Goal: Task Accomplishment & Management: Use online tool/utility

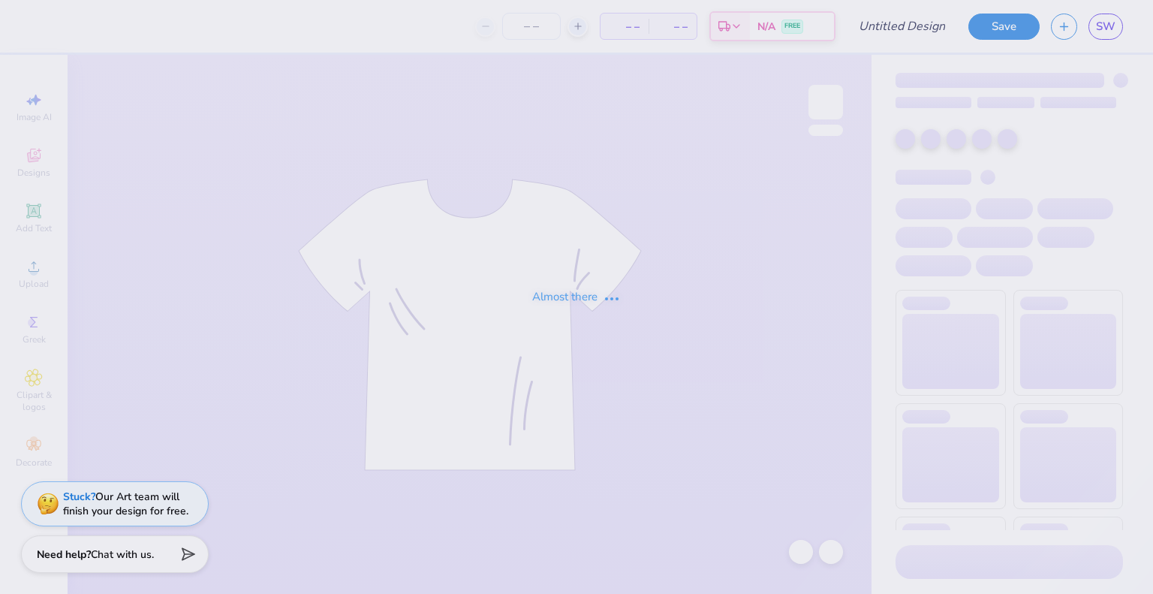
type input "Draft Merch 2025/26"
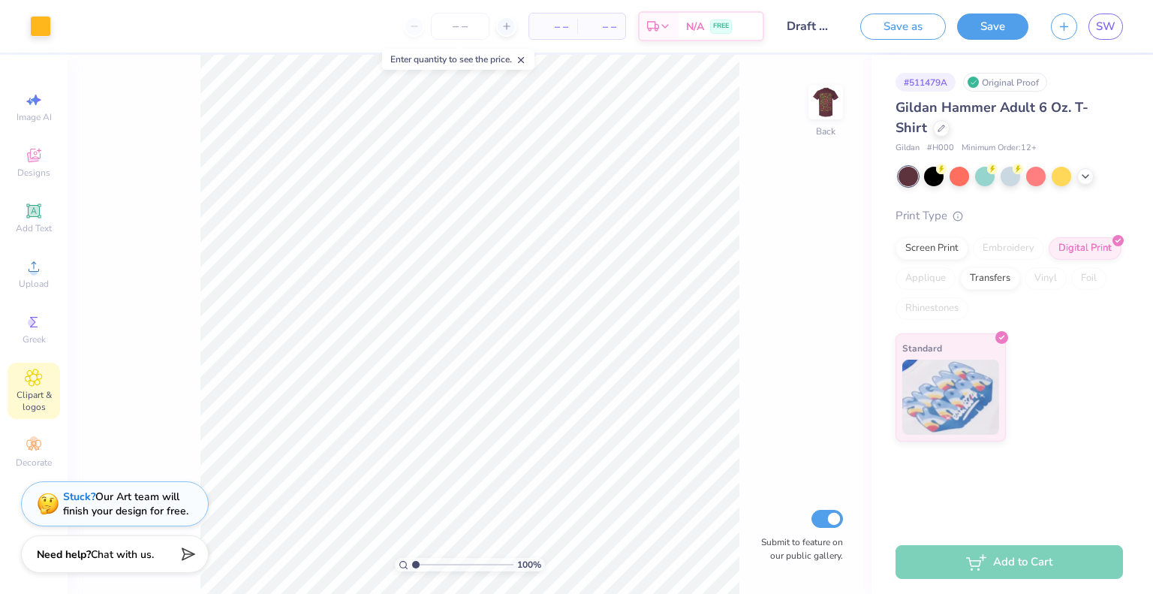
click at [29, 383] on icon at bounding box center [34, 377] width 17 height 17
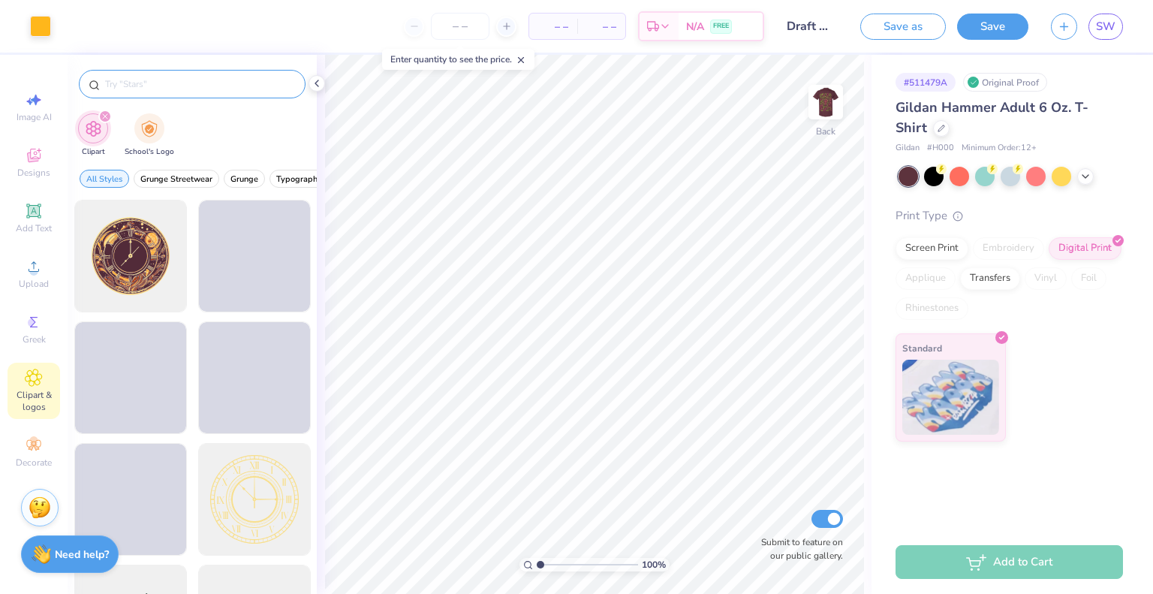
click at [191, 80] on input "text" at bounding box center [200, 84] width 192 height 15
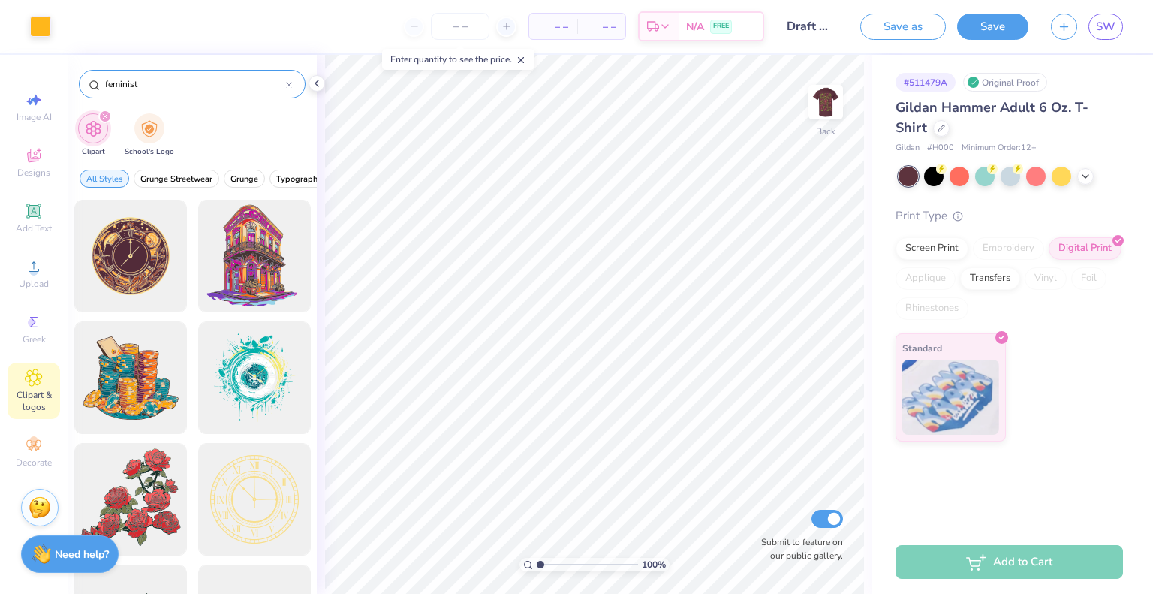
type input "feminist"
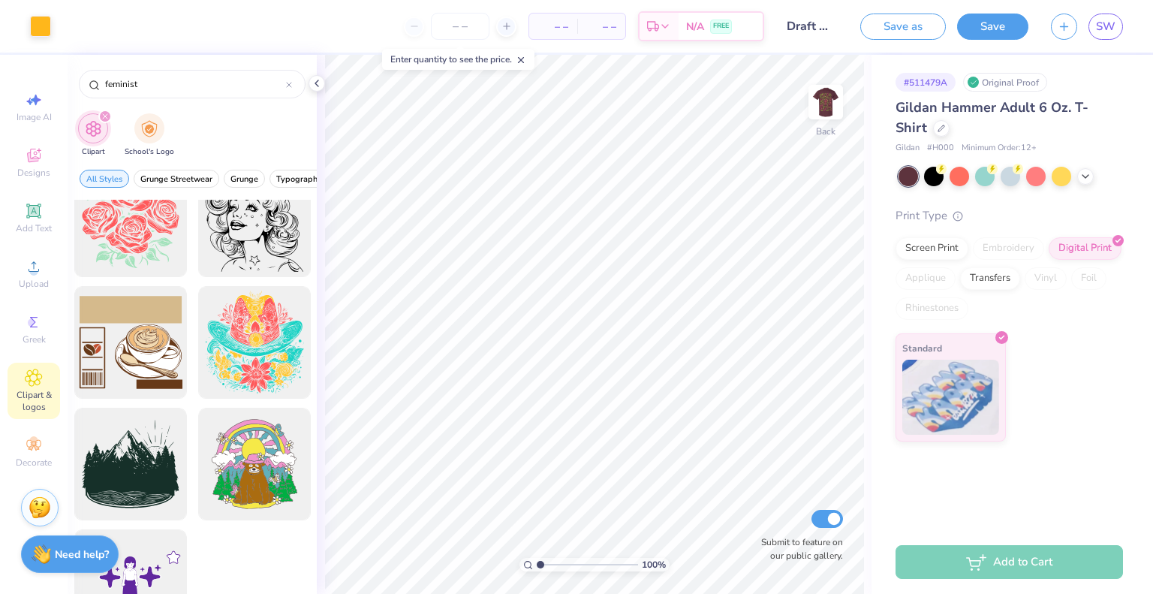
scroll to position [1794, 0]
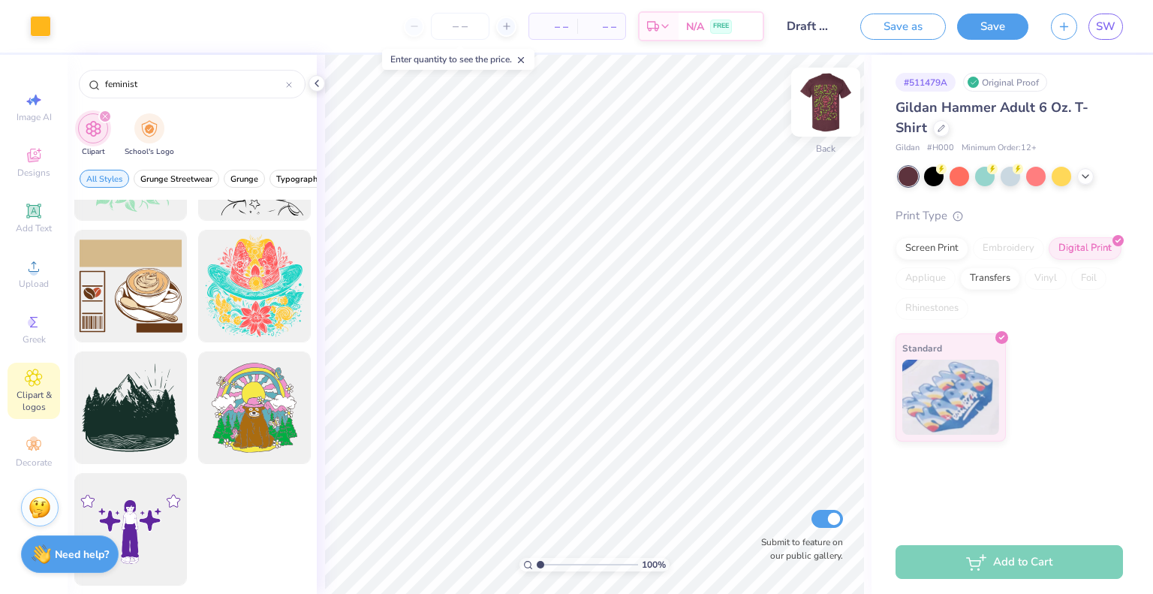
click at [831, 101] on img at bounding box center [826, 102] width 60 height 60
click at [290, 87] on icon at bounding box center [289, 85] width 6 height 6
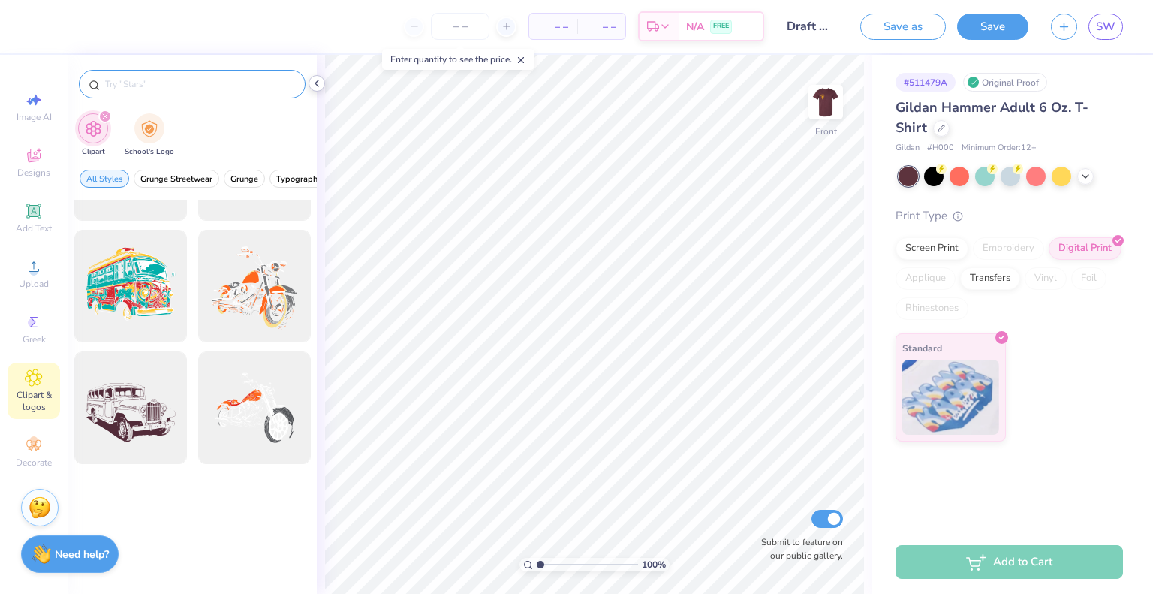
click at [315, 83] on polyline at bounding box center [316, 83] width 3 height 6
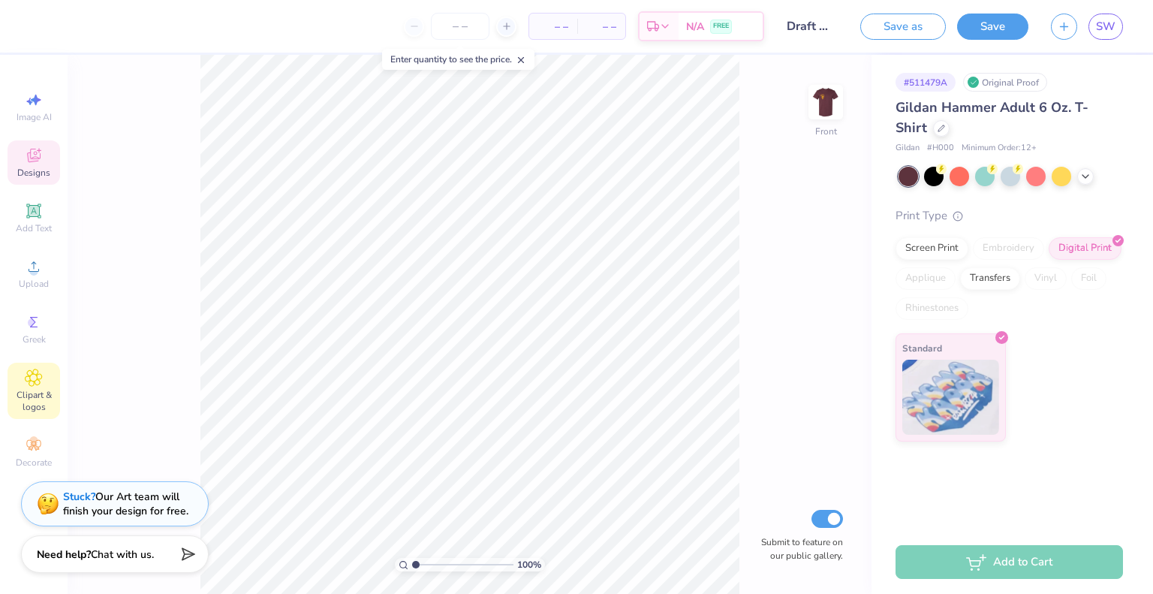
click at [38, 167] on span "Designs" at bounding box center [33, 173] width 33 height 12
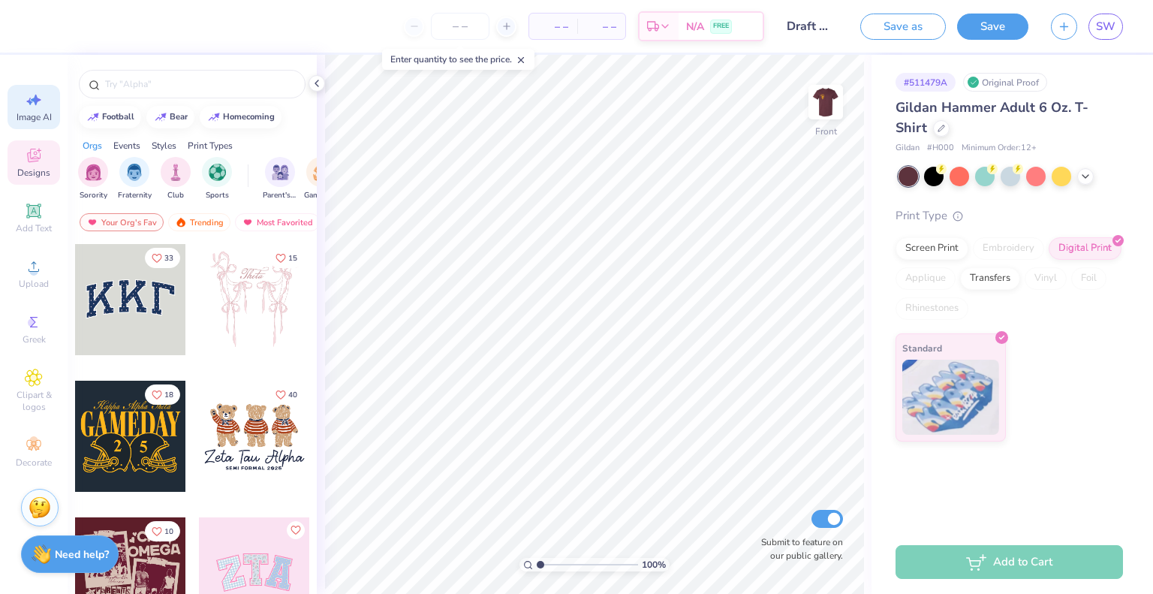
click at [38, 123] on div "Image AI" at bounding box center [34, 107] width 53 height 44
select select "4"
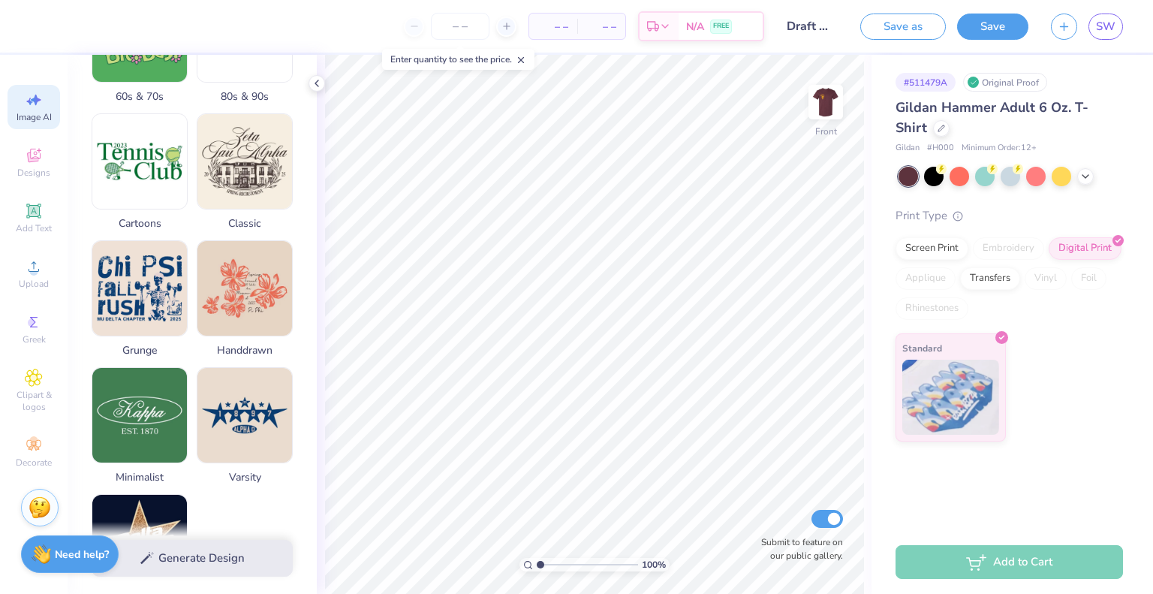
scroll to position [549, 0]
click at [320, 83] on icon at bounding box center [317, 83] width 12 height 12
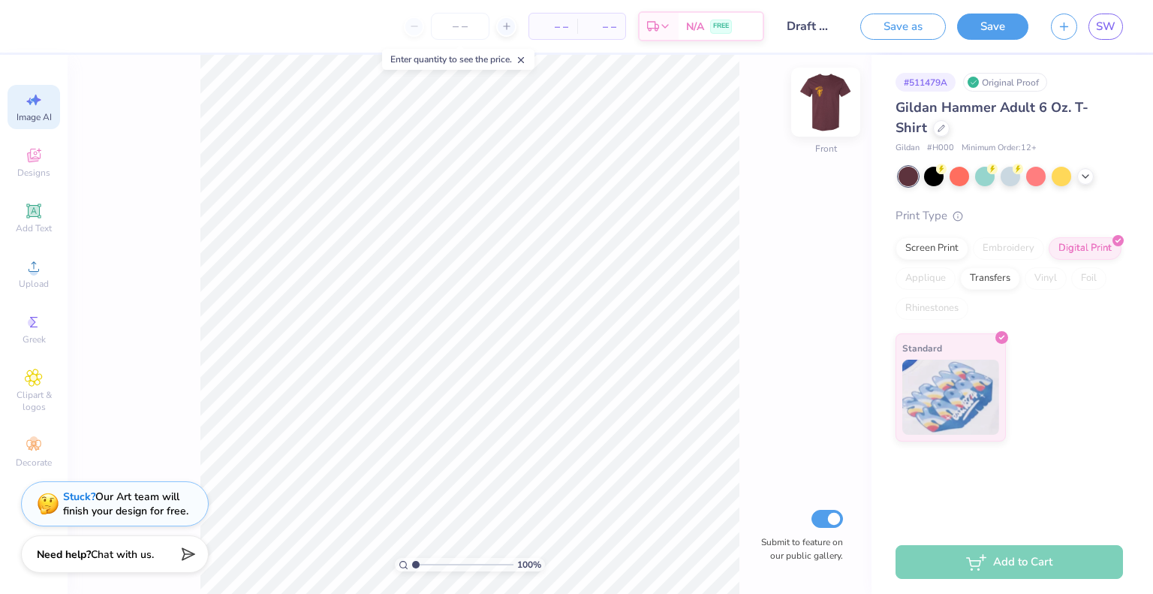
click at [826, 110] on img at bounding box center [826, 102] width 60 height 60
click at [832, 96] on img at bounding box center [826, 102] width 60 height 60
click at [824, 97] on img at bounding box center [826, 102] width 60 height 60
click at [807, 107] on div "100 % Back Submit to feature on our public gallery." at bounding box center [470, 324] width 804 height 539
click at [834, 101] on img at bounding box center [826, 102] width 60 height 60
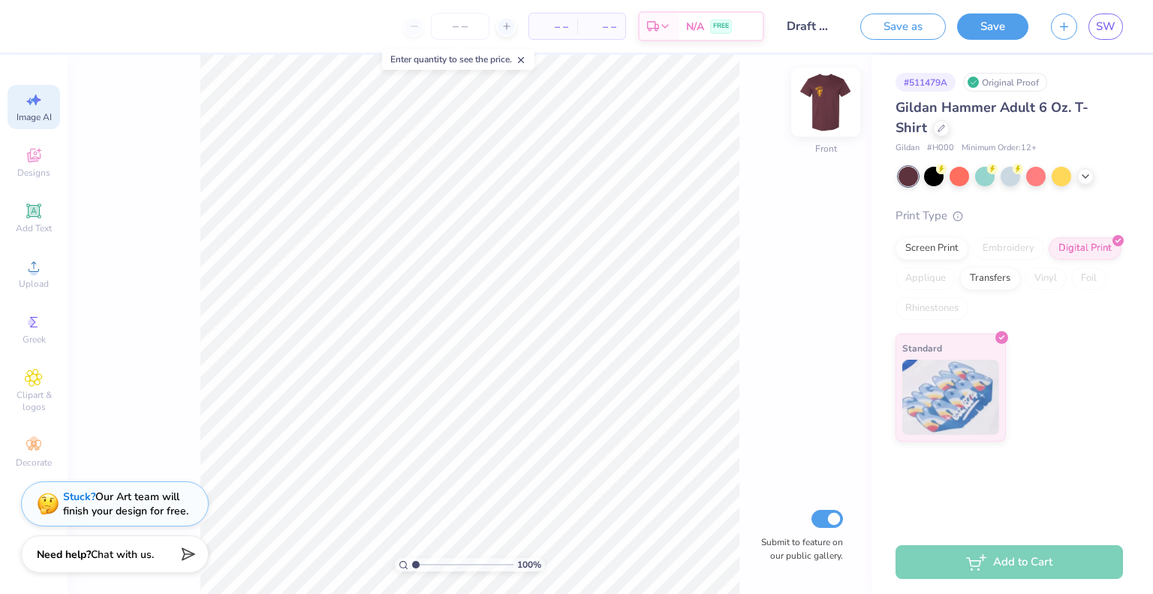
click at [819, 101] on img at bounding box center [826, 102] width 60 height 60
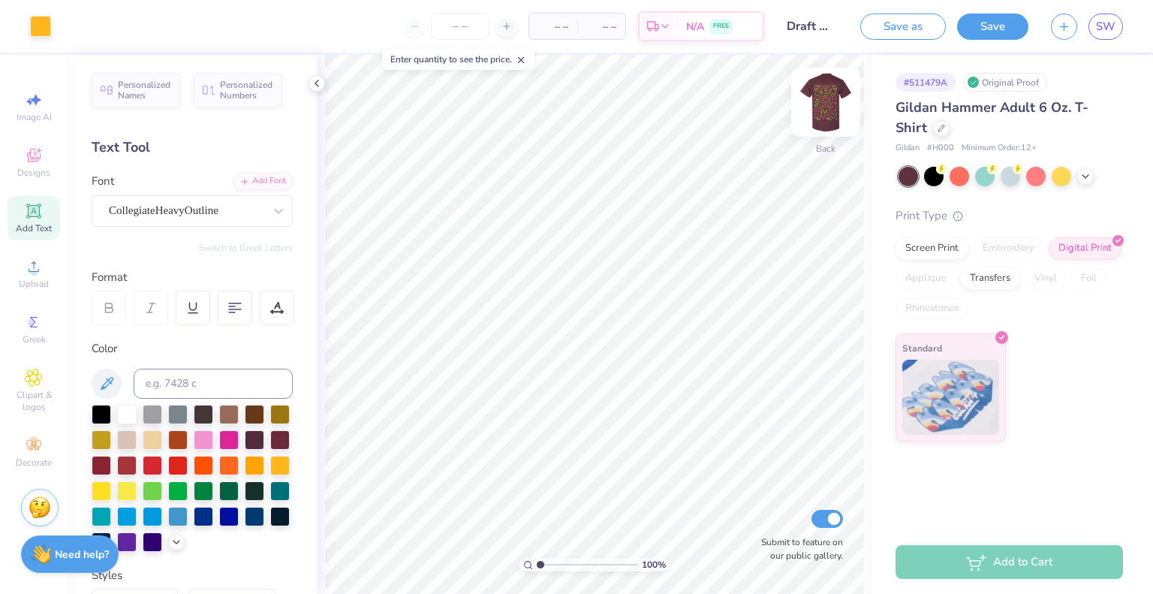
click at [835, 95] on img at bounding box center [826, 102] width 60 height 60
click at [829, 103] on img at bounding box center [826, 102] width 60 height 60
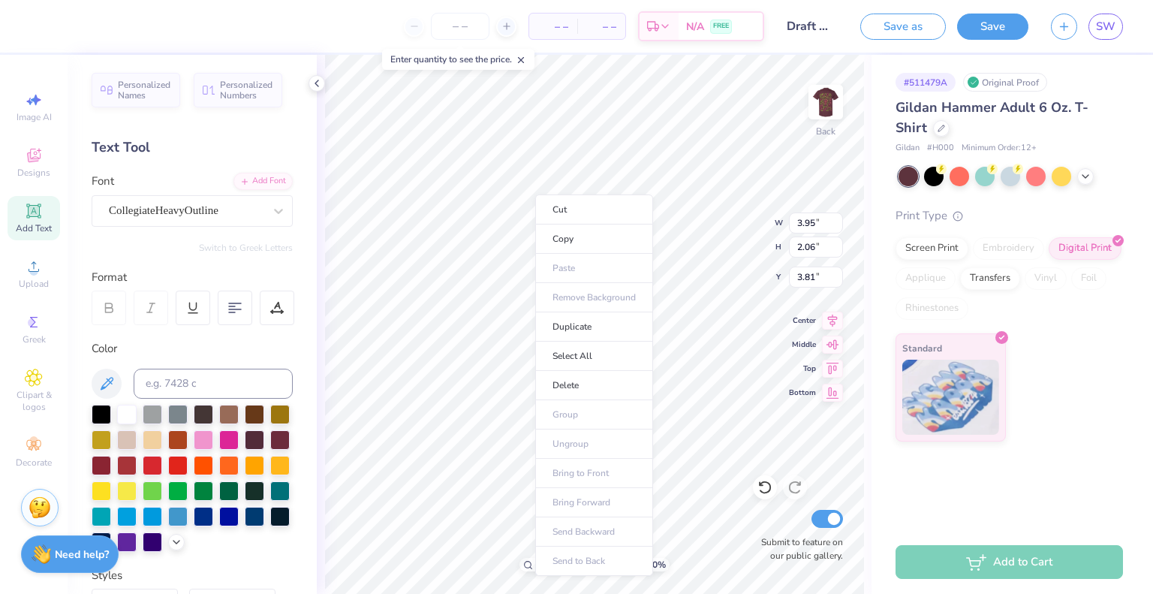
click at [535, 194] on div "Cut Copy Paste Remove Background Duplicate Select All Delete Group Ungroup Brin…" at bounding box center [594, 384] width 118 height 381
type input "5.71"
type input "2.98"
type input "3.23"
type input "5.59"
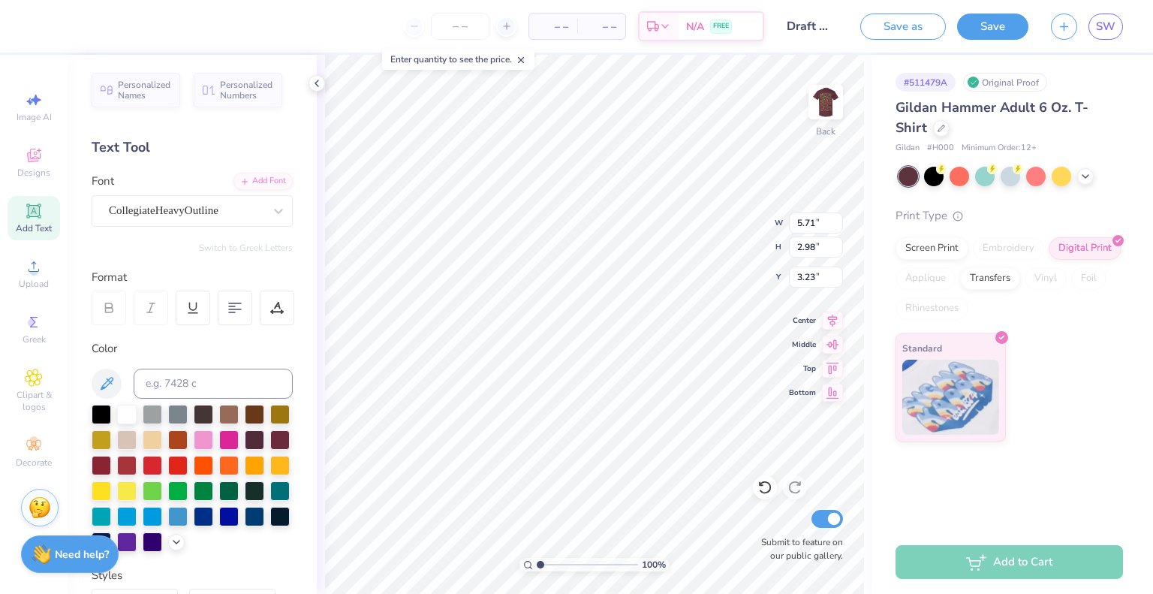
type input "1.95"
type input "3.64"
type input "5.48"
type input "11.86"
type input "4.14"
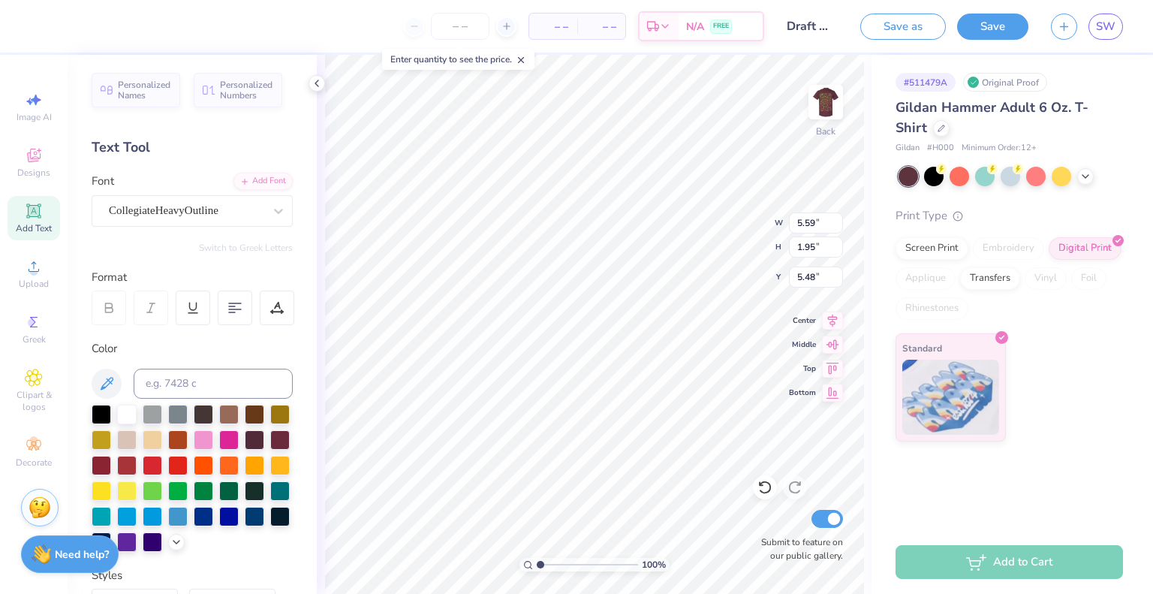
type input "5.26"
type input "11.77"
type input "3.94"
type input "5.40"
type input "4.79"
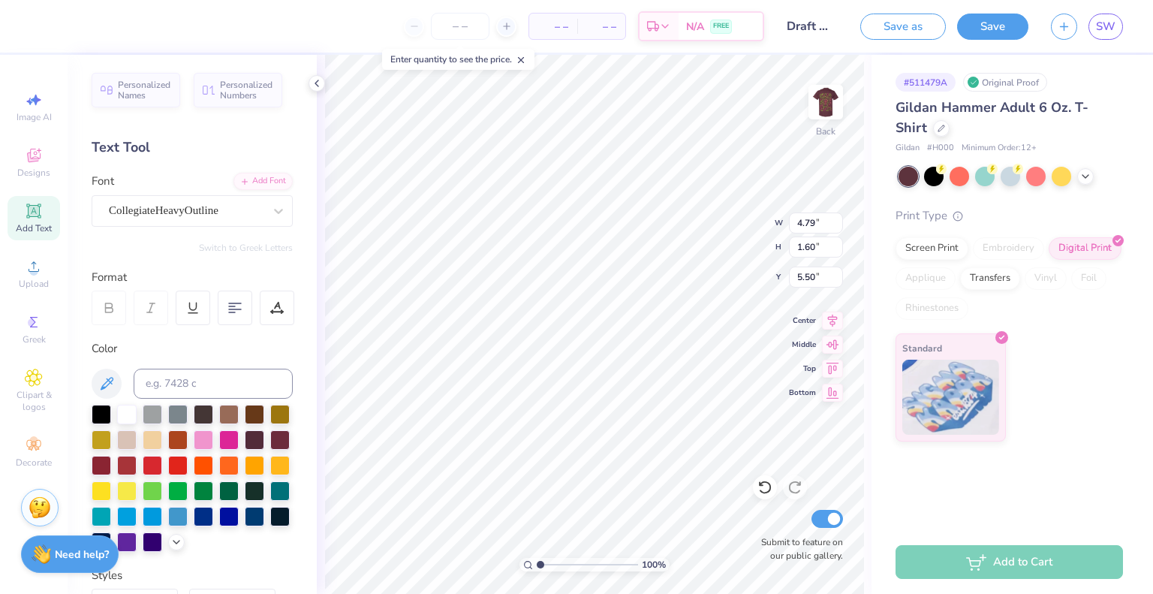
type input "1.60"
type input "3.00"
click at [49, 177] on span "Designs" at bounding box center [33, 173] width 33 height 12
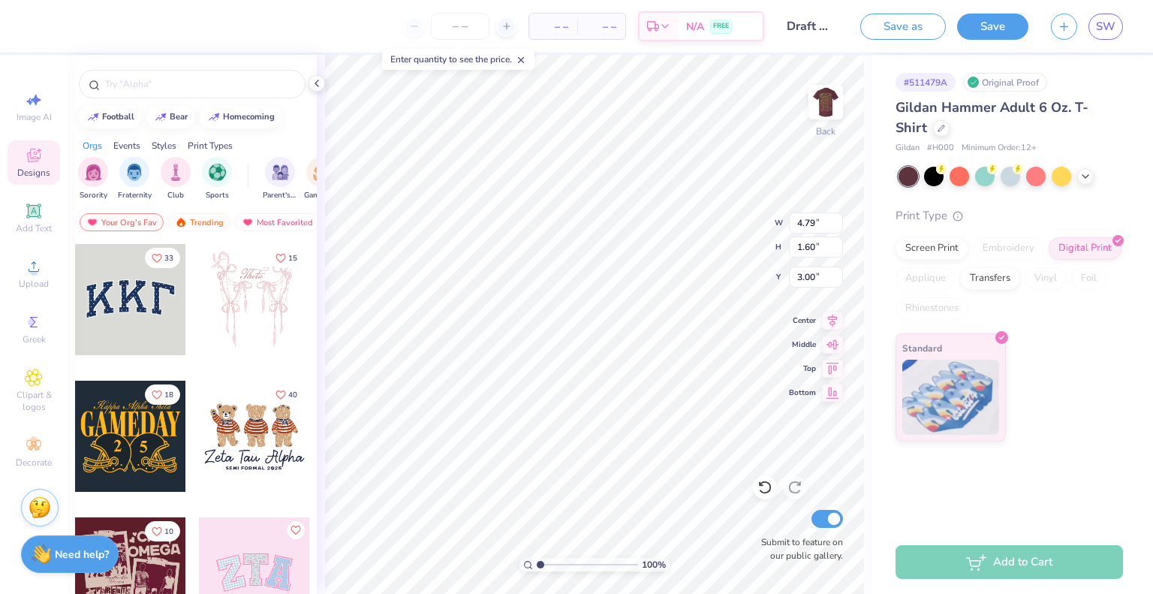
click at [27, 296] on div "Image AI Designs Add Text Upload Greek Clipart & logos Decorate" at bounding box center [34, 280] width 53 height 390
click at [27, 288] on span "Upload" at bounding box center [34, 284] width 30 height 12
click at [34, 130] on div "Image AI Designs Add Text Upload Greek Clipart & logos Decorate" at bounding box center [34, 280] width 53 height 390
click at [314, 83] on icon at bounding box center [317, 83] width 12 height 12
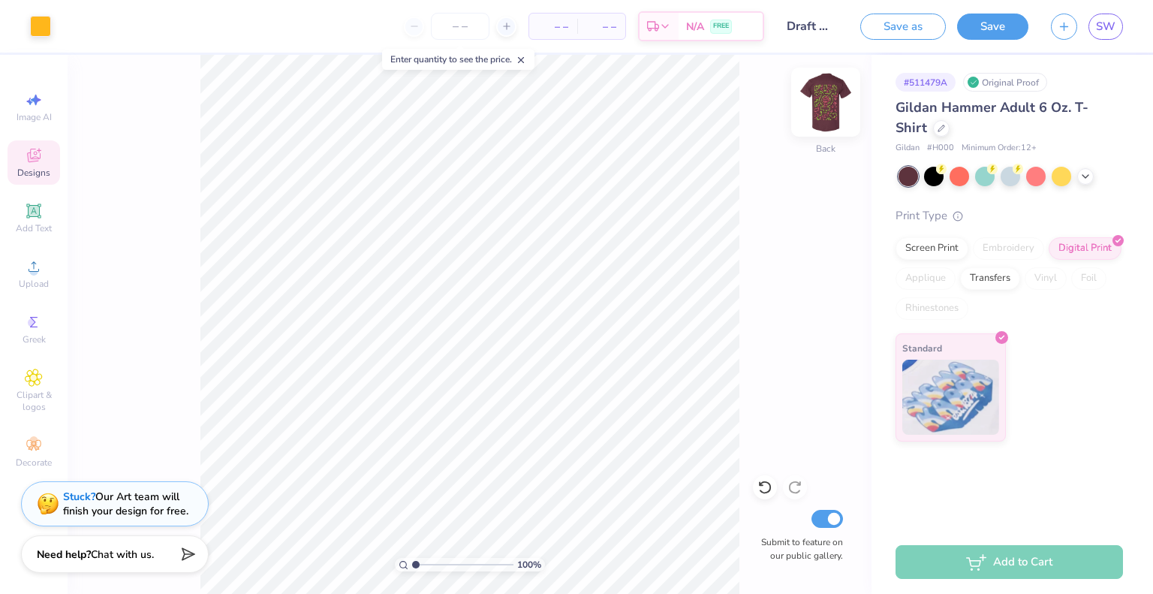
click at [828, 95] on img at bounding box center [826, 102] width 60 height 60
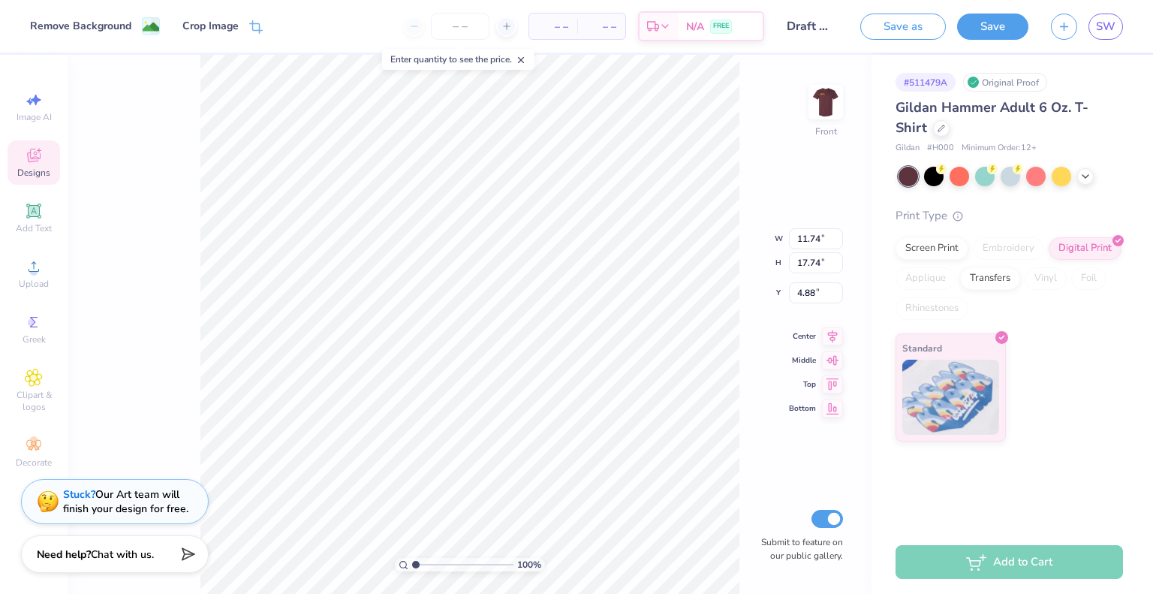
click at [185, 498] on div "Stuck? Our Art team will finish your design for free." at bounding box center [125, 501] width 125 height 29
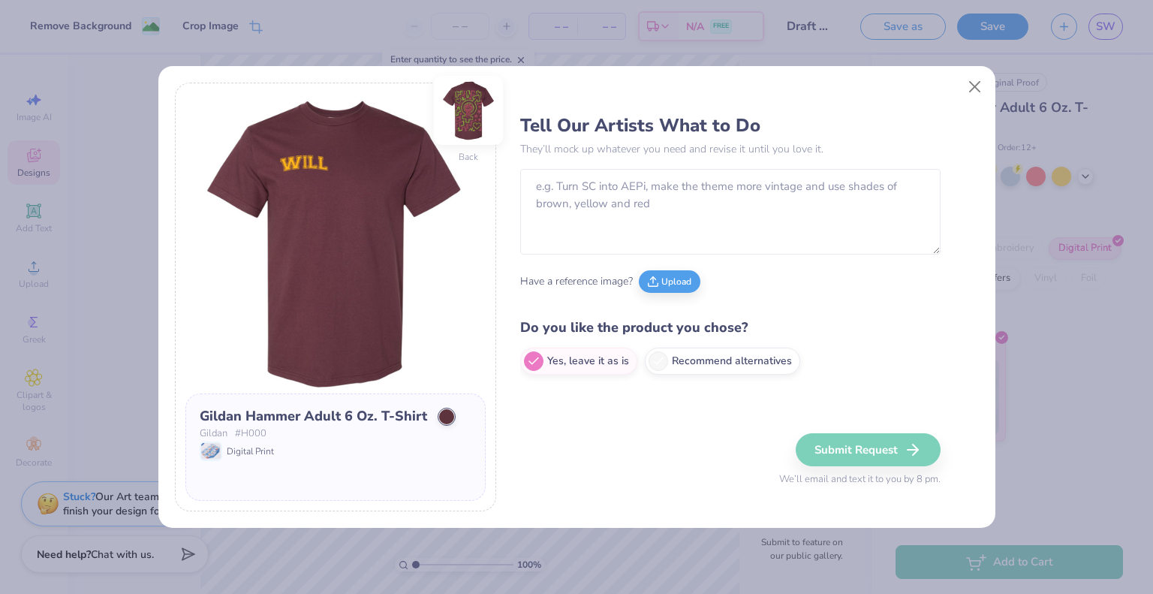
click at [475, 113] on img at bounding box center [468, 110] width 69 height 69
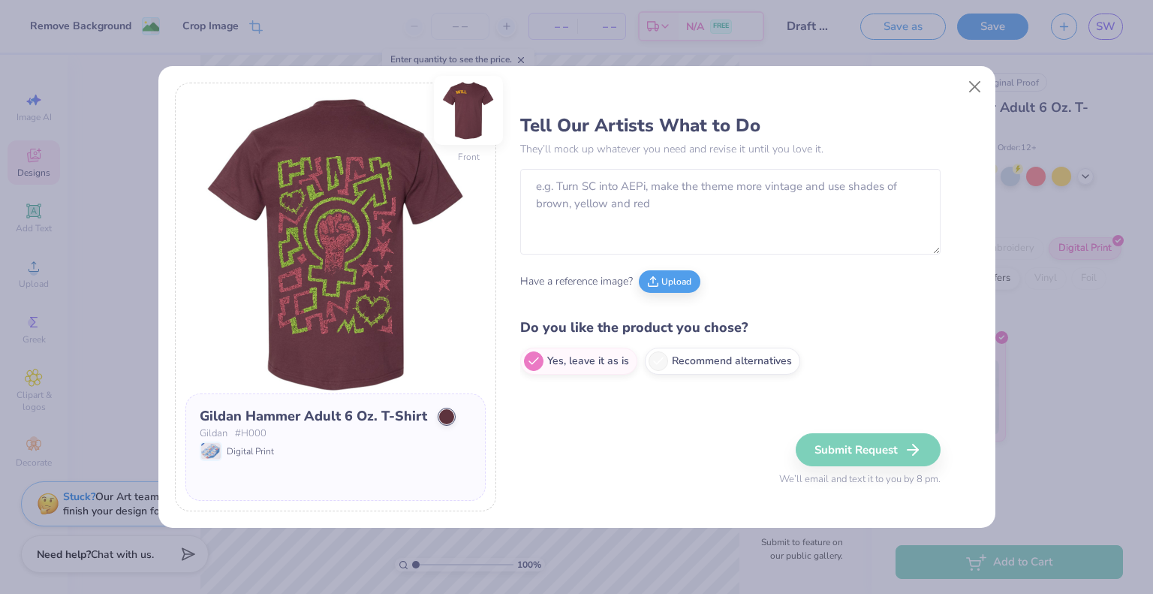
click at [481, 97] on img at bounding box center [468, 110] width 69 height 69
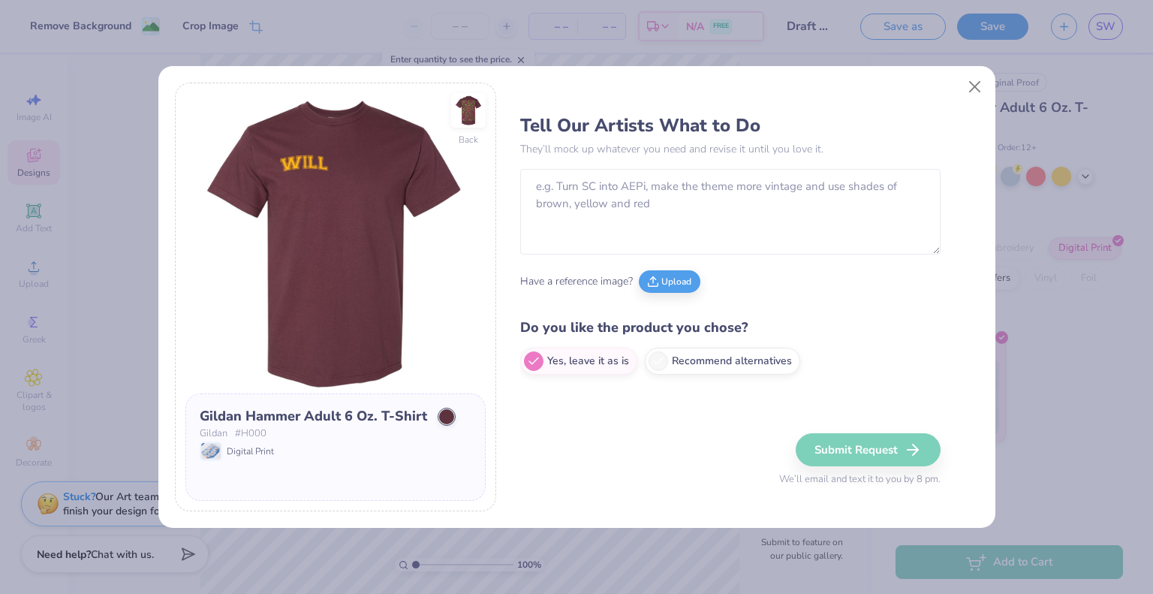
click at [360, 218] on img at bounding box center [335, 243] width 300 height 300
click at [468, 118] on img at bounding box center [468, 110] width 69 height 69
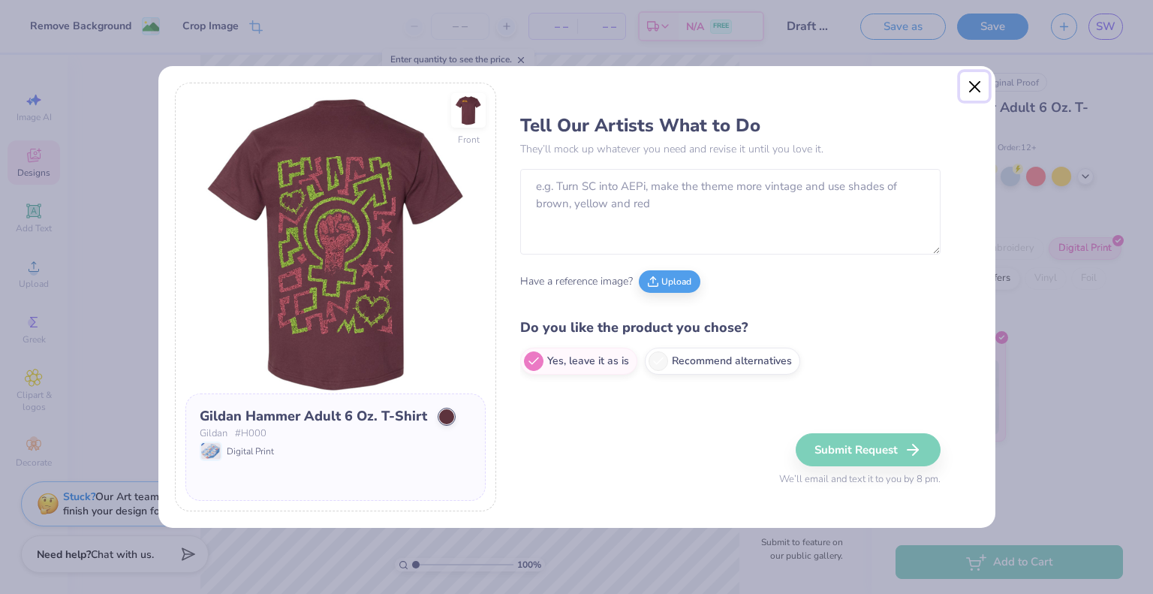
click at [976, 89] on button "Close" at bounding box center [974, 86] width 29 height 29
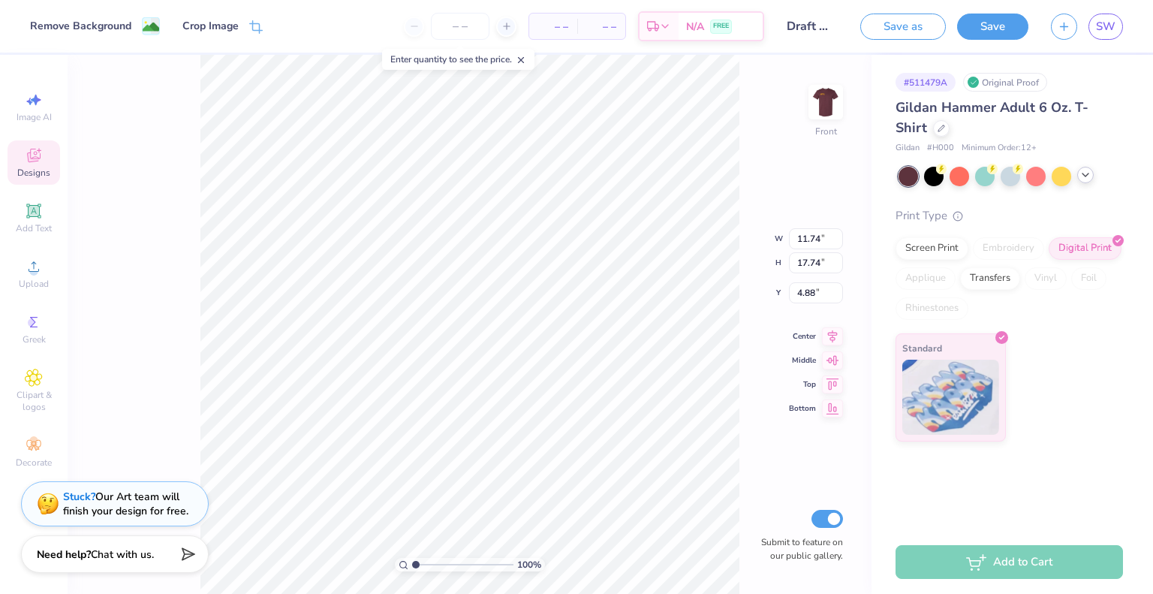
click at [1084, 172] on icon at bounding box center [1085, 175] width 12 height 12
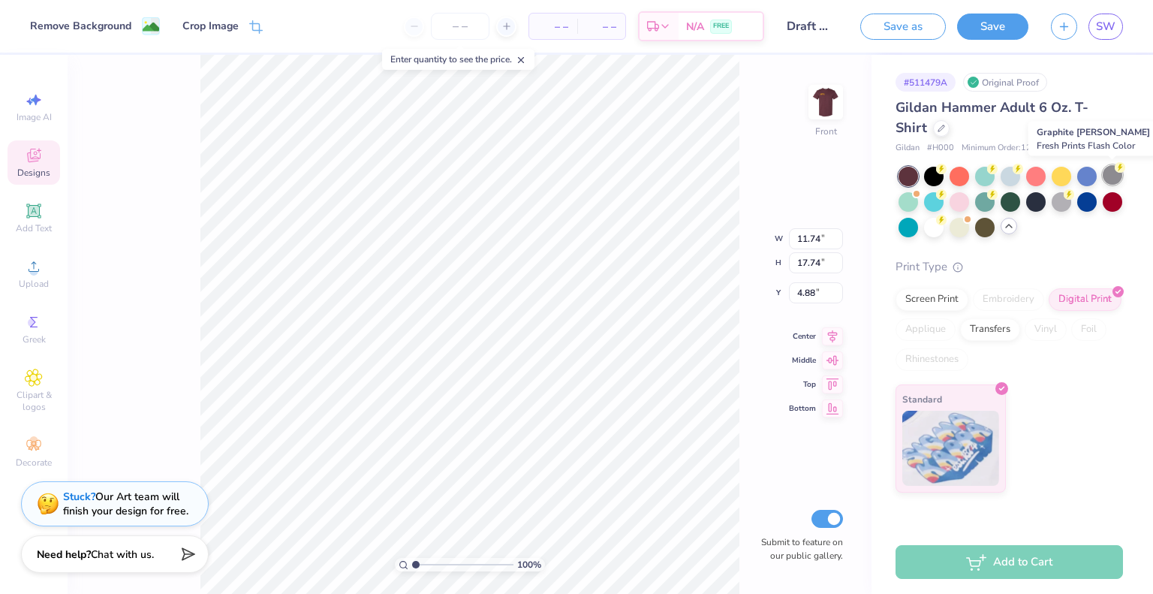
click at [1112, 176] on div at bounding box center [1113, 175] width 20 height 20
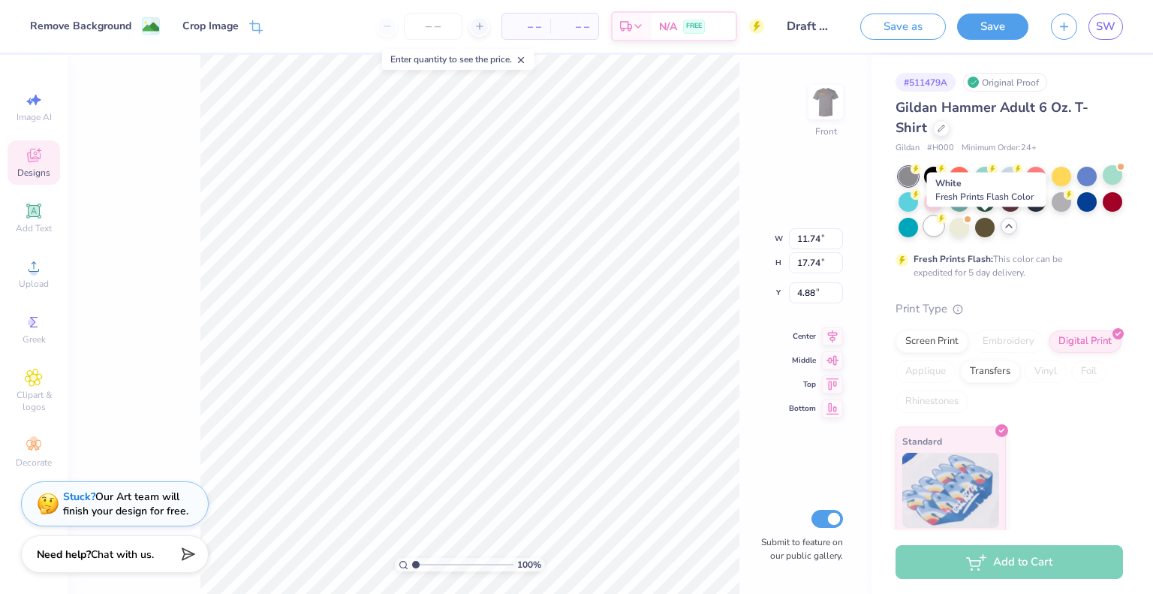
click at [943, 227] on div at bounding box center [934, 226] width 20 height 20
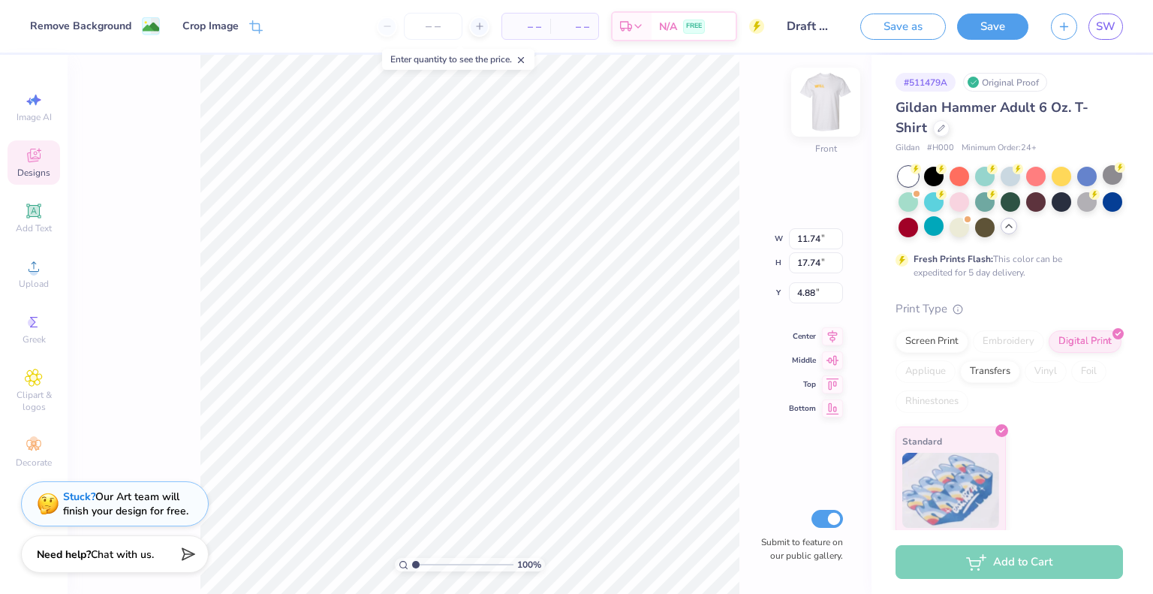
click at [830, 97] on img at bounding box center [826, 102] width 60 height 60
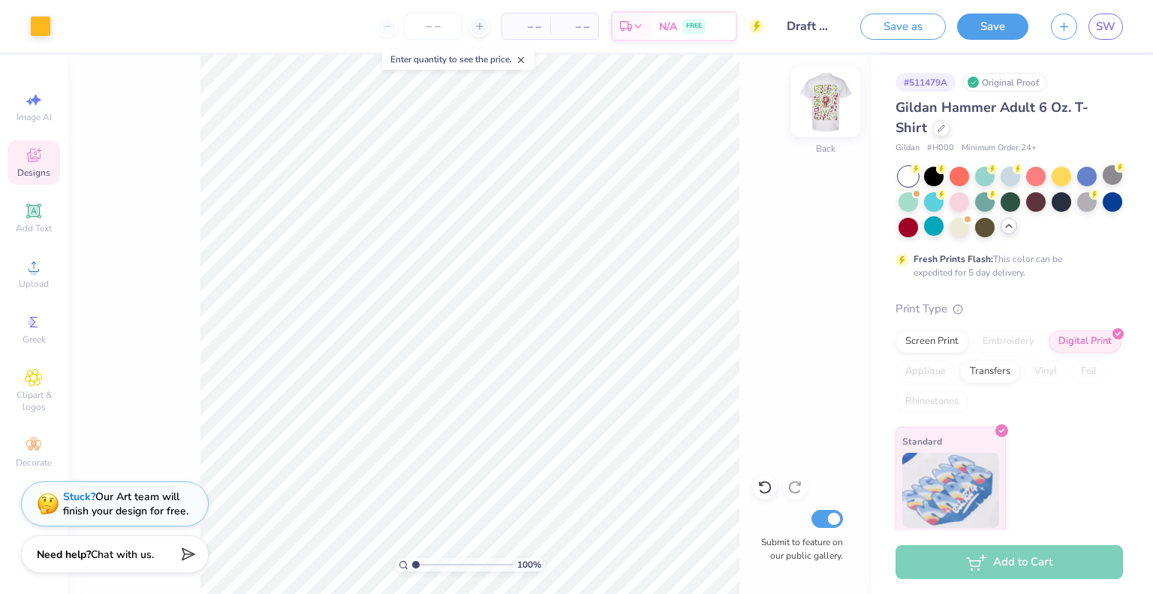
click at [832, 109] on img at bounding box center [826, 102] width 60 height 60
click at [1045, 201] on div at bounding box center [1036, 201] width 20 height 20
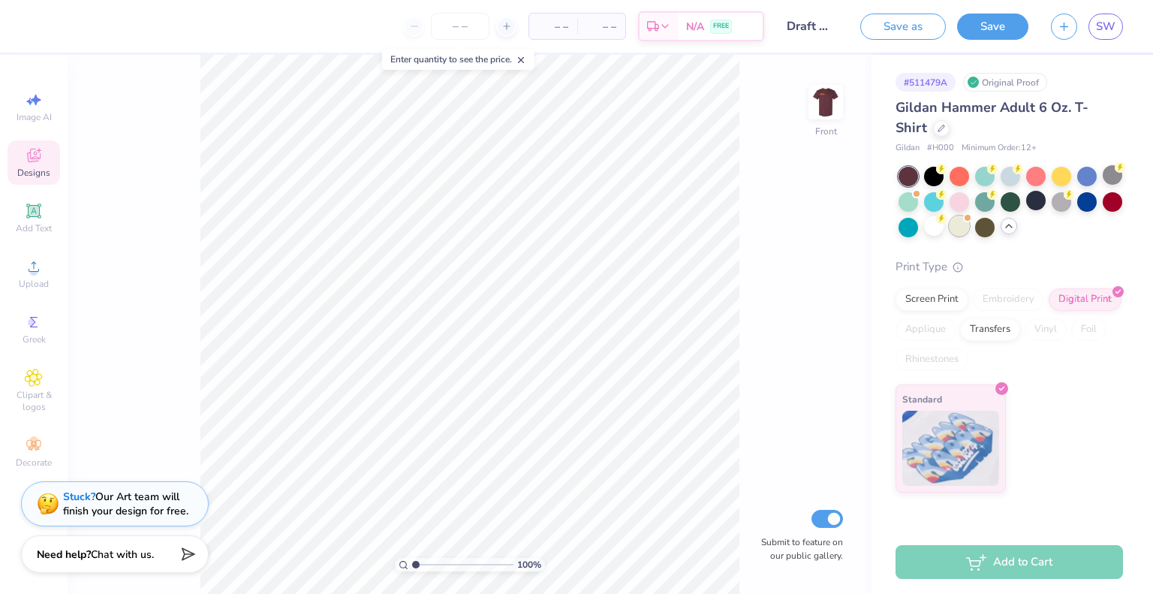
click at [964, 228] on div at bounding box center [959, 226] width 20 height 20
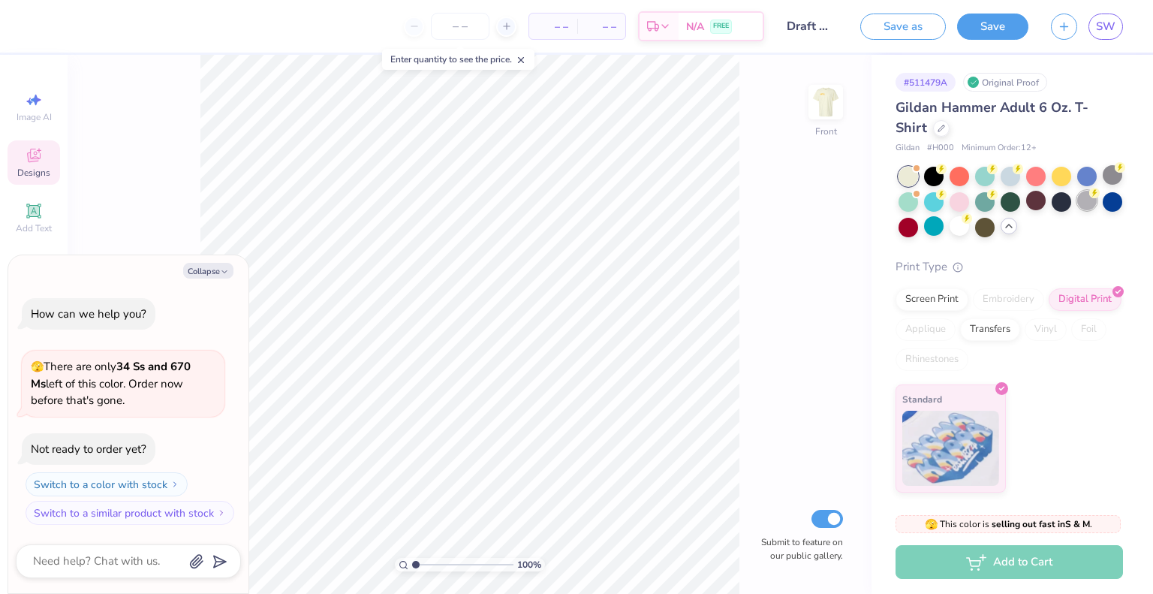
click at [1089, 198] on div at bounding box center [1087, 201] width 20 height 20
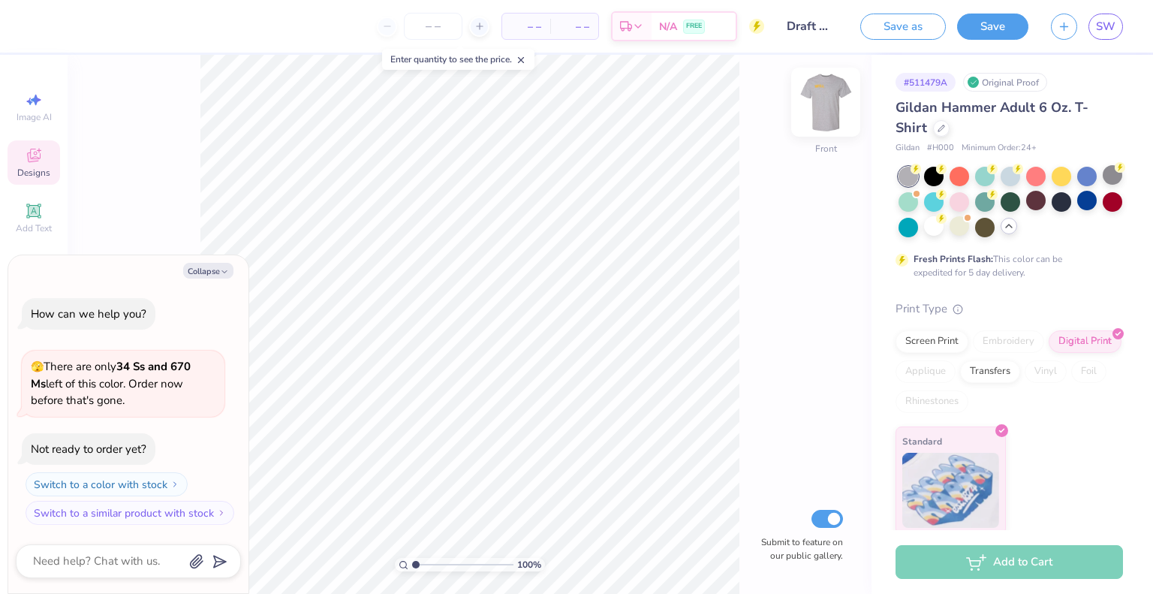
click at [831, 107] on img at bounding box center [826, 102] width 60 height 60
click at [831, 107] on img at bounding box center [826, 102] width 30 height 30
click at [1045, 197] on div at bounding box center [1036, 201] width 20 height 20
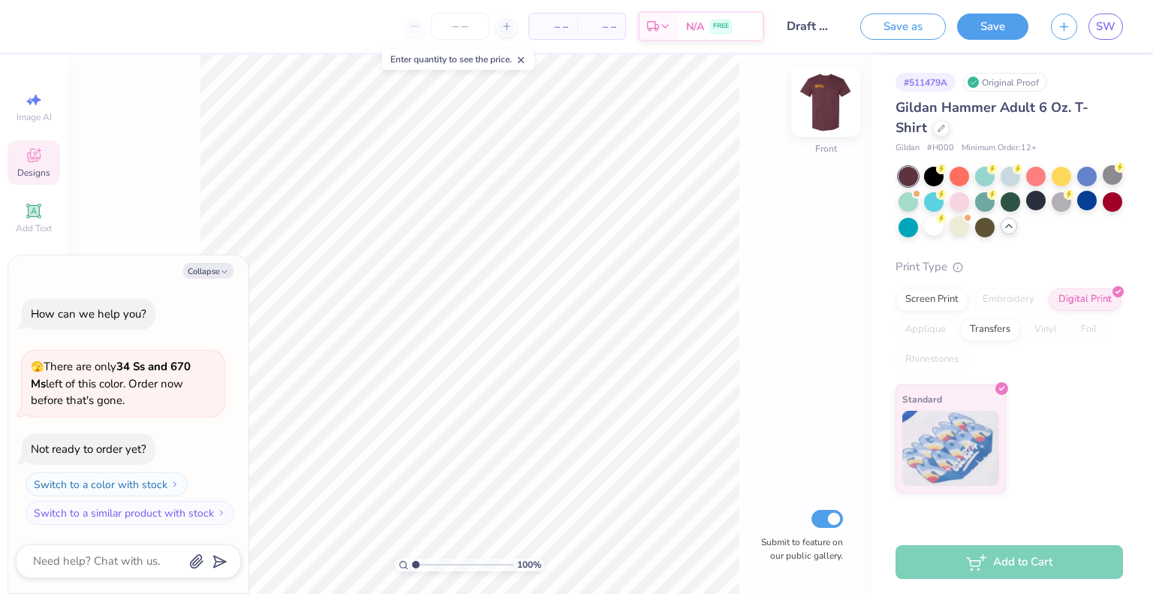
click at [829, 111] on img at bounding box center [826, 102] width 60 height 60
click at [829, 111] on img at bounding box center [826, 102] width 30 height 30
click at [209, 262] on div "Collapse How can we help you? 🫣 There are only 34 Ss and 670 Ms left of this co…" at bounding box center [128, 424] width 240 height 338
click at [217, 268] on button "Collapse" at bounding box center [208, 271] width 50 height 16
type textarea "x"
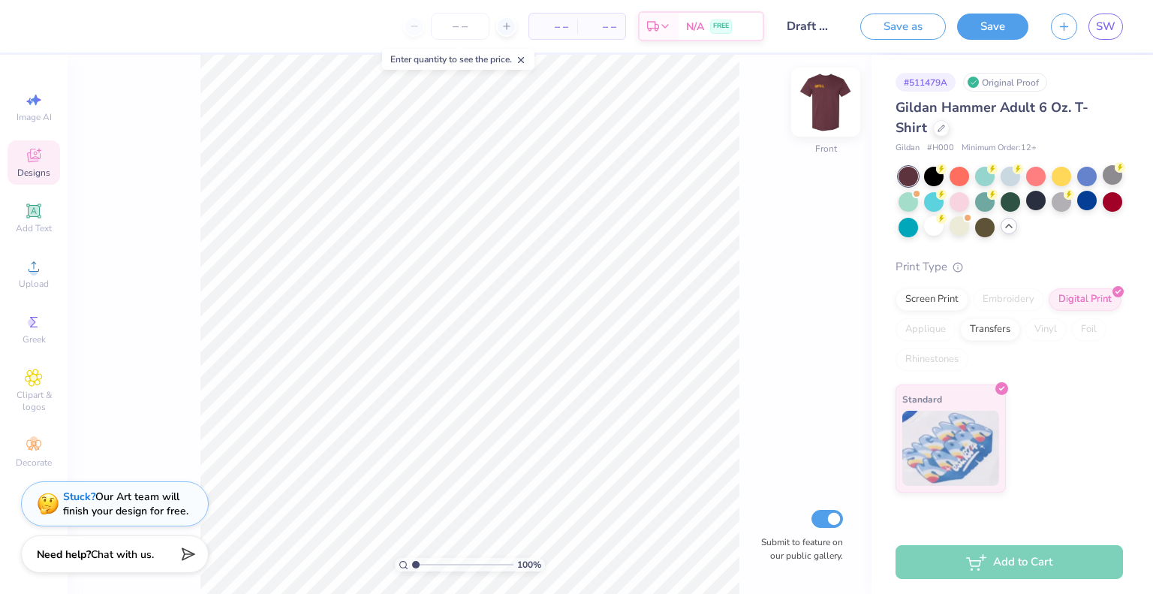
click at [825, 106] on img at bounding box center [826, 102] width 60 height 60
click at [808, 113] on div at bounding box center [825, 102] width 69 height 69
click at [835, 87] on img at bounding box center [826, 102] width 60 height 60
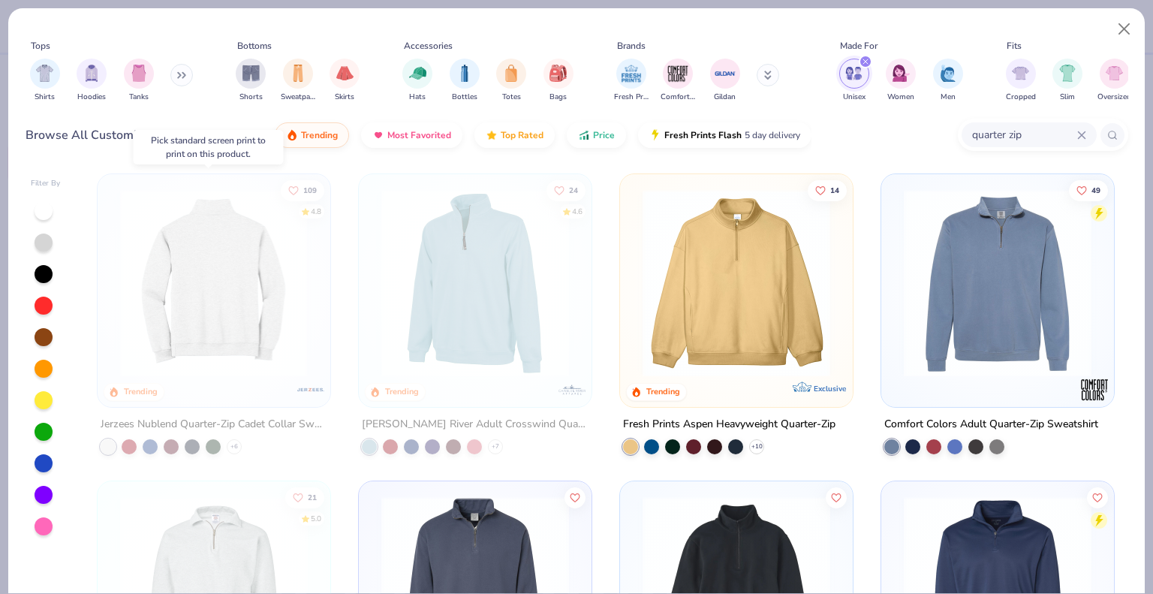
scroll to position [0, 671]
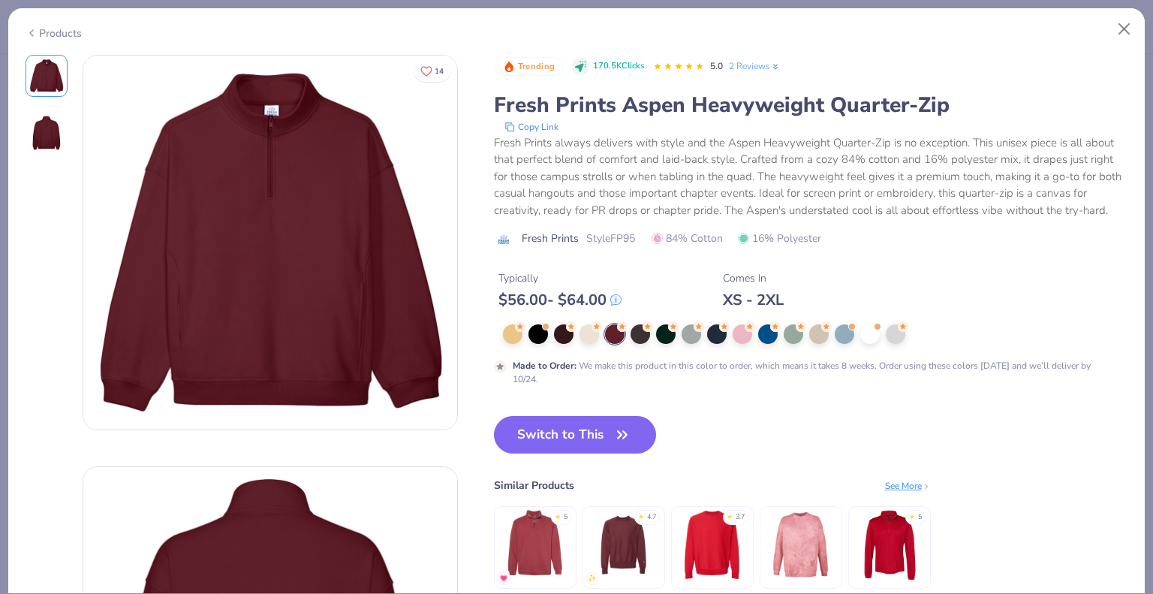
scroll to position [84, 0]
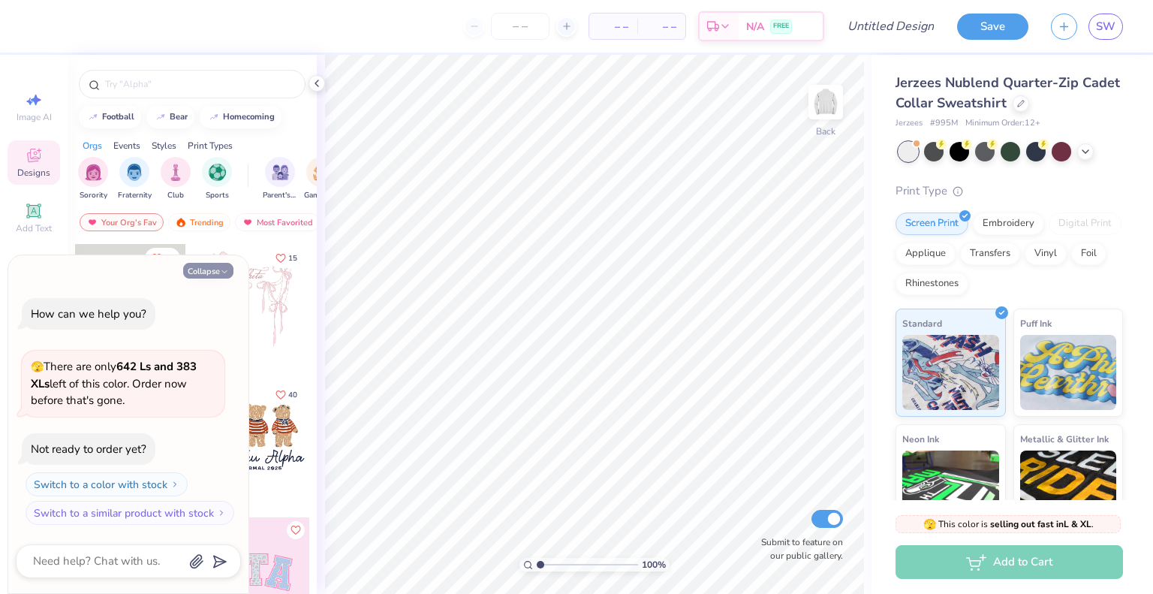
click at [224, 274] on icon "button" at bounding box center [224, 271] width 9 height 9
type textarea "x"
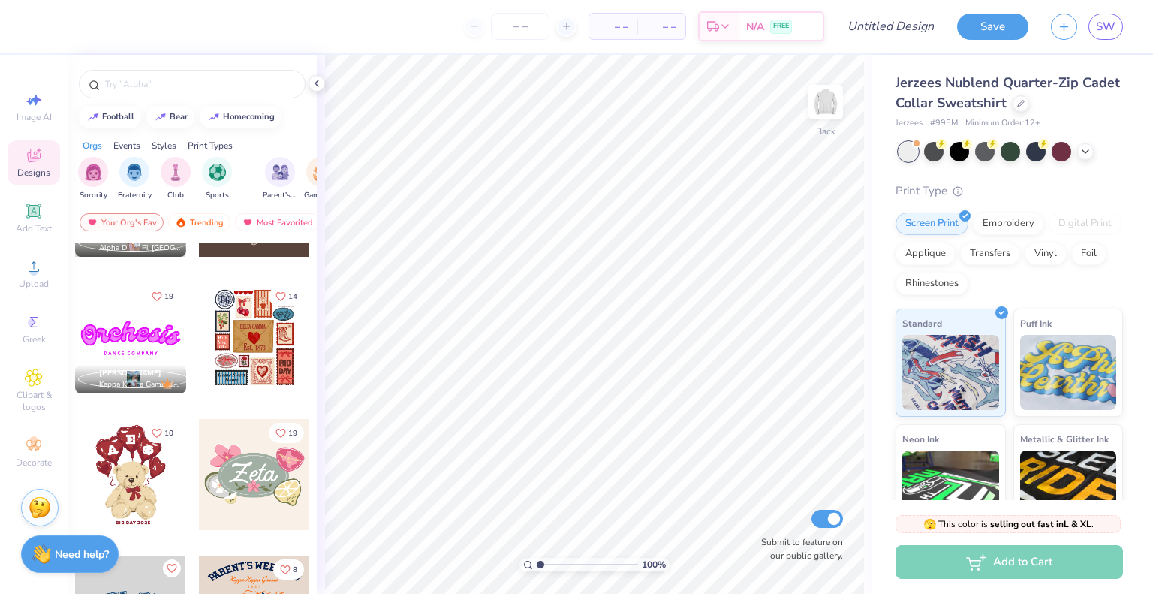
scroll to position [646, 0]
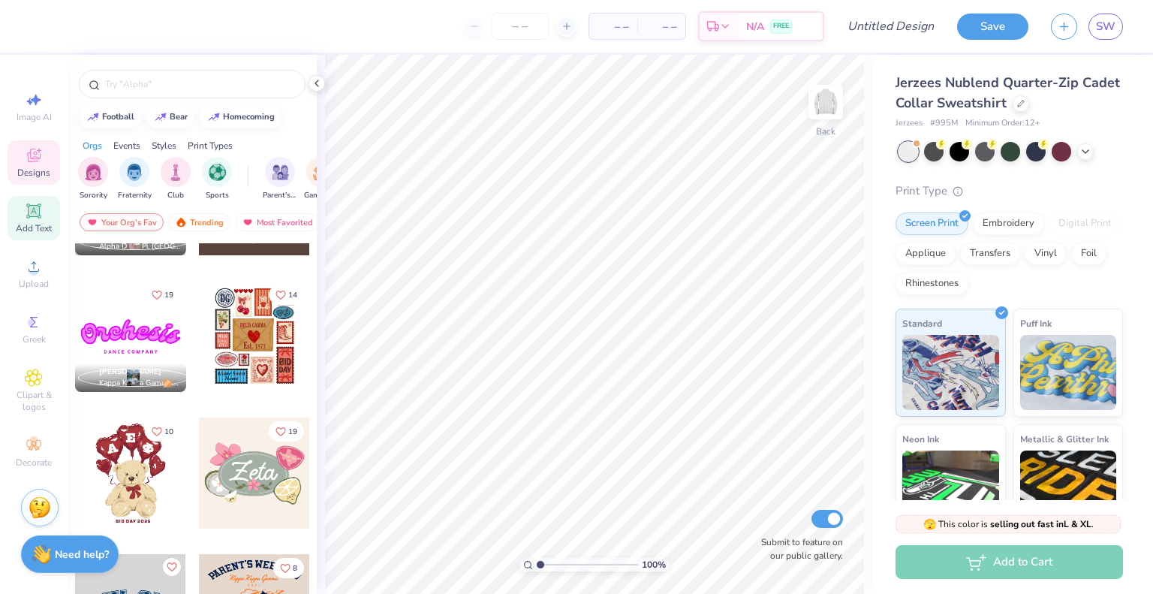
click at [39, 224] on span "Add Text" at bounding box center [34, 228] width 36 height 12
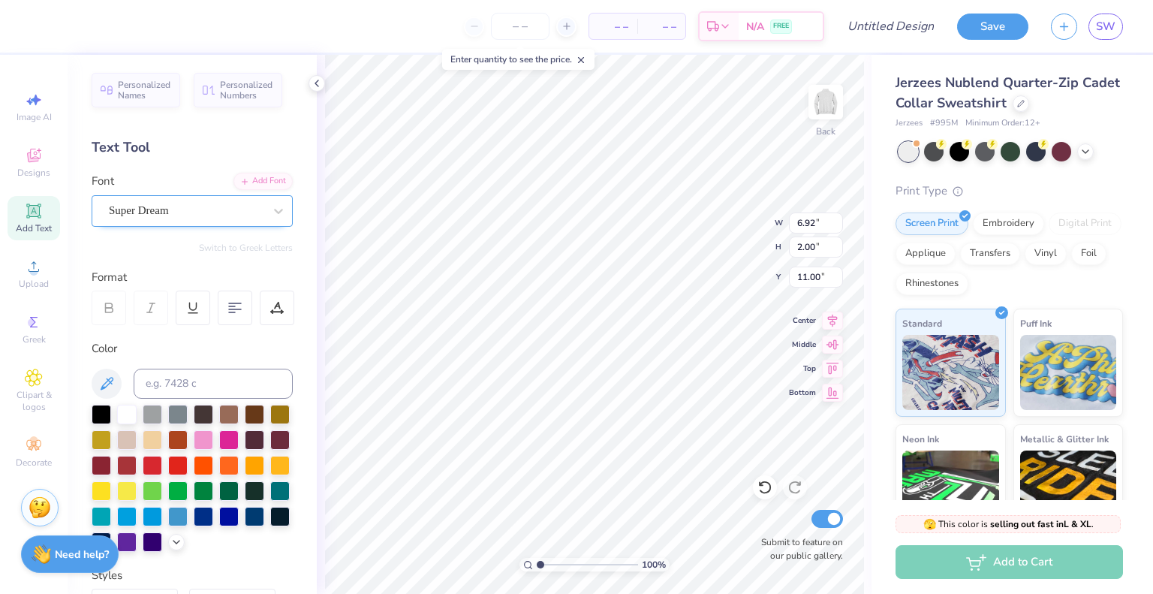
click at [201, 218] on div "Super Dream" at bounding box center [186, 210] width 158 height 23
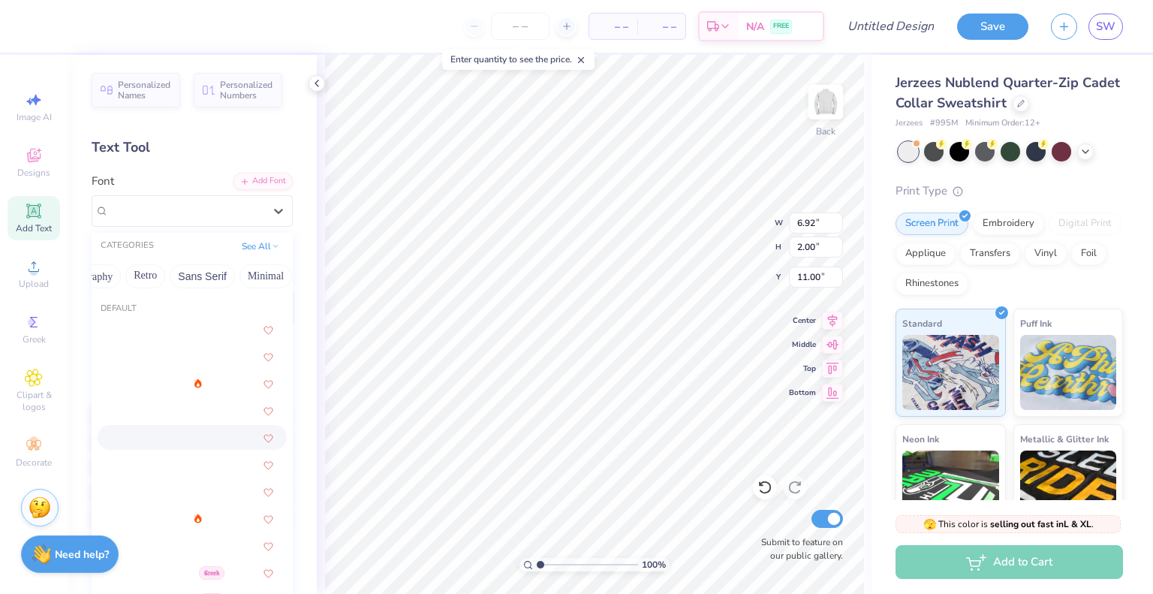
scroll to position [0, 285]
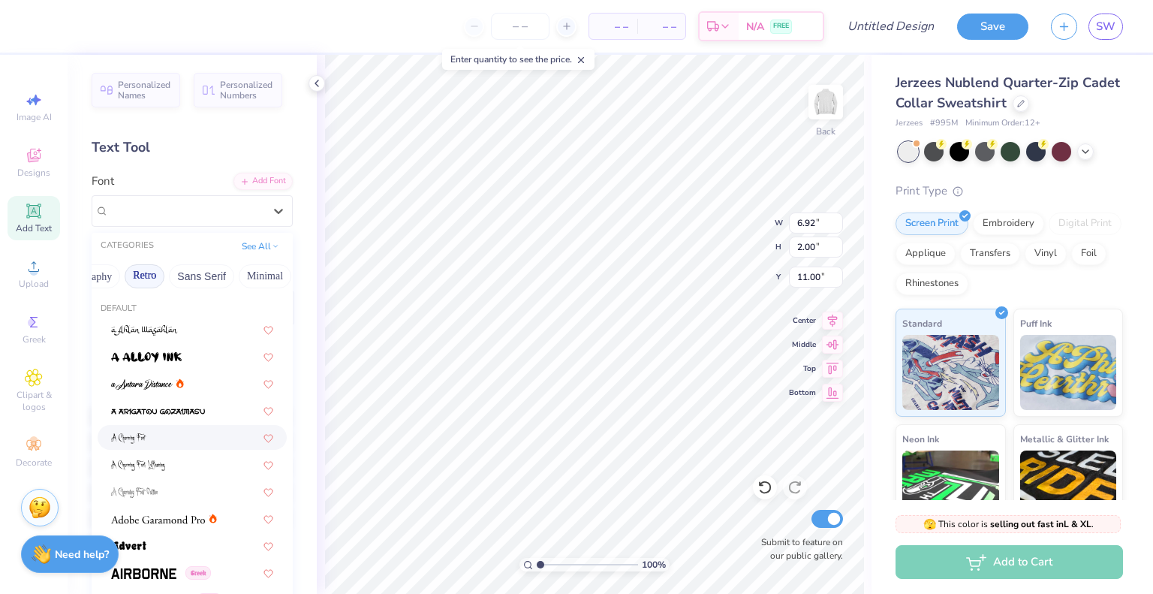
click at [134, 279] on button "Retro" at bounding box center [145, 276] width 40 height 24
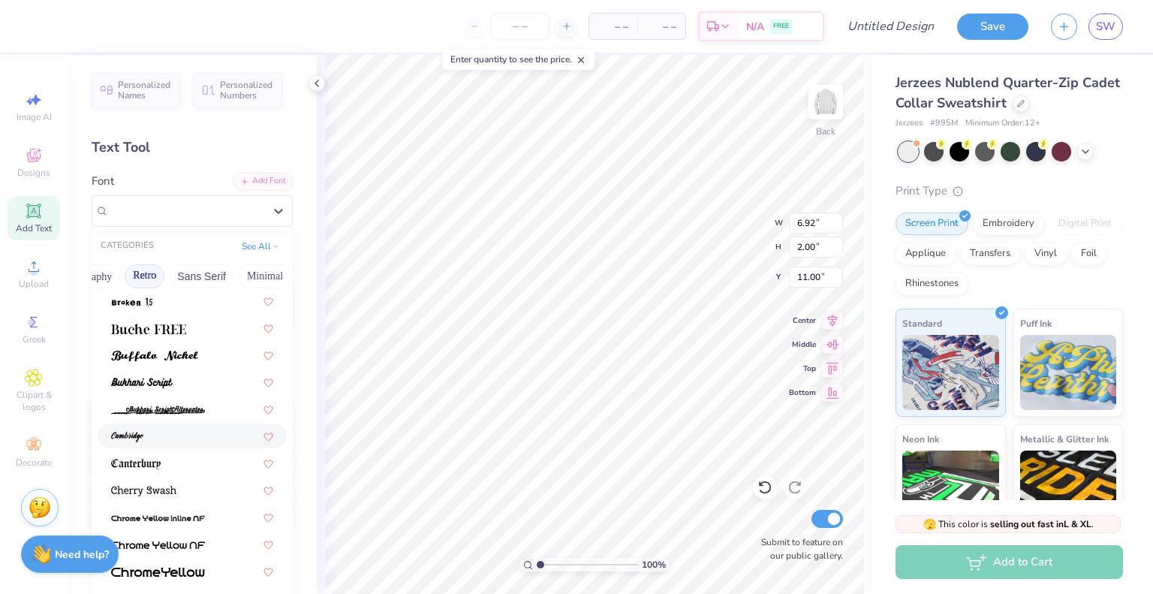
scroll to position [272, 0]
click at [162, 329] on img at bounding box center [148, 328] width 75 height 11
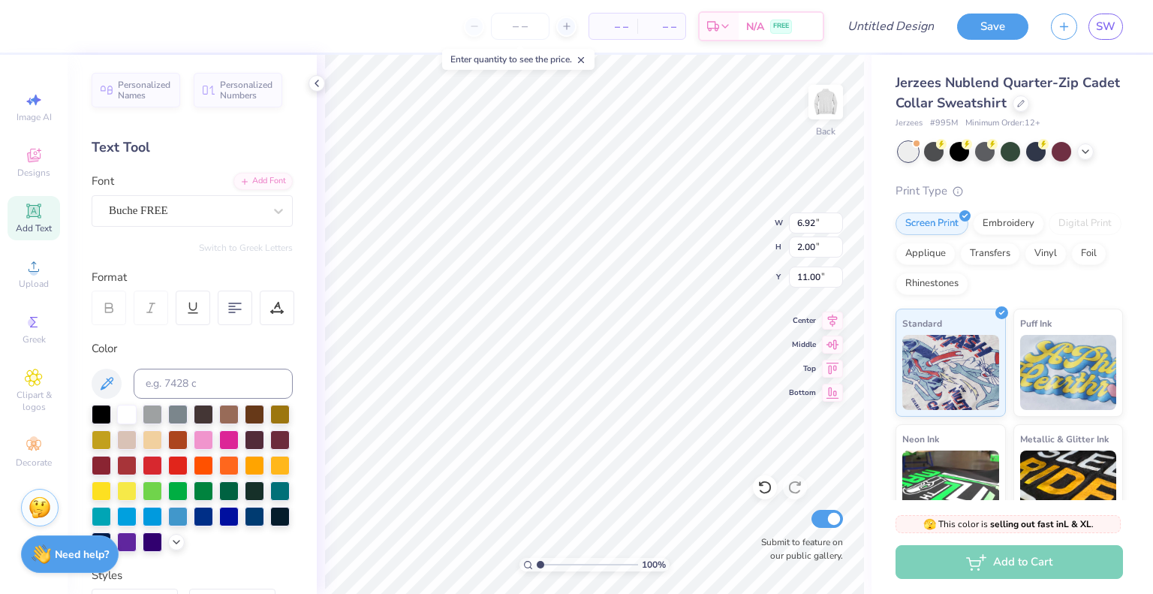
type input "7.24"
type input "1.93"
type input "11.04"
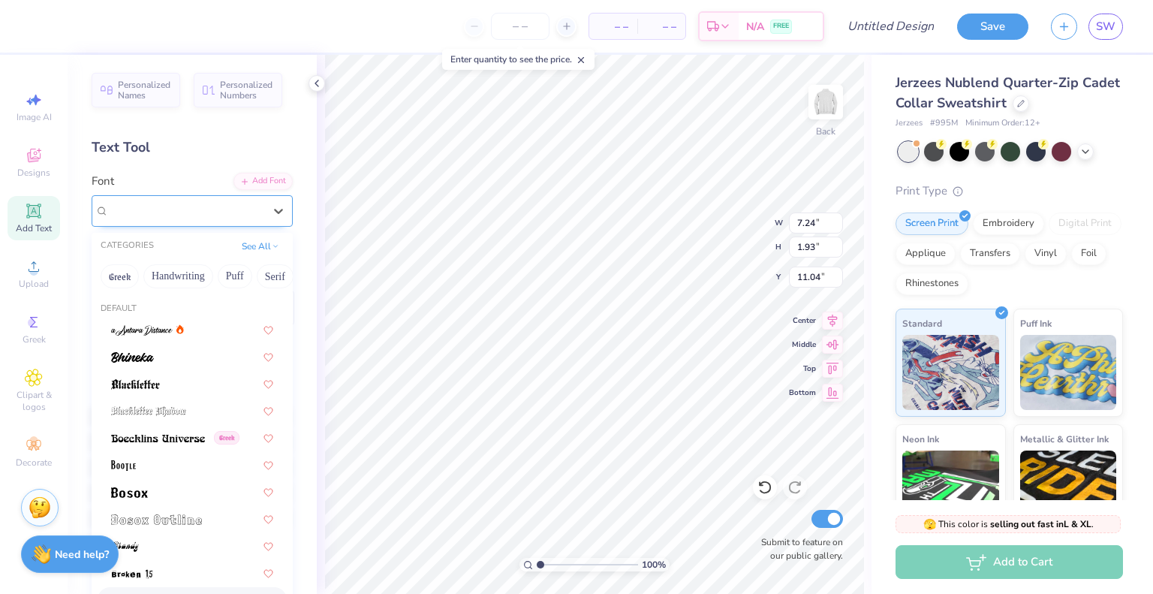
click at [166, 209] on div "Buche FREE" at bounding box center [186, 210] width 158 height 23
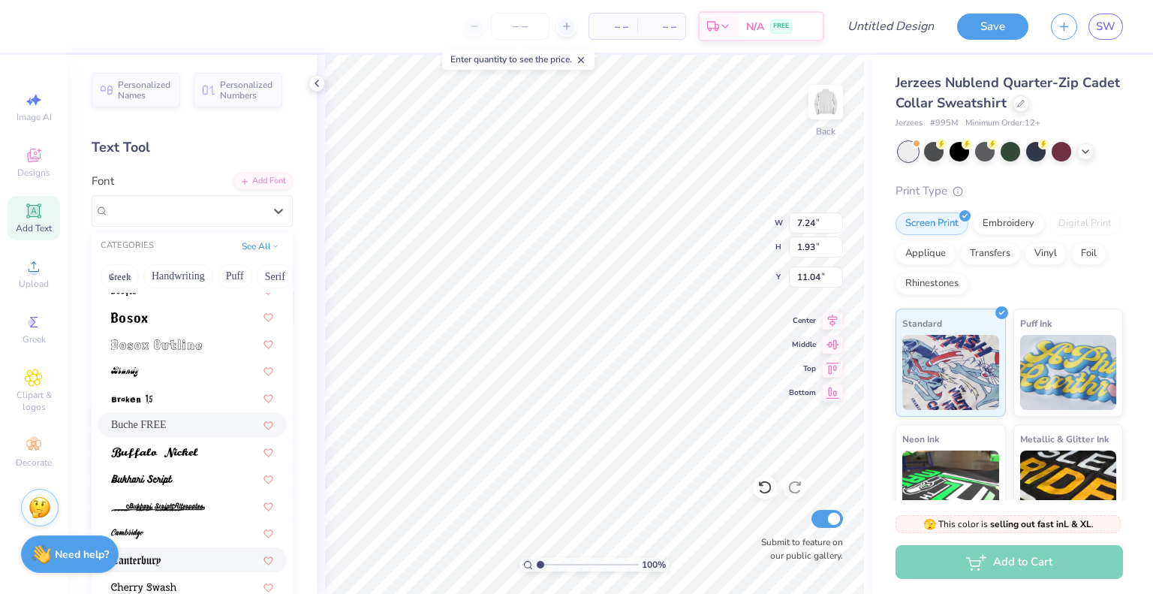
scroll to position [174, 0]
click at [168, 338] on span at bounding box center [156, 344] width 91 height 16
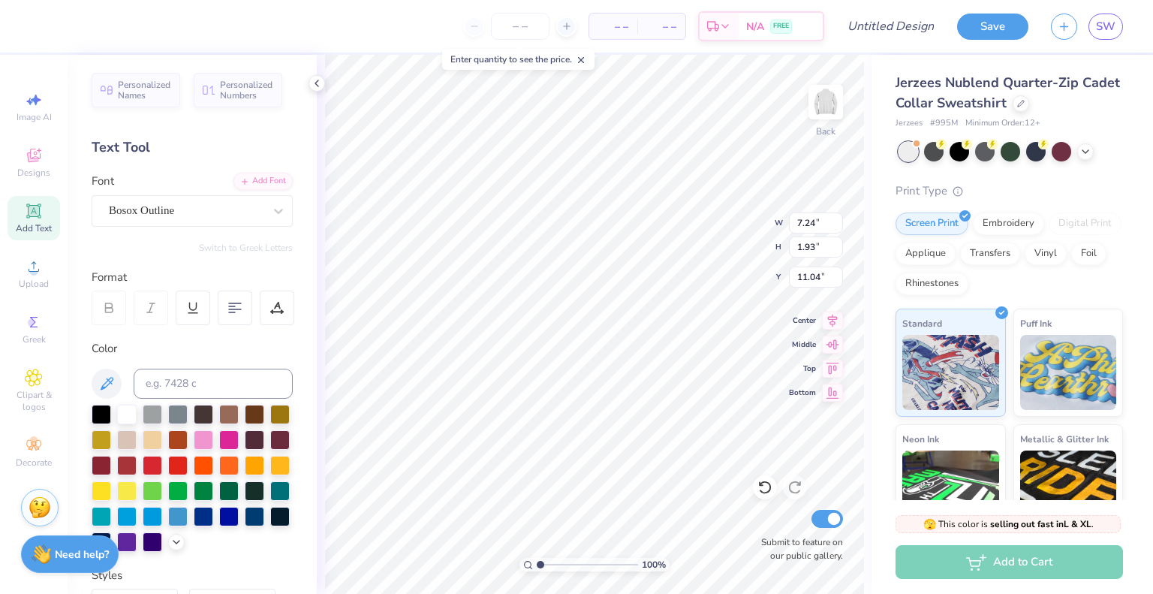
type input "5.60"
type input "1.73"
type input "11.14"
click at [136, 211] on div "Bosox Outline" at bounding box center [186, 210] width 158 height 23
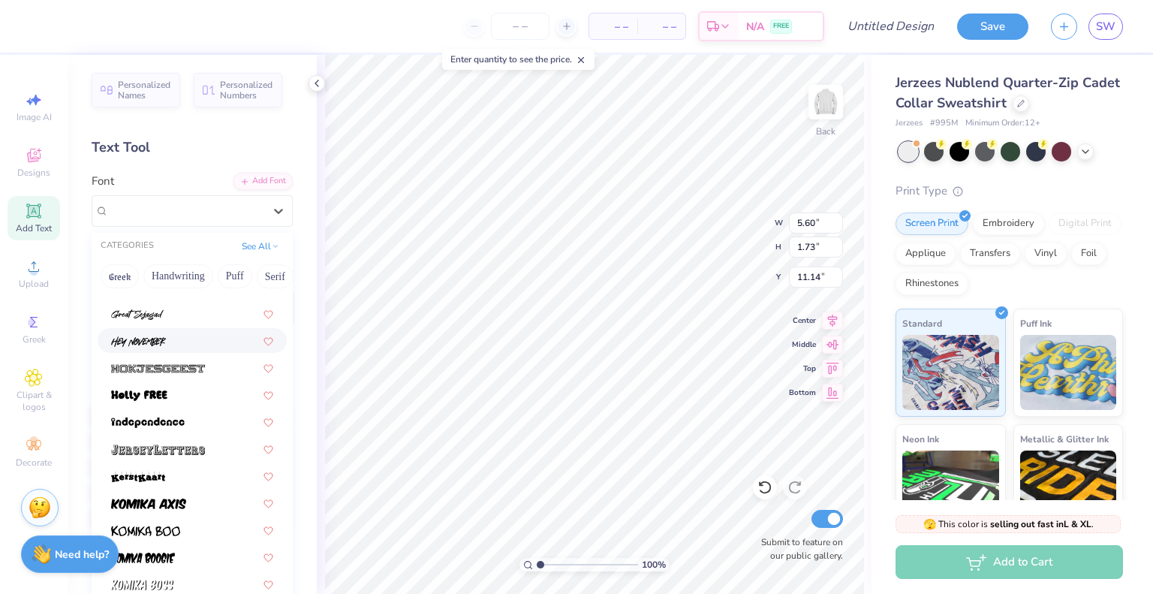
scroll to position [1016, 0]
click at [172, 448] on img at bounding box center [158, 449] width 94 height 11
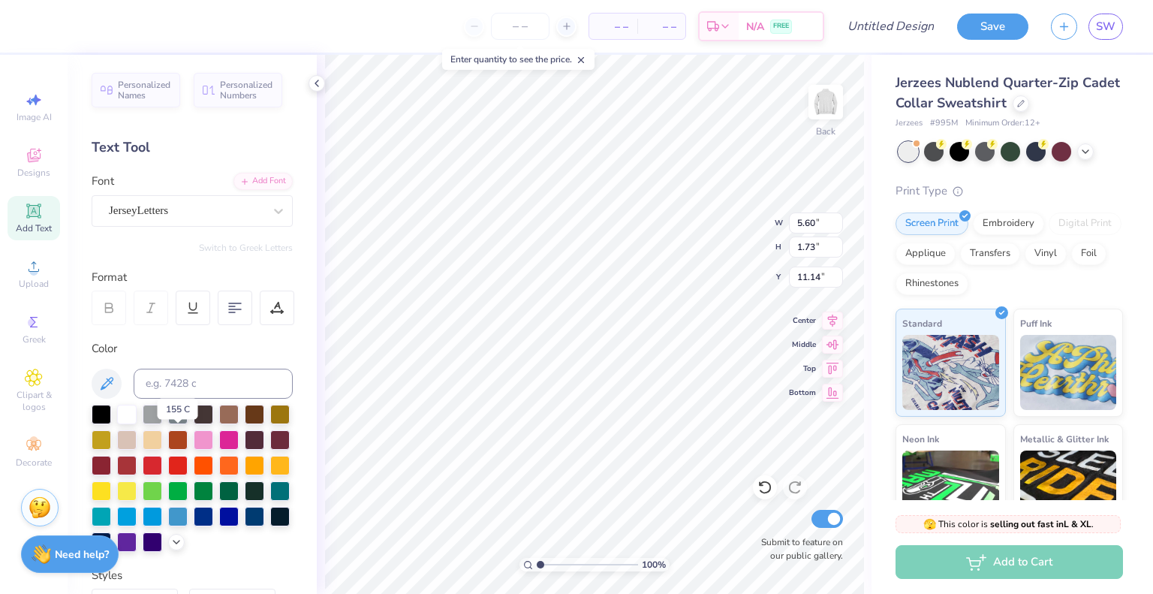
type input "7.94"
type input "2.30"
type input "10.85"
click at [181, 204] on div "JerseyLetters" at bounding box center [186, 210] width 158 height 23
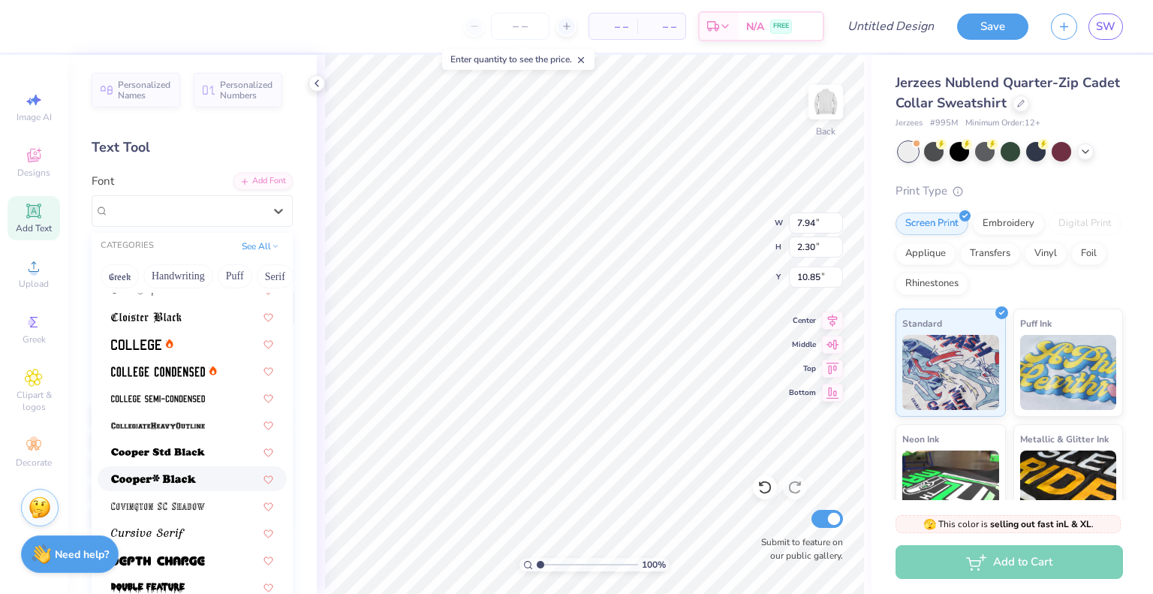
scroll to position [603, 0]
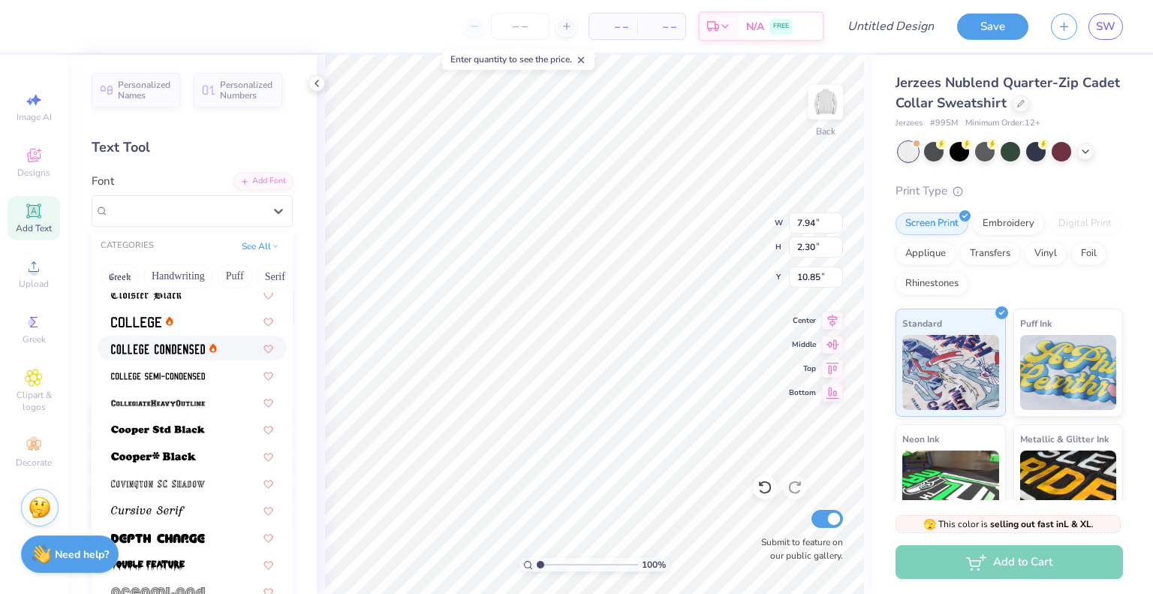
click at [152, 350] on img at bounding box center [158, 349] width 94 height 11
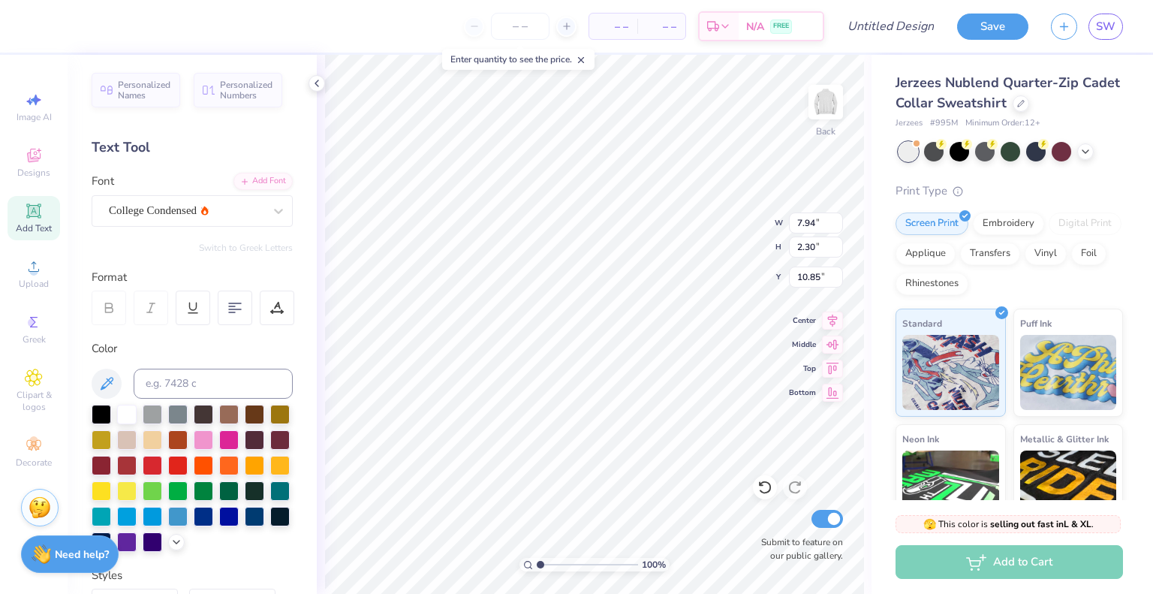
type input "4.71"
type input "1.78"
type input "11.11"
click at [176, 217] on div "College Condensed" at bounding box center [186, 210] width 158 height 23
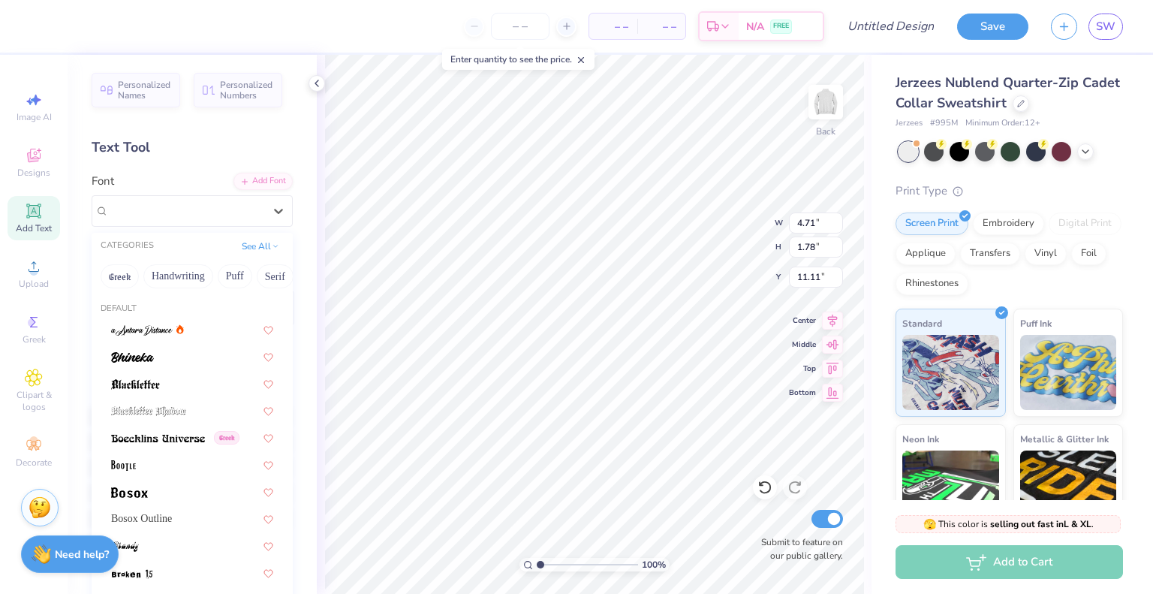
click at [176, 152] on div "Text Tool" at bounding box center [192, 147] width 201 height 20
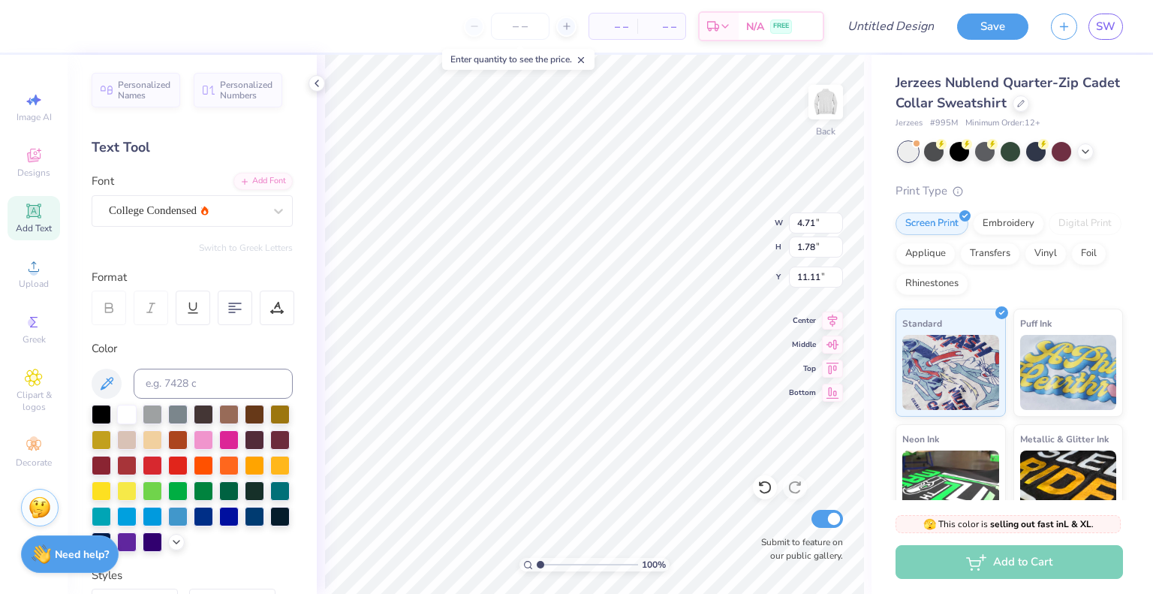
scroll to position [12, 2]
type textarea "WILL"
click at [283, 311] on icon at bounding box center [282, 311] width 2 height 2
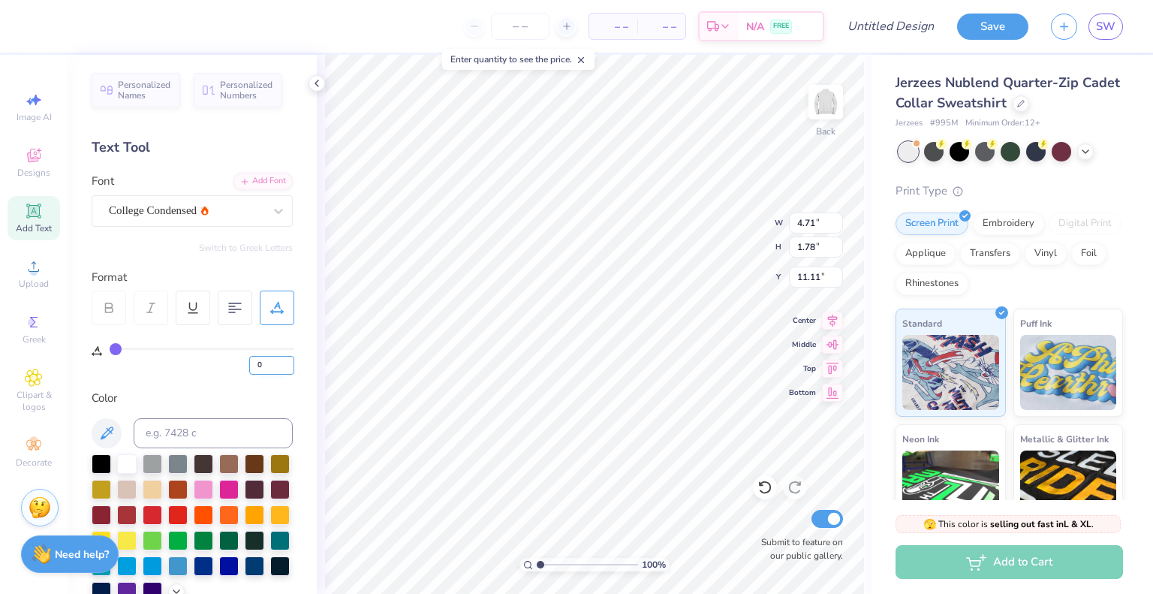
click at [272, 362] on input "0" at bounding box center [271, 365] width 45 height 19
type input "0.5"
type input "1"
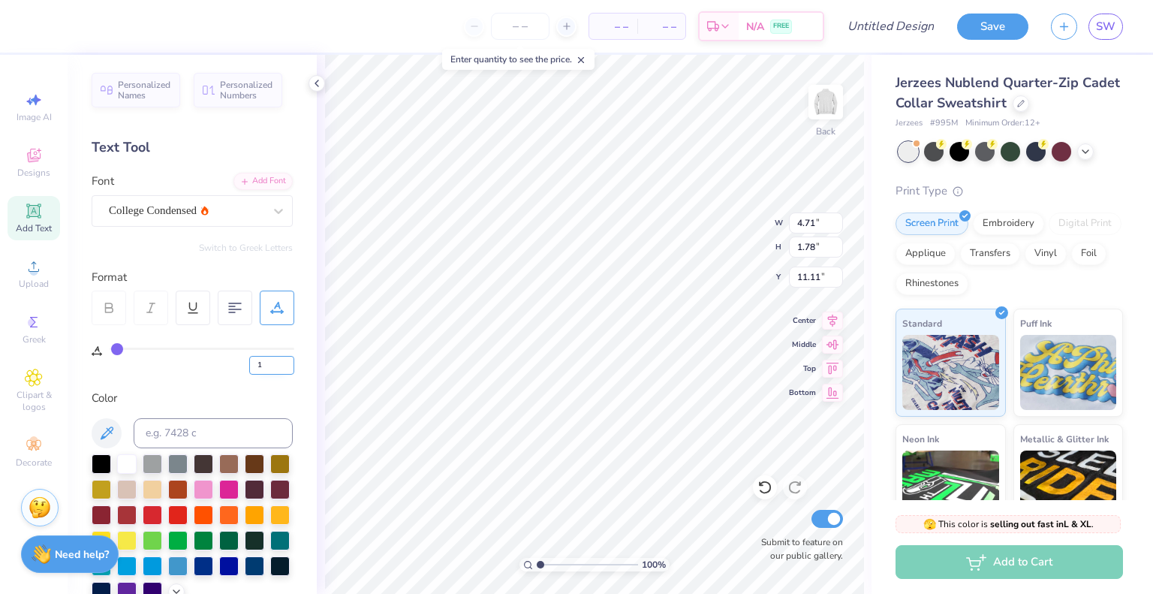
type textarea "W ILL"
type input "1"
type textarea "WILL"
click at [260, 388] on div "Personalized Names Personalized Numbers Text Tool Add Font Font College Condens…" at bounding box center [192, 324] width 249 height 539
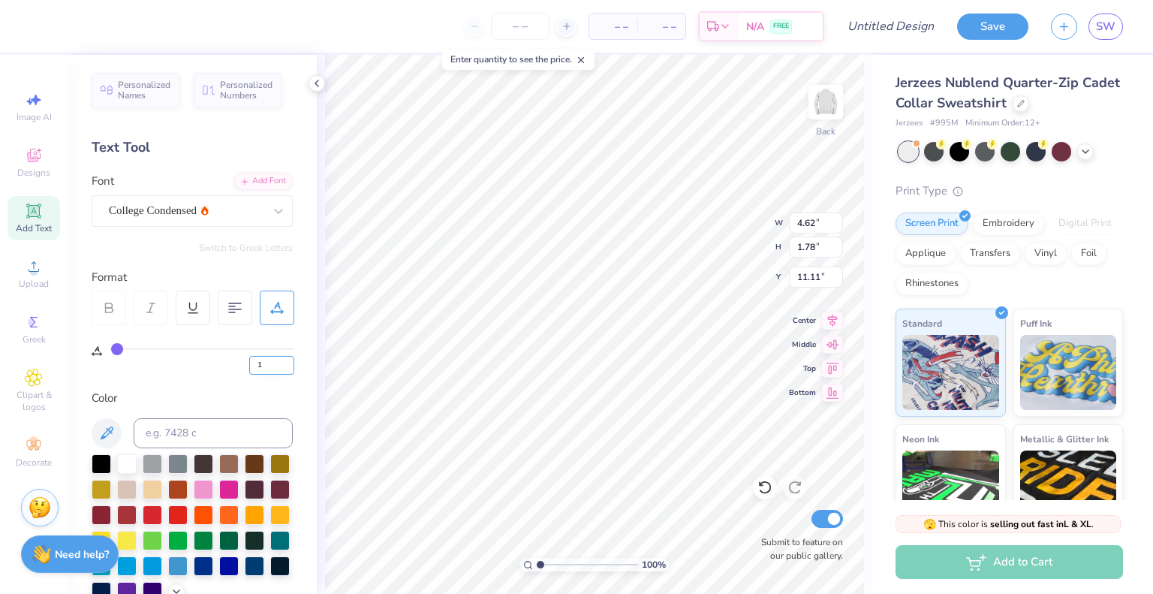
click at [267, 364] on input "1" at bounding box center [271, 365] width 45 height 19
type input "0"
type input "1"
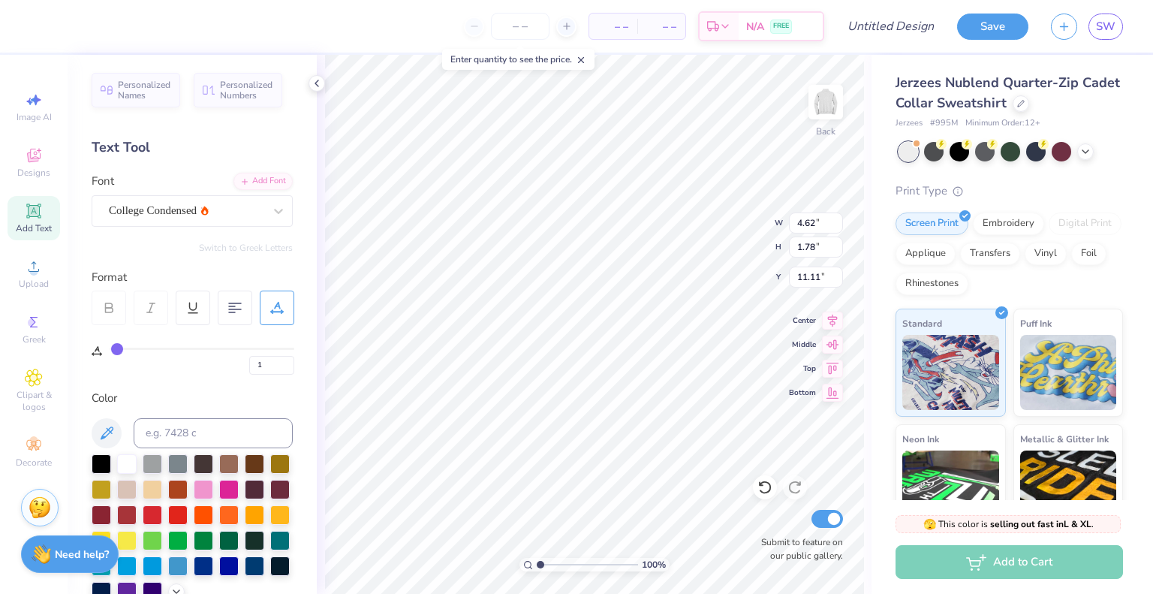
type input "2"
type input "3"
type input "4"
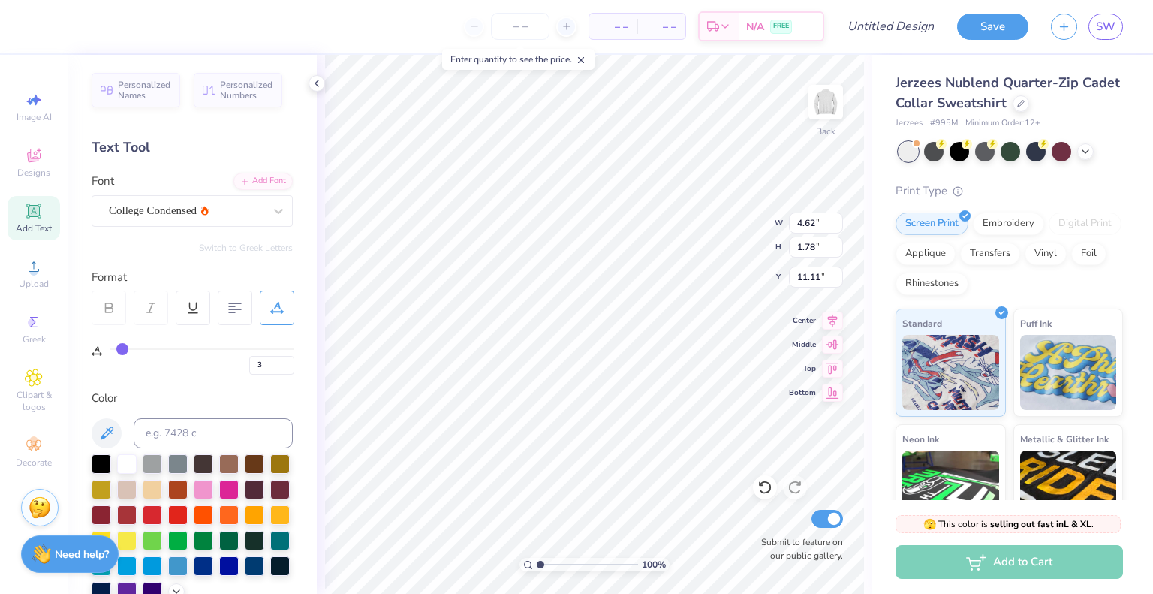
type input "4"
type input "5"
type input "6"
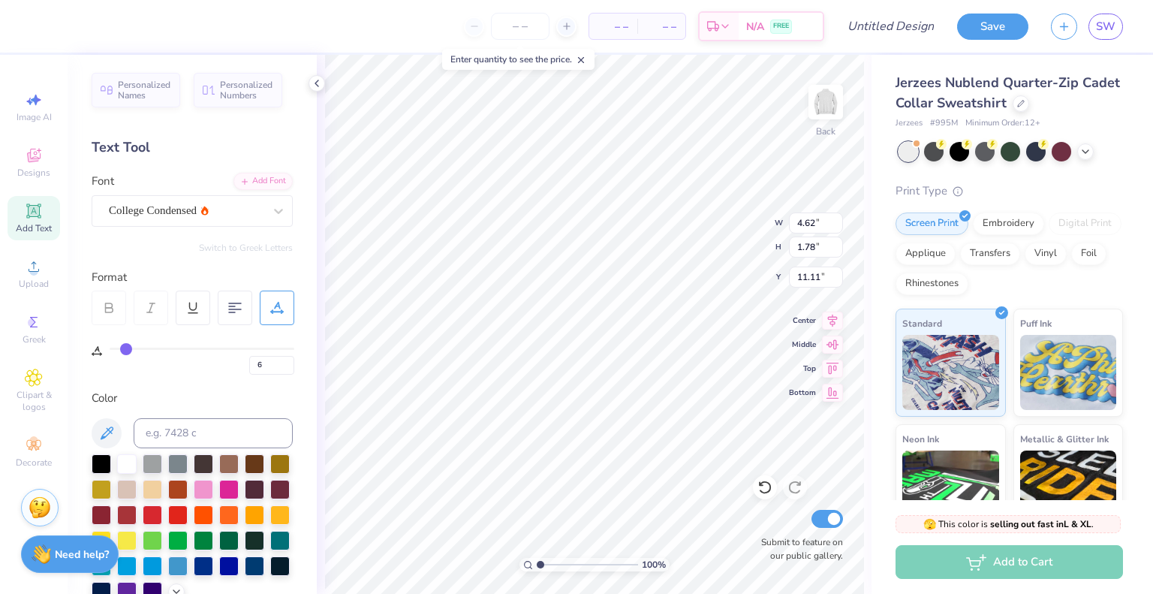
type input "7"
drag, startPoint x: 114, startPoint y: 347, endPoint x: 127, endPoint y: 349, distance: 12.8
click at [127, 349] on input "range" at bounding box center [202, 348] width 185 height 2
type input "9"
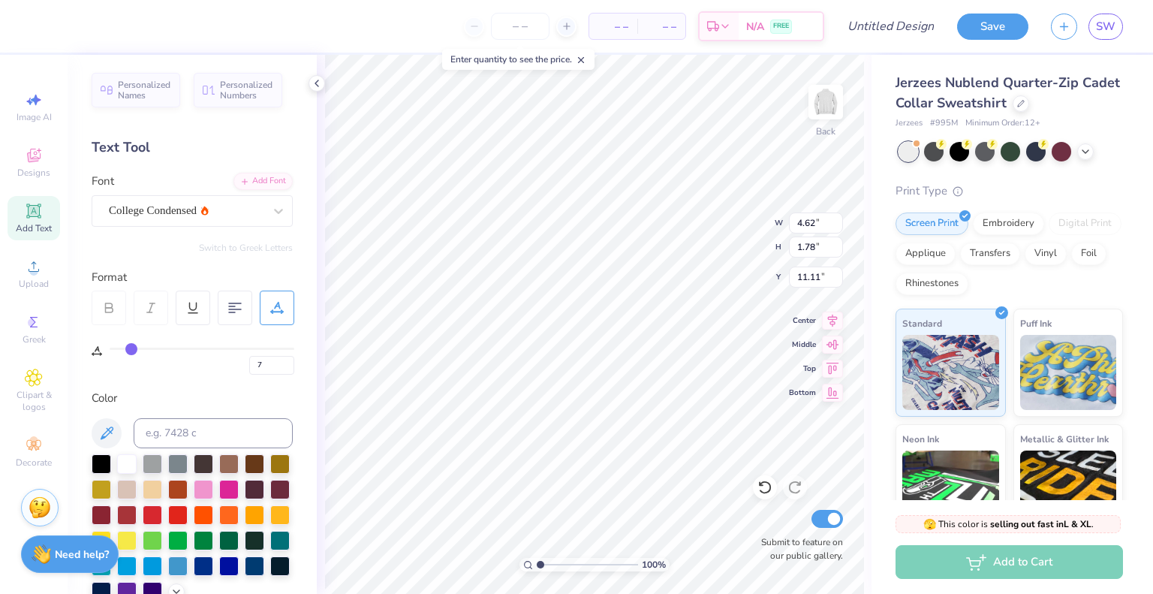
type input "9"
type input "10"
type input "11"
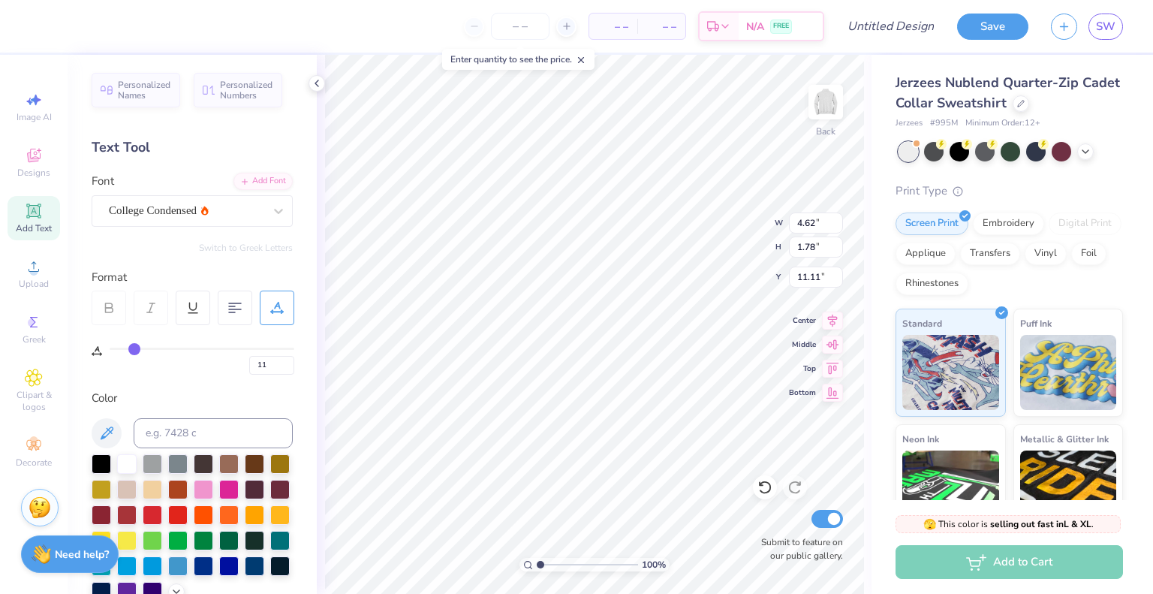
type input "12"
type input "11"
type input "10"
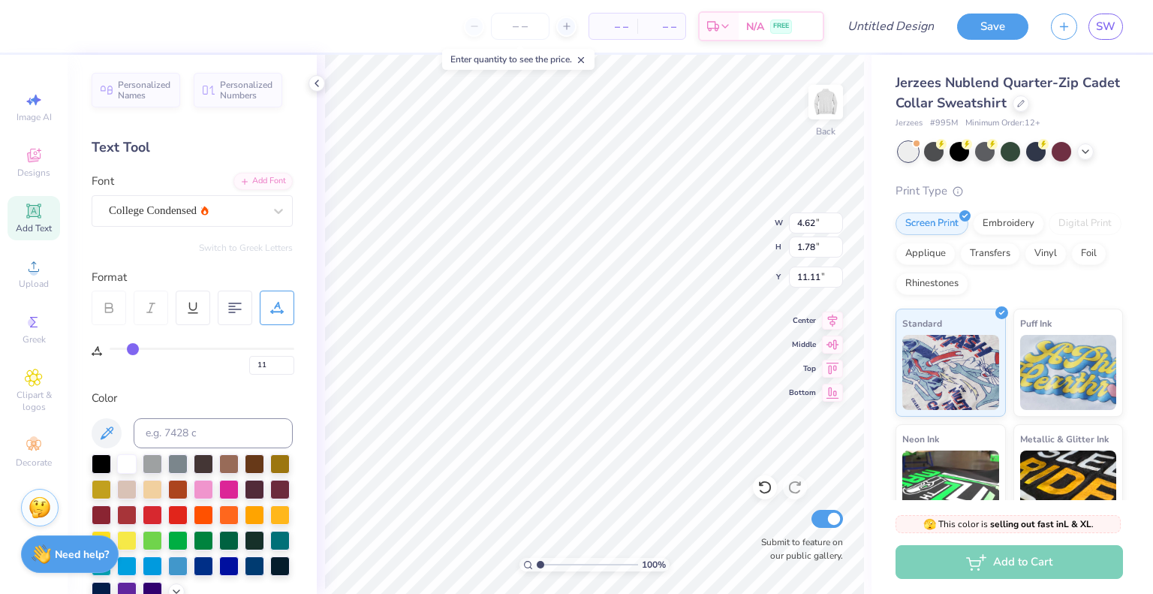
type input "10"
click at [133, 350] on input "range" at bounding box center [202, 348] width 185 height 2
click at [206, 387] on div "Personalized Names Personalized Numbers Text Tool Add Font Font College Condens…" at bounding box center [192, 324] width 249 height 539
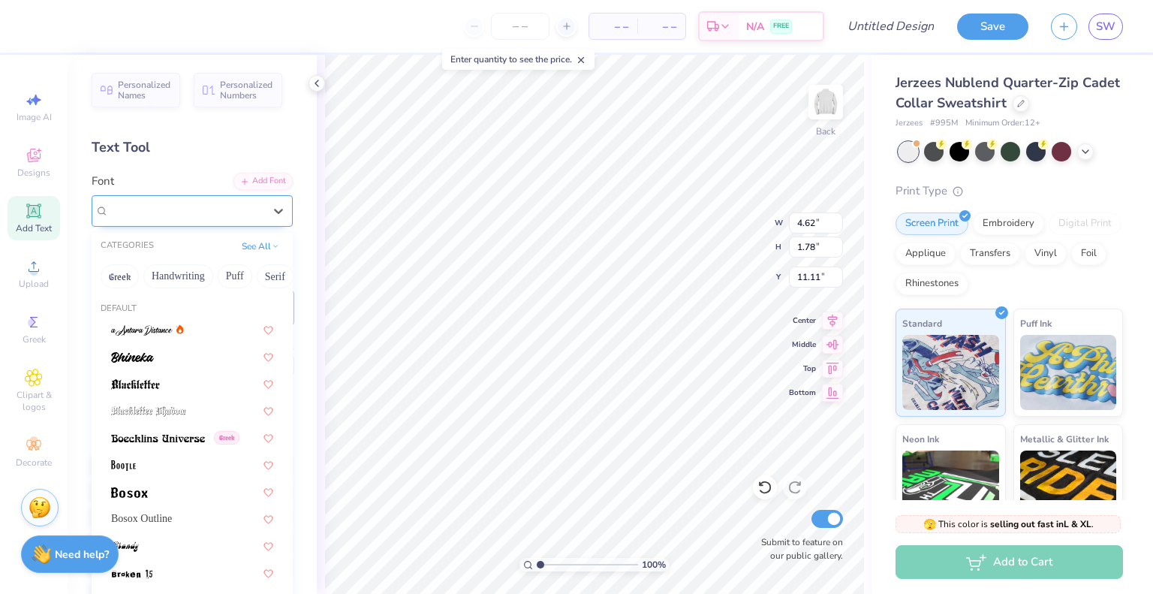
click at [170, 216] on div "College Condensed" at bounding box center [186, 210] width 158 height 23
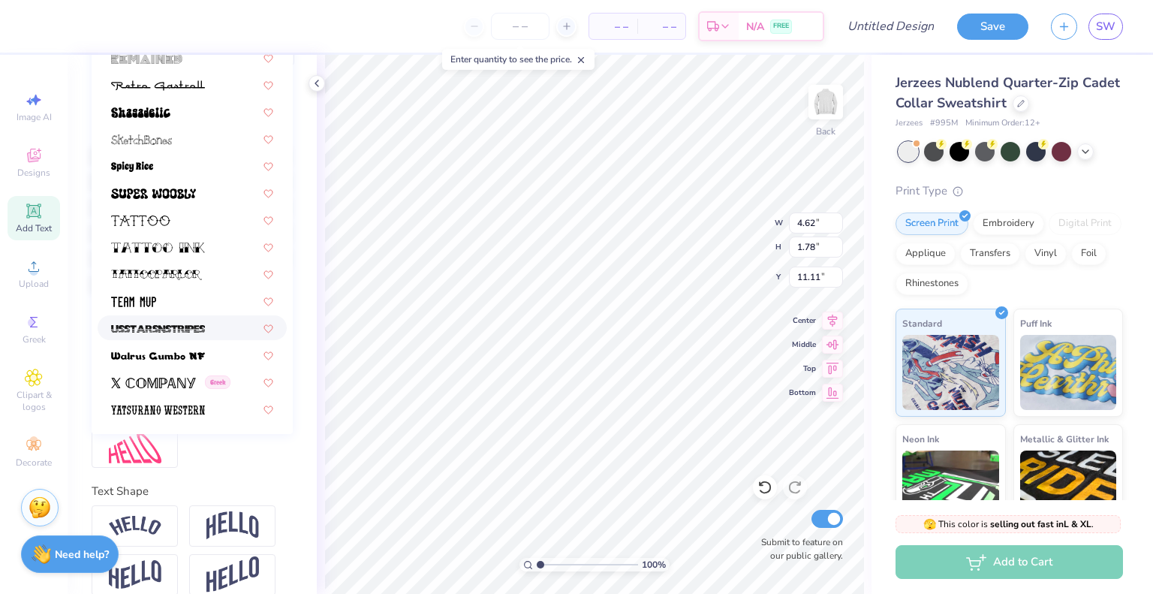
scroll to position [353, 0]
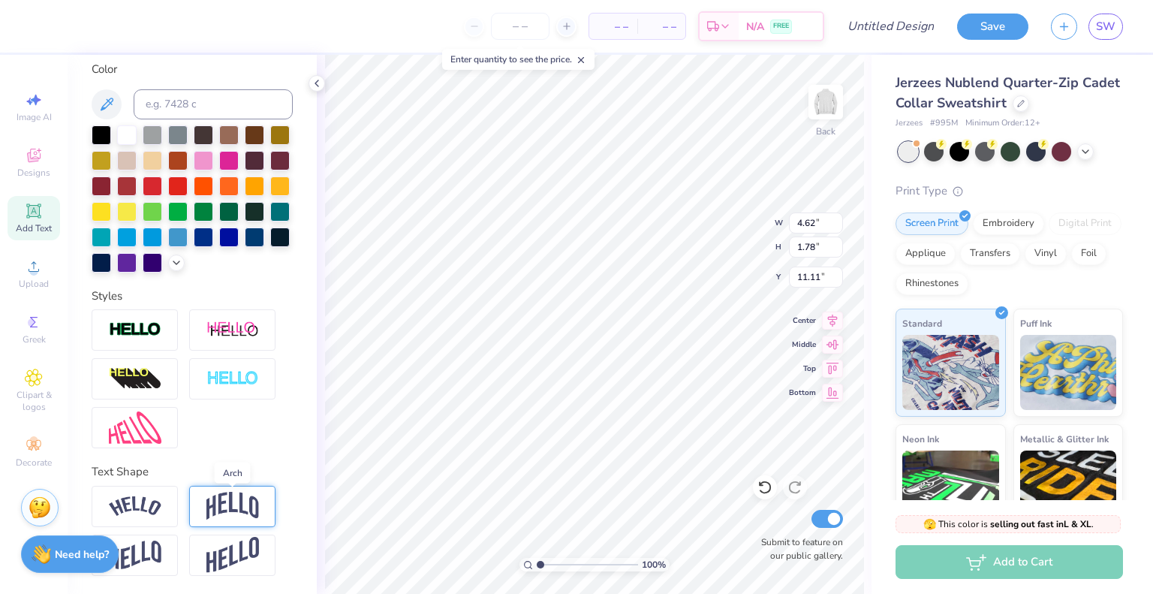
click at [244, 509] on img at bounding box center [232, 506] width 53 height 29
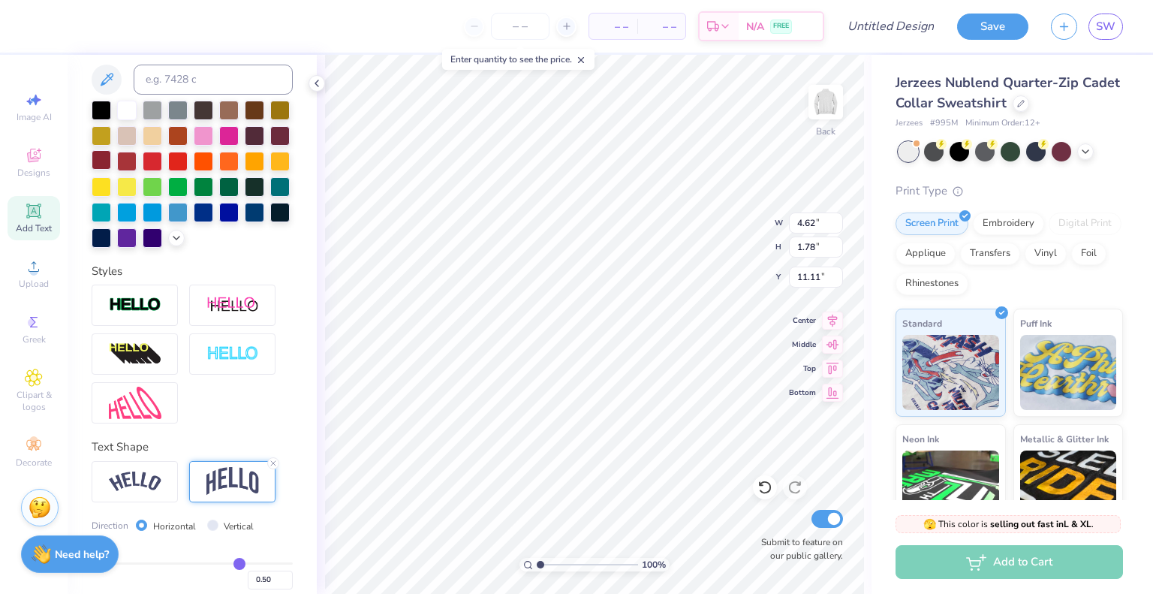
click at [111, 161] on div at bounding box center [102, 160] width 20 height 20
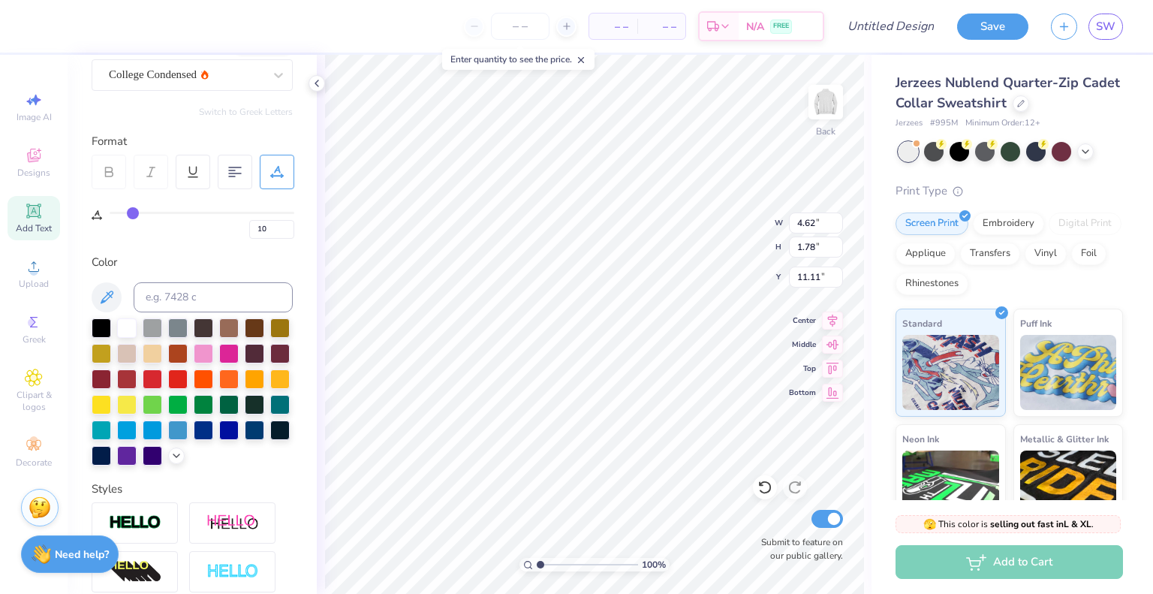
scroll to position [0, 0]
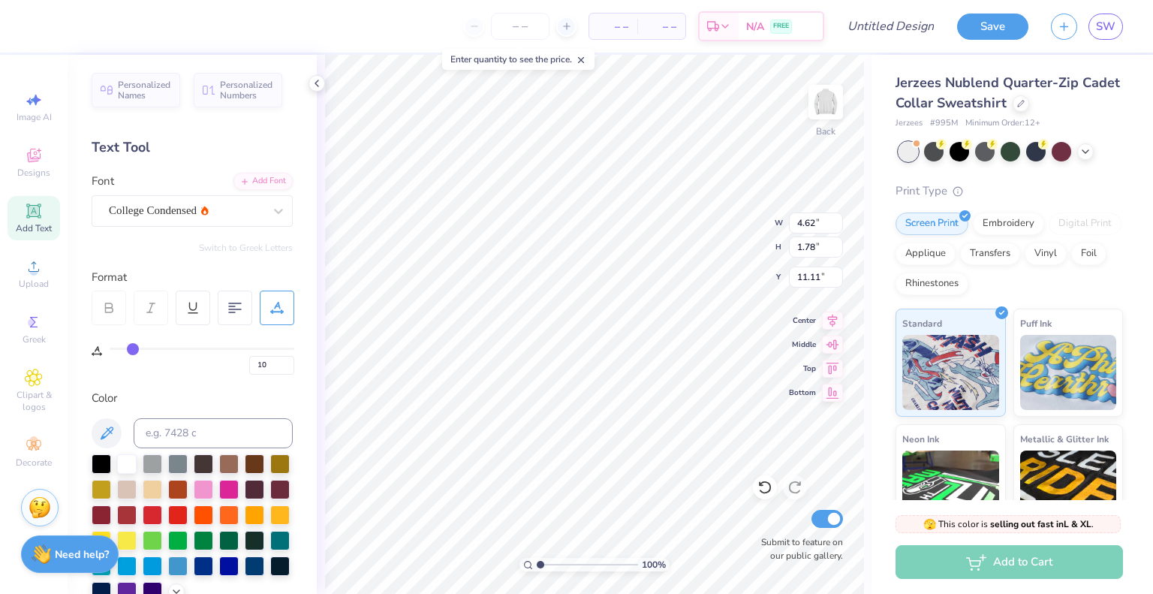
click at [109, 314] on div at bounding box center [109, 307] width 35 height 35
click at [835, 343] on icon at bounding box center [832, 342] width 21 height 18
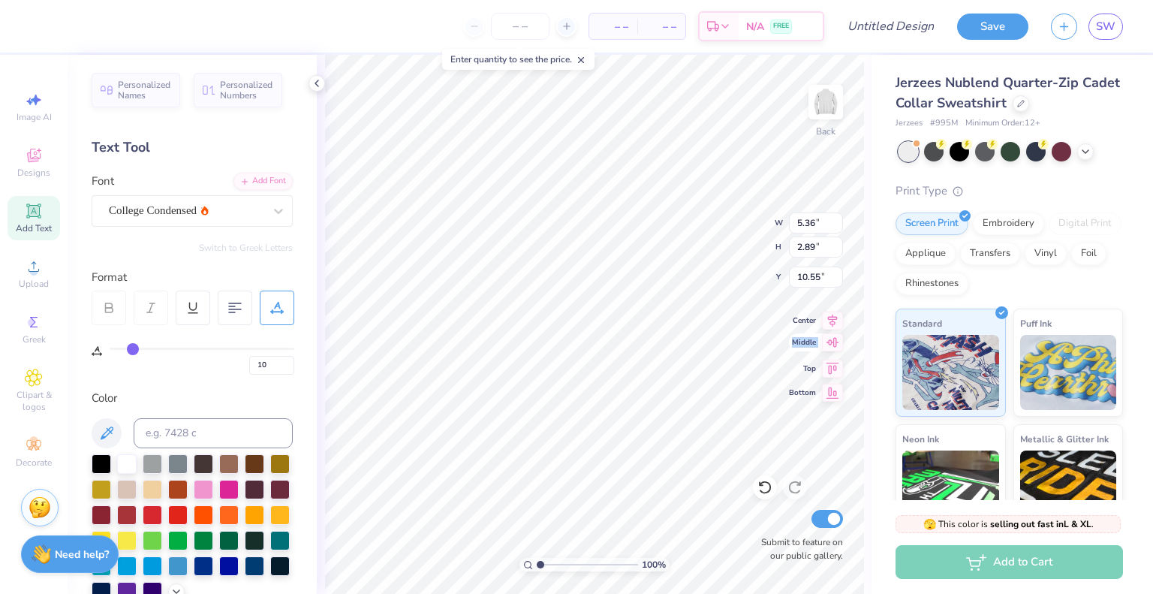
click at [835, 343] on icon at bounding box center [832, 342] width 21 height 18
type input "2.64"
type input "3.58"
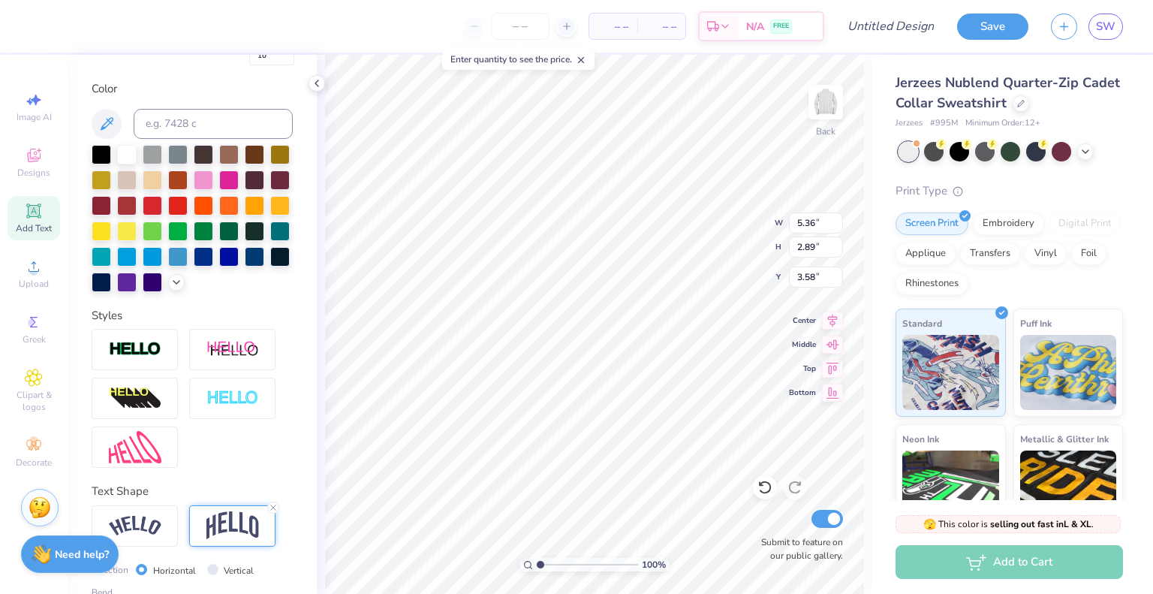
scroll to position [441, 0]
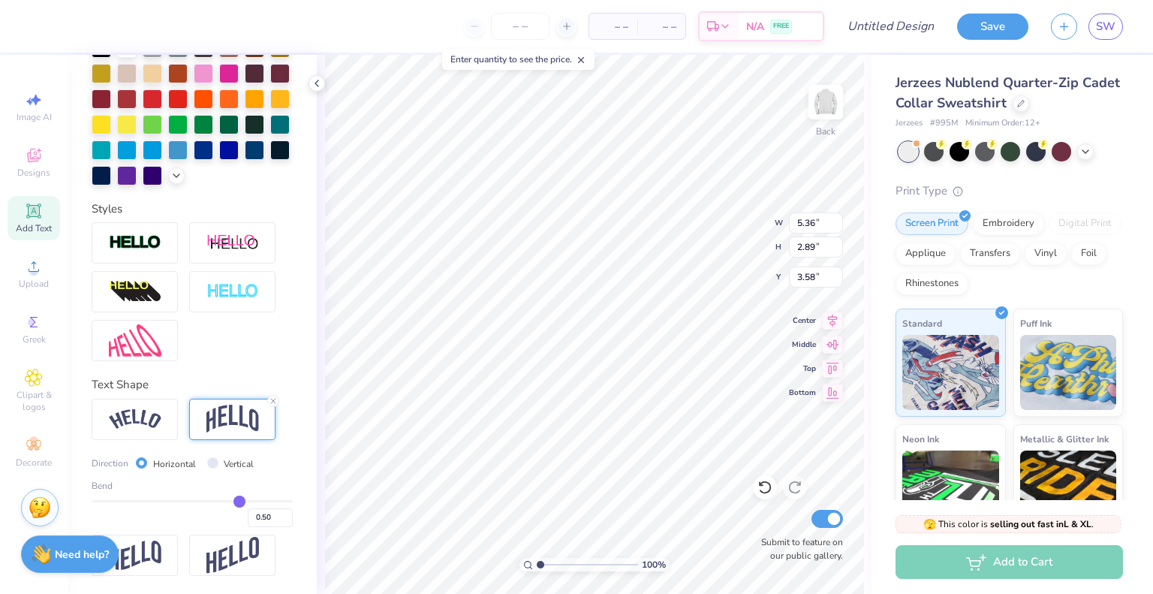
type input "0.45"
type input "0.41"
type input "0.38"
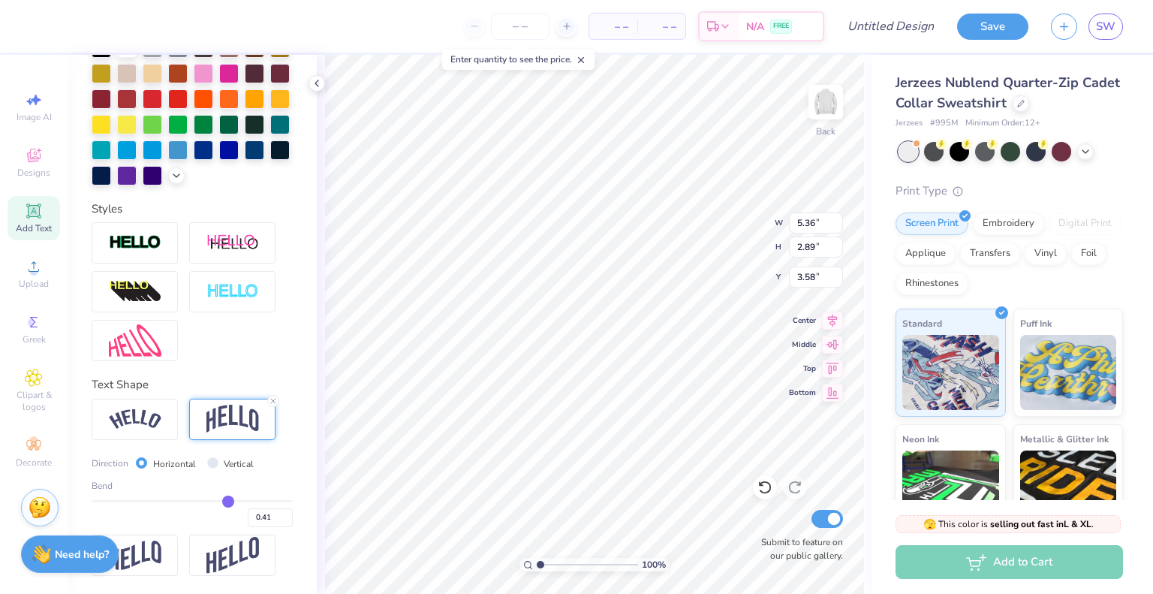
type input "0.38"
type input "0.36"
type input "0.35"
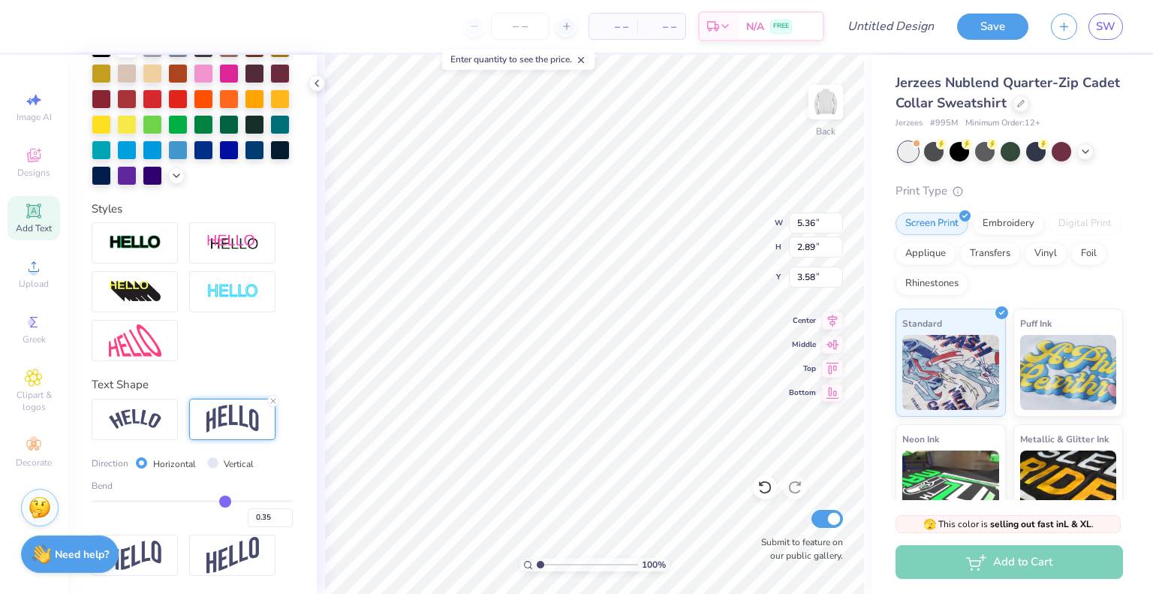
type input "0.32"
type input "0.31"
type input "0.3"
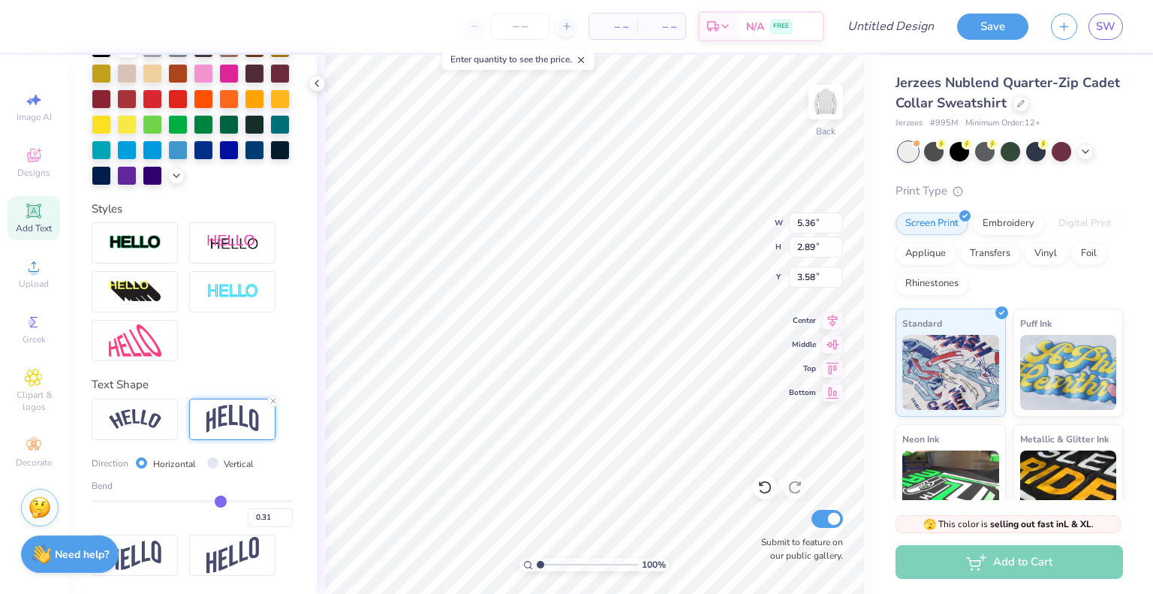
type input "0.30"
type input "0.28"
type input "0.27"
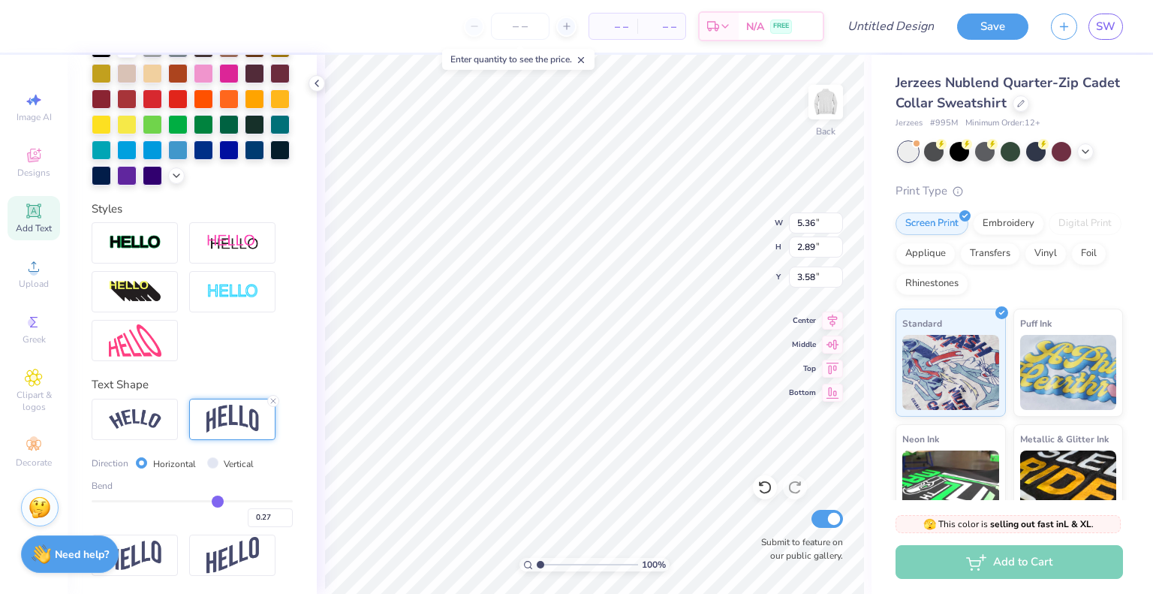
type input "0.26"
type input "0.23"
type input "0.22"
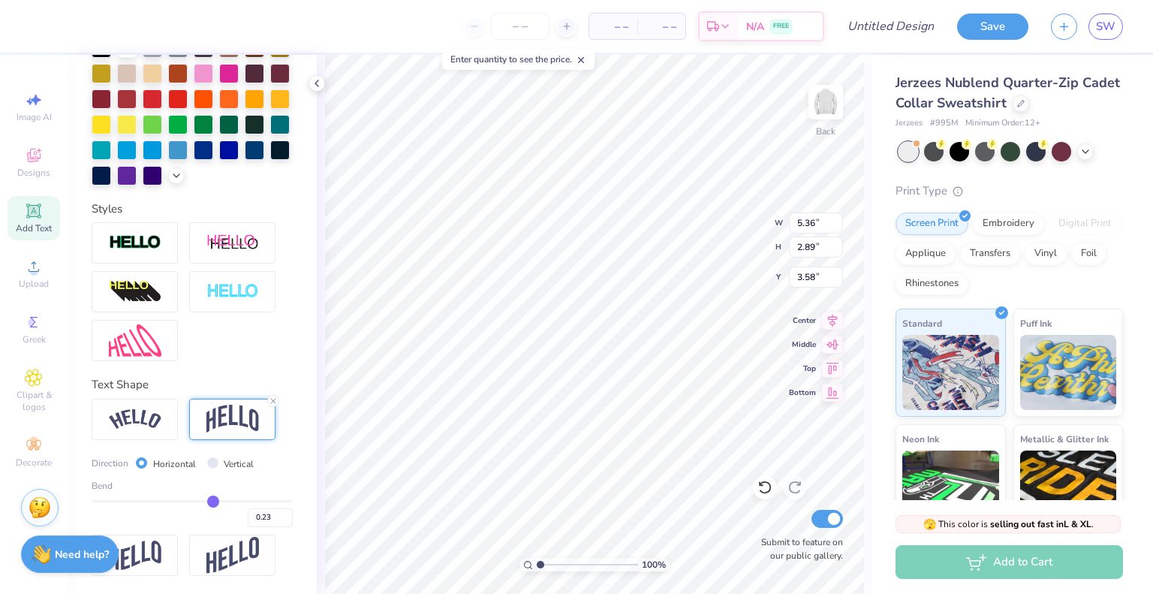
type input "0.22"
type input "0.2"
type input "0.20"
type input "0.19"
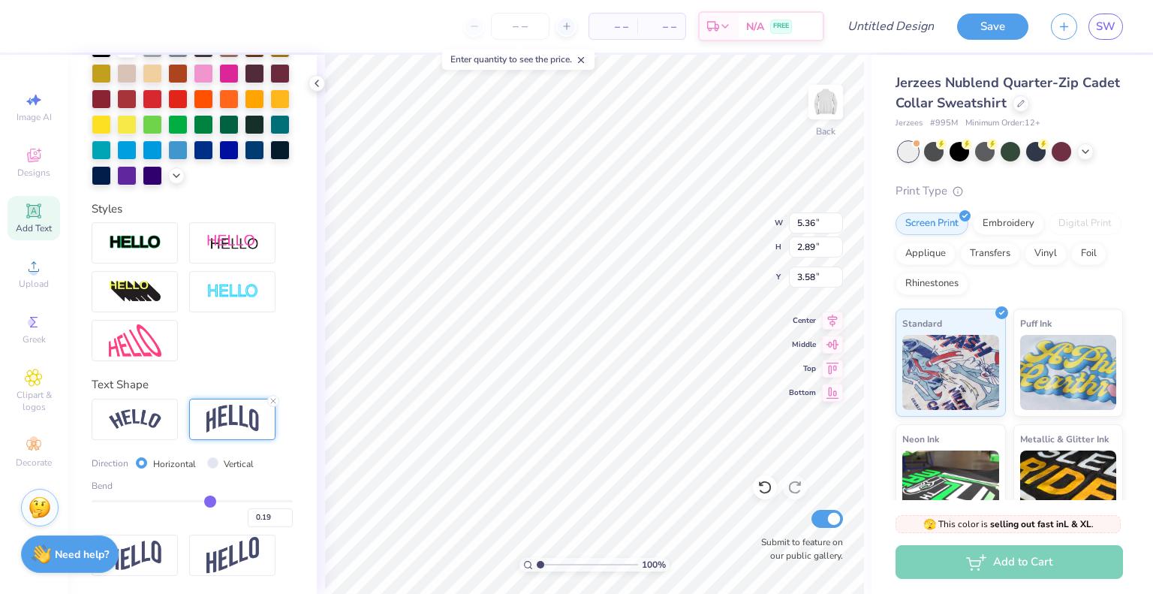
type input "0.18"
type input "0.17"
drag, startPoint x: 232, startPoint y: 499, endPoint x: 201, endPoint y: 498, distance: 30.8
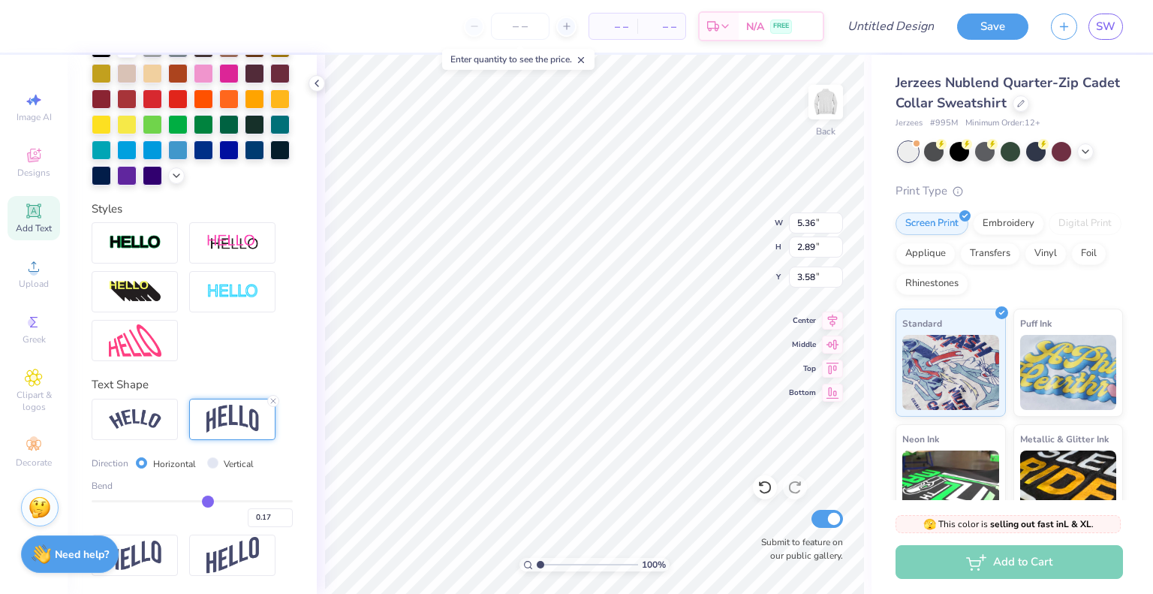
type input "0.17"
click at [201, 500] on input "range" at bounding box center [192, 501] width 201 height 2
type input "2.14"
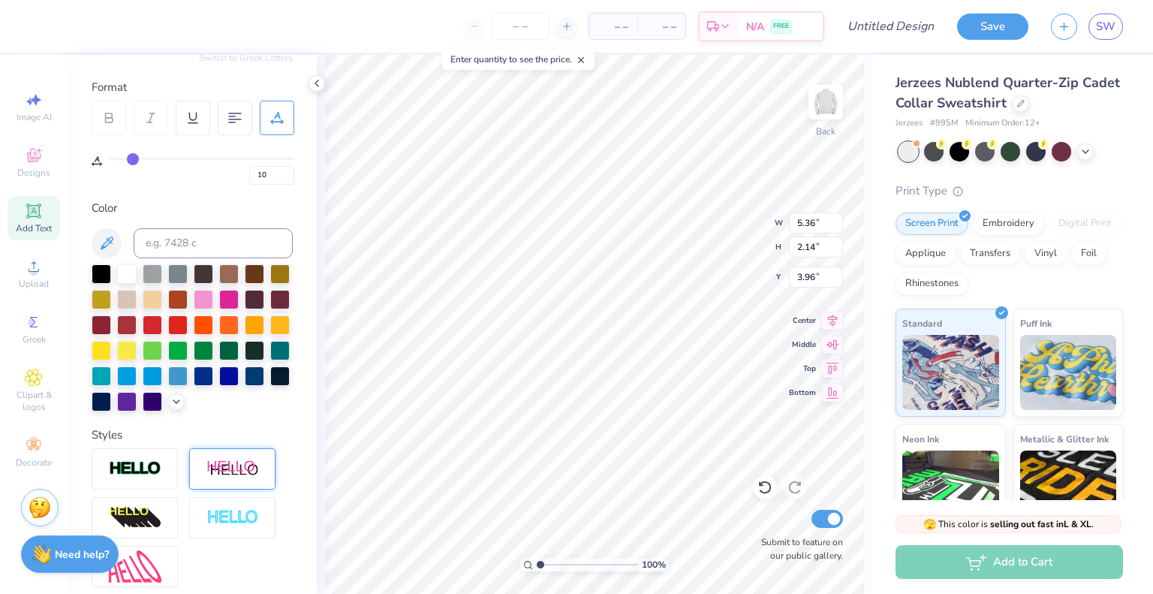
scroll to position [0, 0]
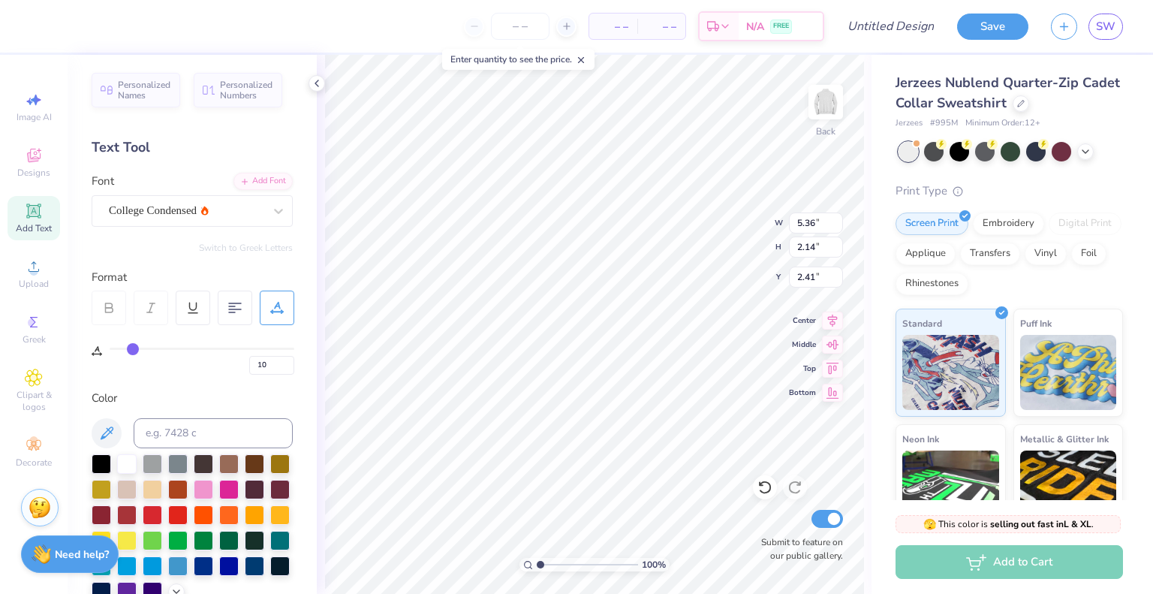
type input "2.70"
click at [223, 209] on div "College Condensed" at bounding box center [186, 210] width 158 height 23
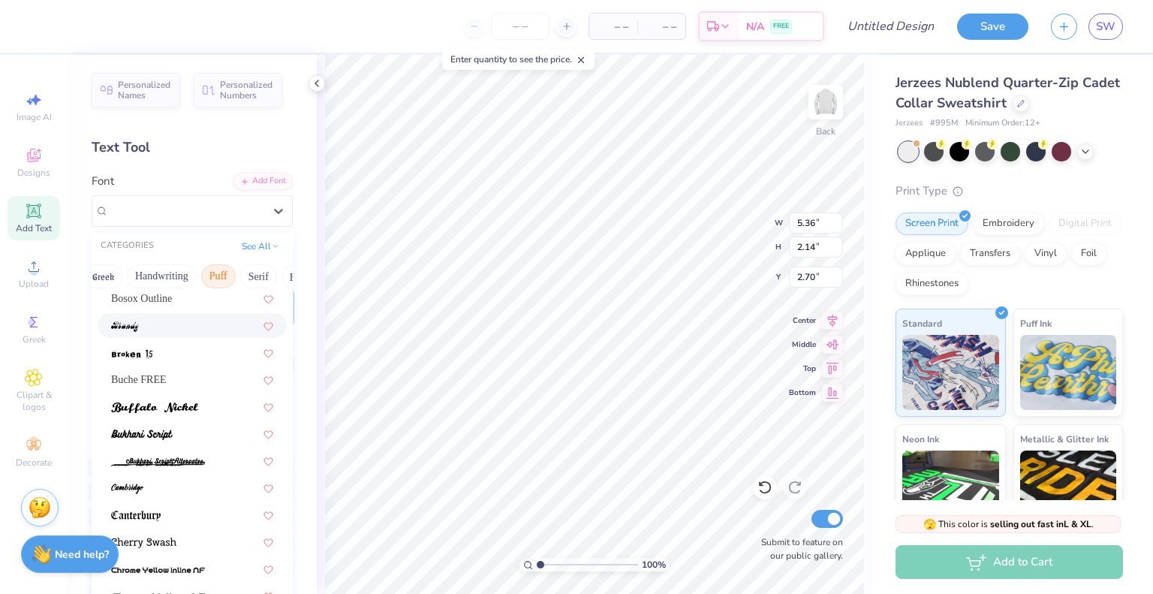
scroll to position [0, 17]
click at [163, 278] on button "Handwriting" at bounding box center [161, 276] width 70 height 24
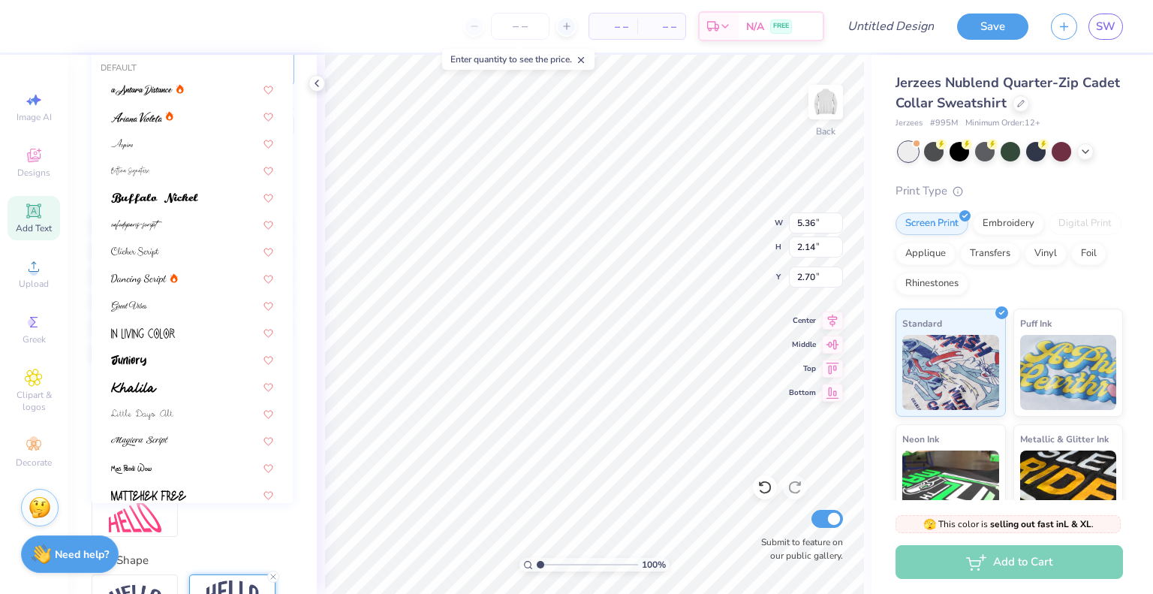
scroll to position [0, 0]
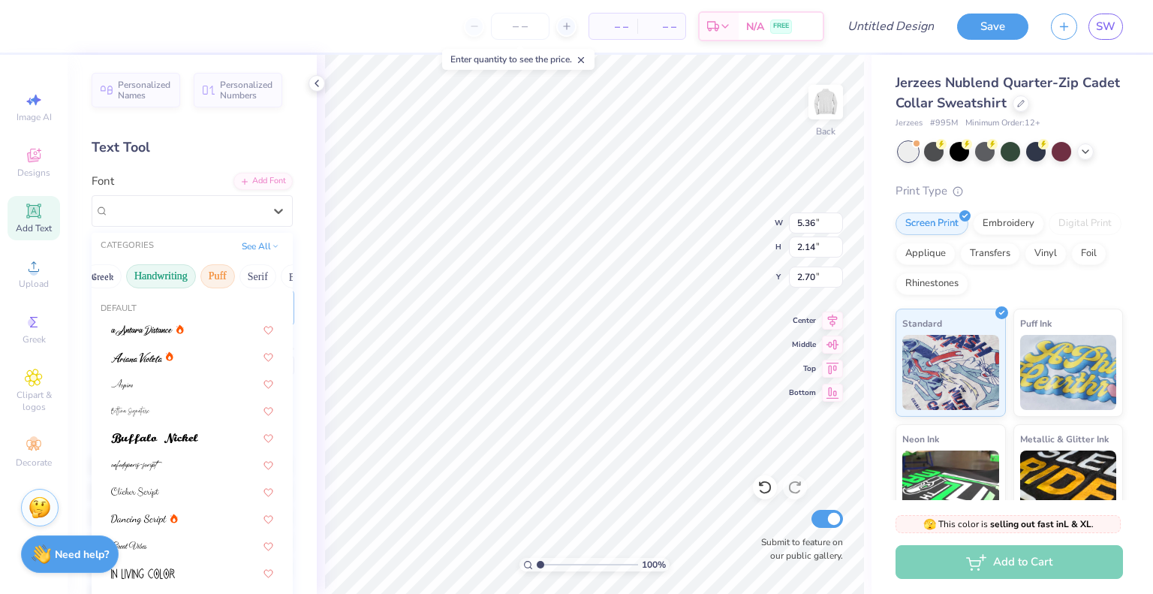
click at [212, 276] on button "Puff" at bounding box center [217, 276] width 35 height 24
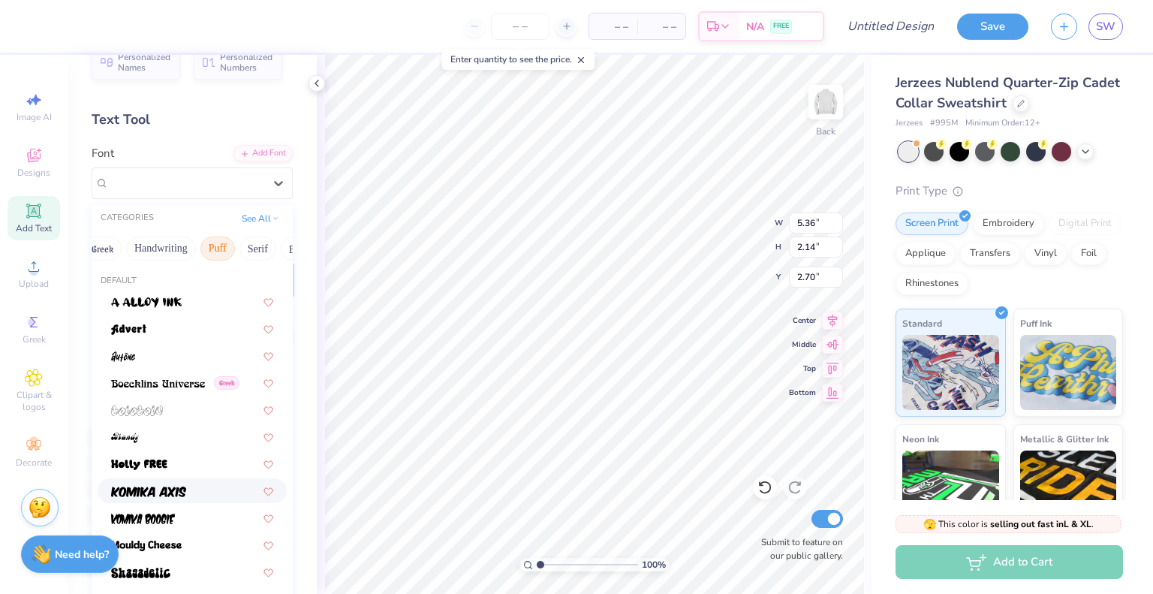
scroll to position [23, 0]
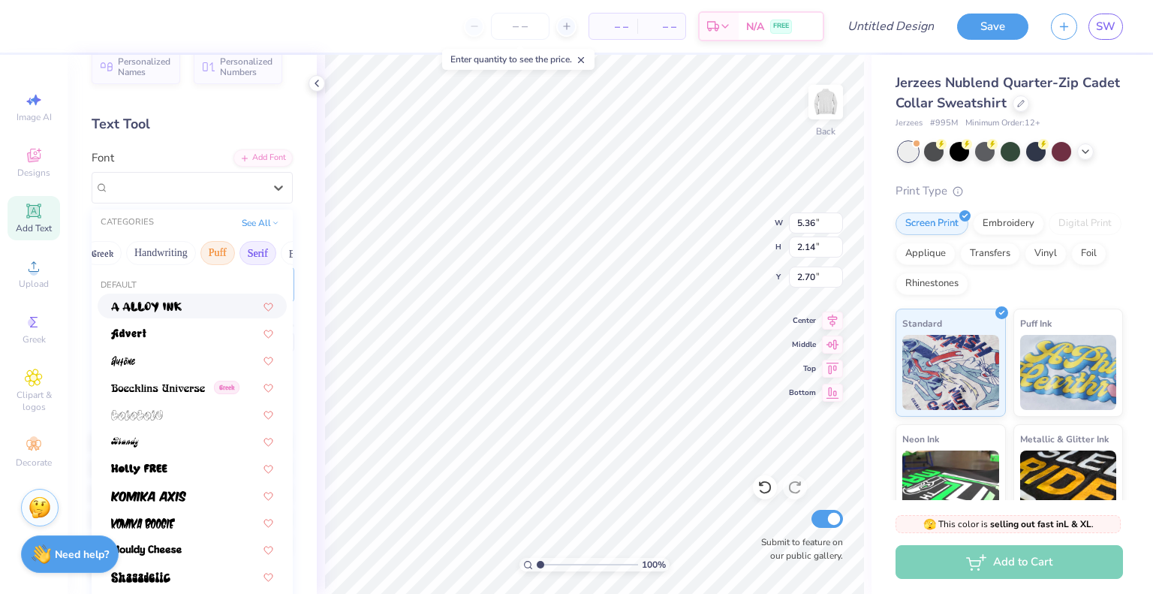
click at [248, 260] on button "Serif" at bounding box center [257, 253] width 37 height 24
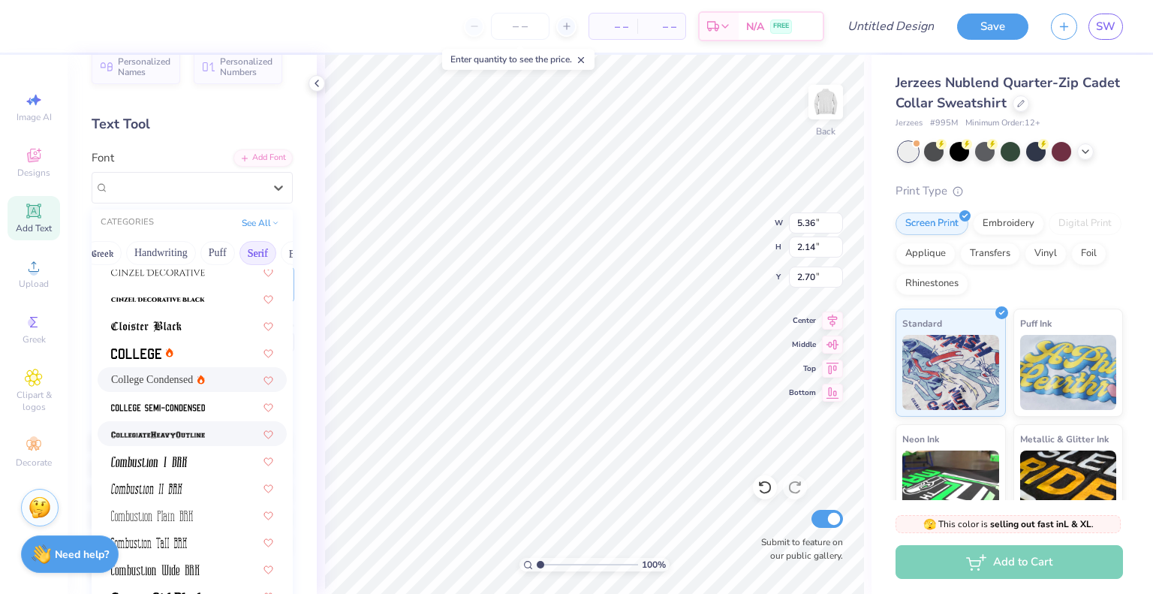
scroll to position [359, 0]
click at [143, 346] on span at bounding box center [136, 352] width 50 height 16
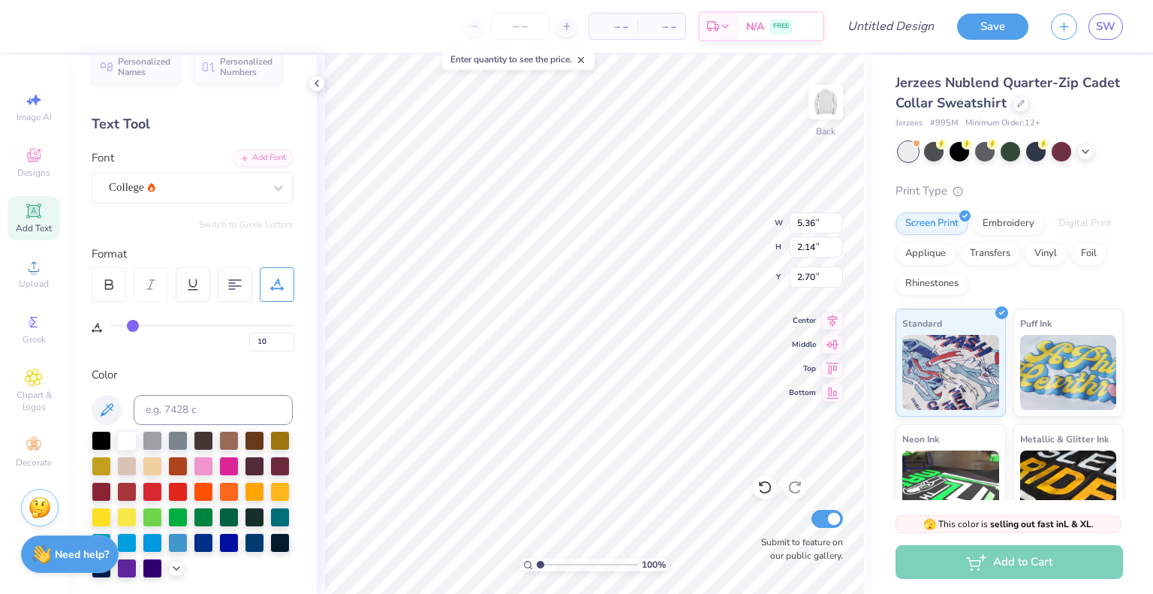
type input "6.13"
type input "2.19"
type input "2.67"
click at [265, 191] on div at bounding box center [278, 187] width 27 height 27
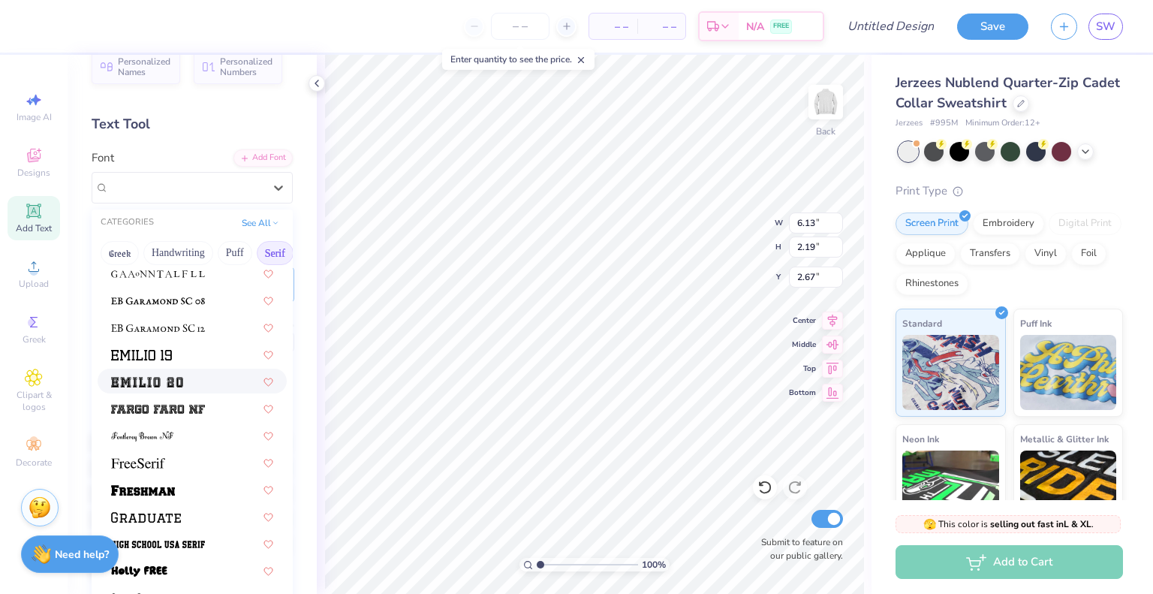
scroll to position [1118, 0]
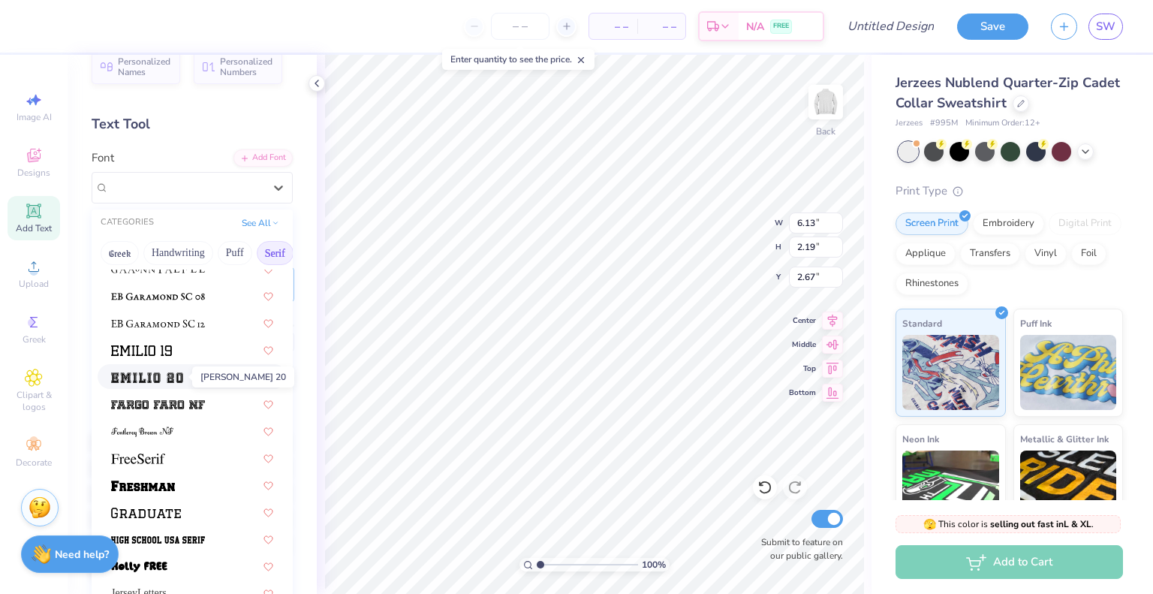
click at [171, 381] on img at bounding box center [147, 377] width 72 height 11
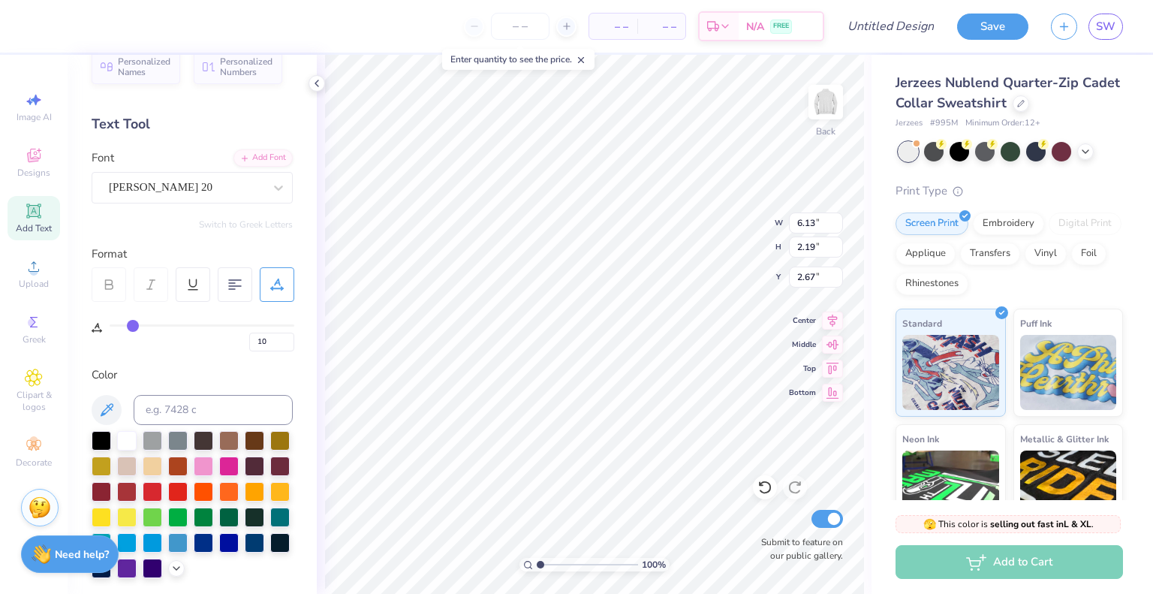
type input "7.38"
type input "2.33"
click at [833, 317] on icon at bounding box center [832, 318] width 21 height 18
type input "3.00"
type input "6.56"
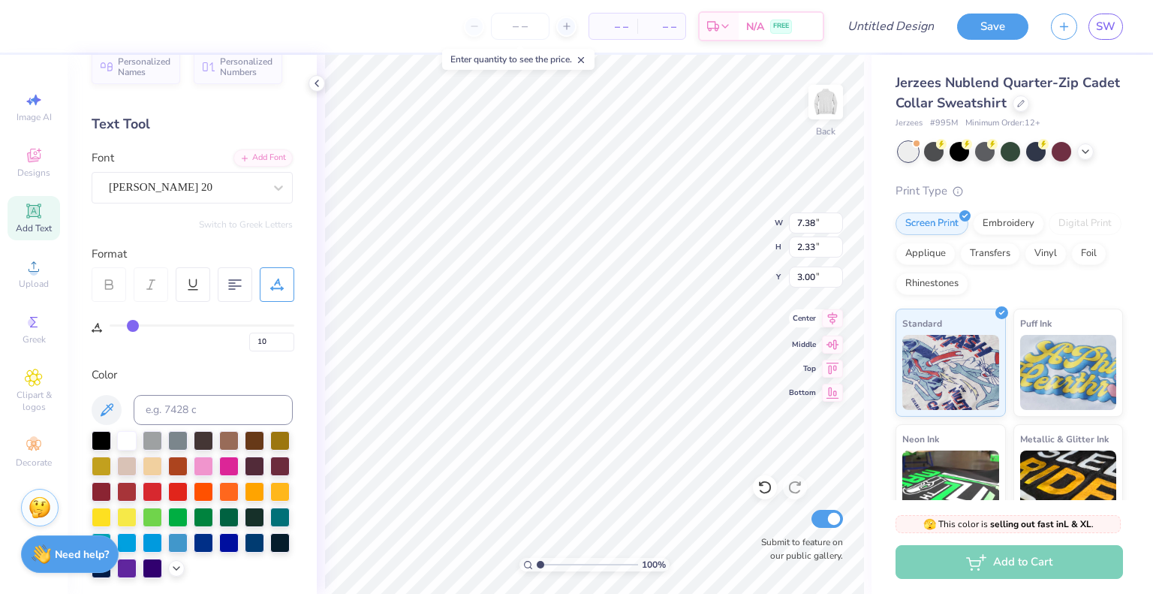
type input "2.08"
click at [815, 122] on img at bounding box center [826, 102] width 60 height 60
click at [814, 116] on img at bounding box center [826, 102] width 60 height 60
click at [919, 26] on input "Design Title" at bounding box center [909, 26] width 74 height 30
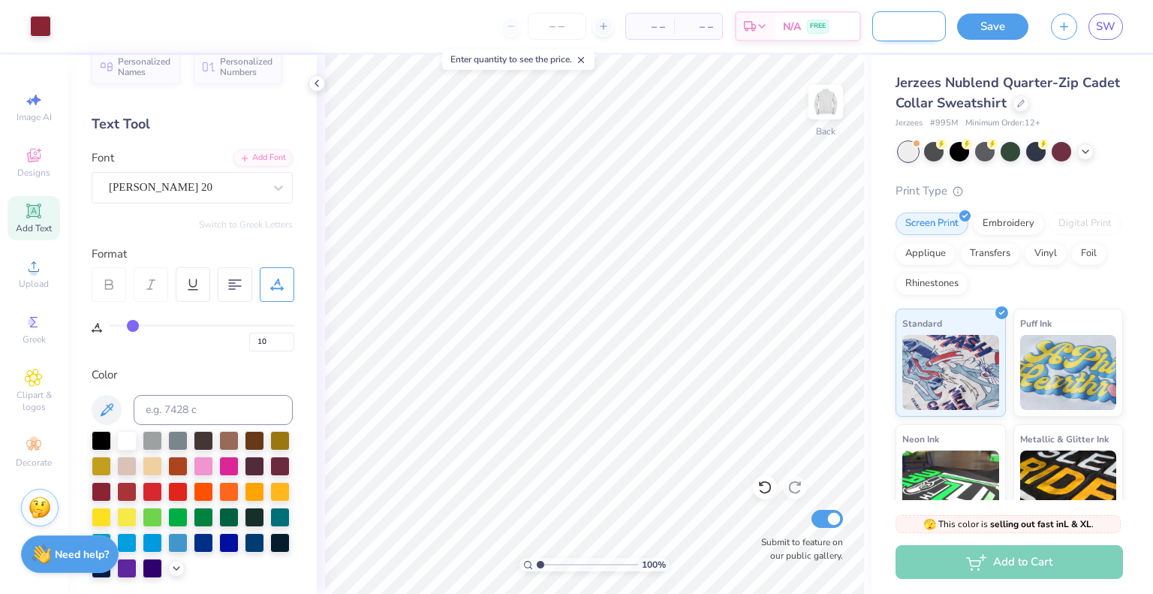
scroll to position [0, 116]
type input "Draft Merch 2025/26 Sweater"
click at [965, 24] on button "Save" at bounding box center [992, 24] width 71 height 26
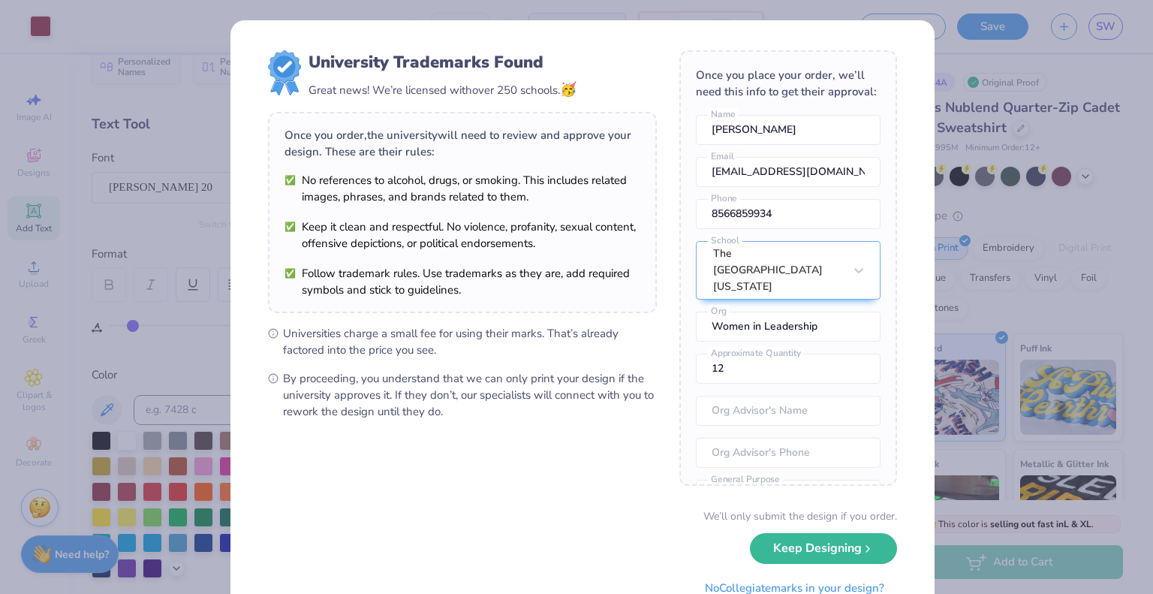
scroll to position [83, 0]
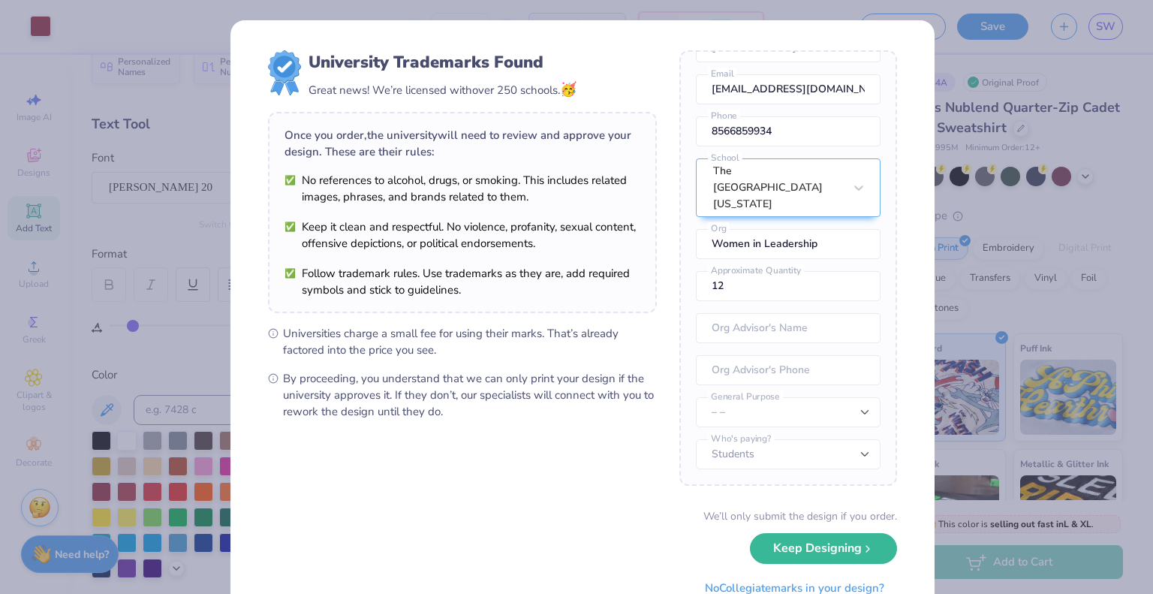
click at [990, 65] on div "University Trademarks Found Great news! We’re licensed with over 250 schools. 🥳…" at bounding box center [576, 297] width 1153 height 594
click at [771, 275] on input "12" at bounding box center [788, 286] width 185 height 30
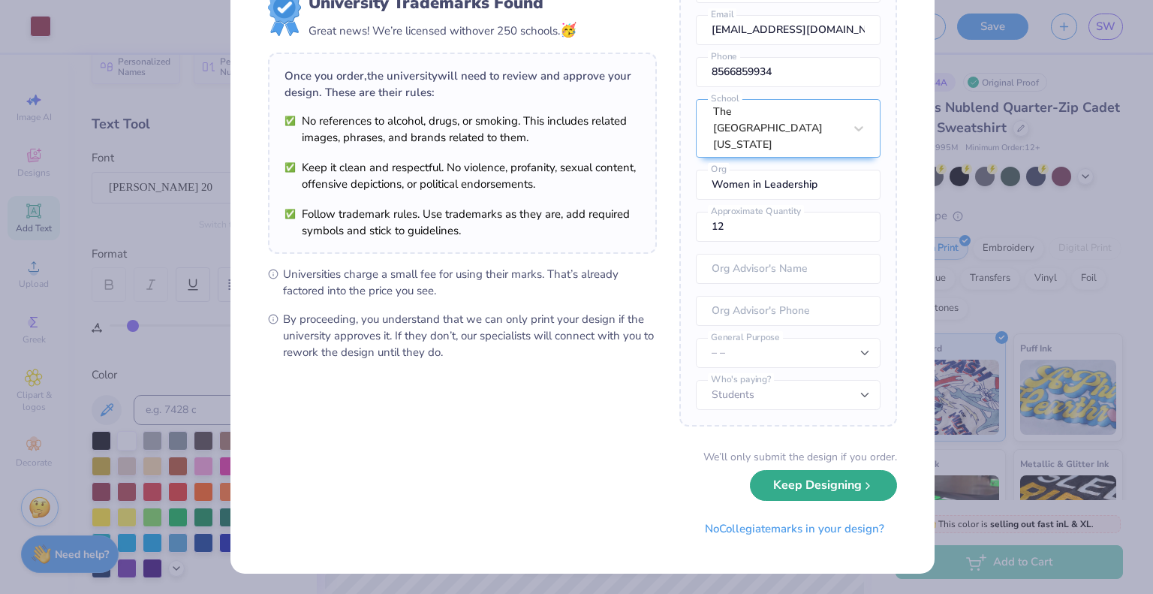
click at [784, 488] on button "Keep Designing" at bounding box center [823, 485] width 147 height 31
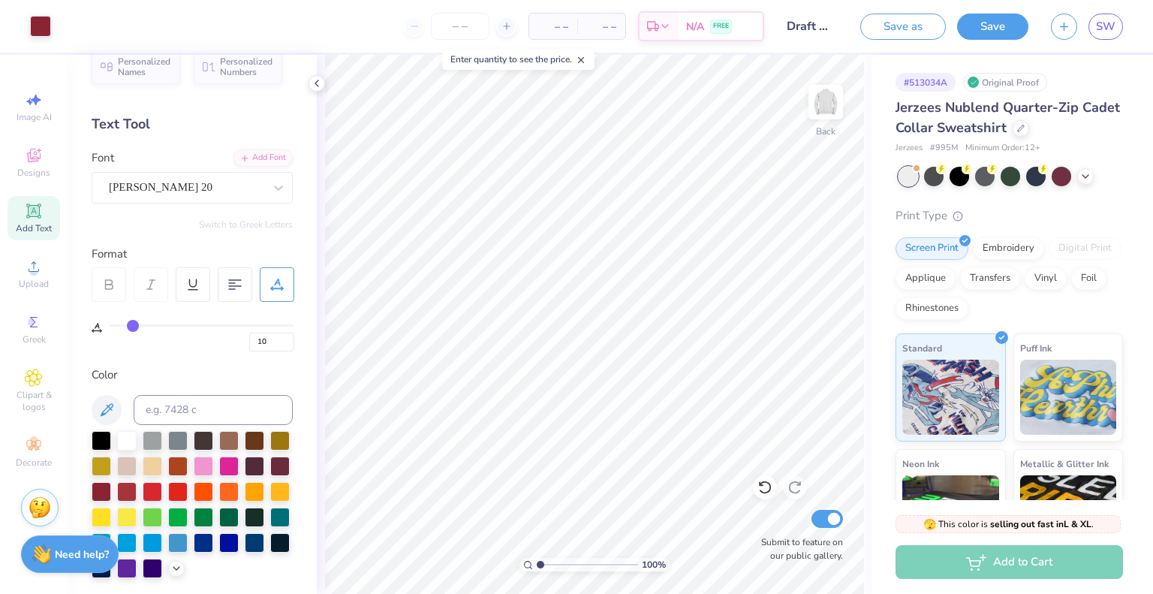
scroll to position [0, 0]
click at [1111, 30] on span "SW" at bounding box center [1106, 26] width 20 height 17
